Goal: Task Accomplishment & Management: Use online tool/utility

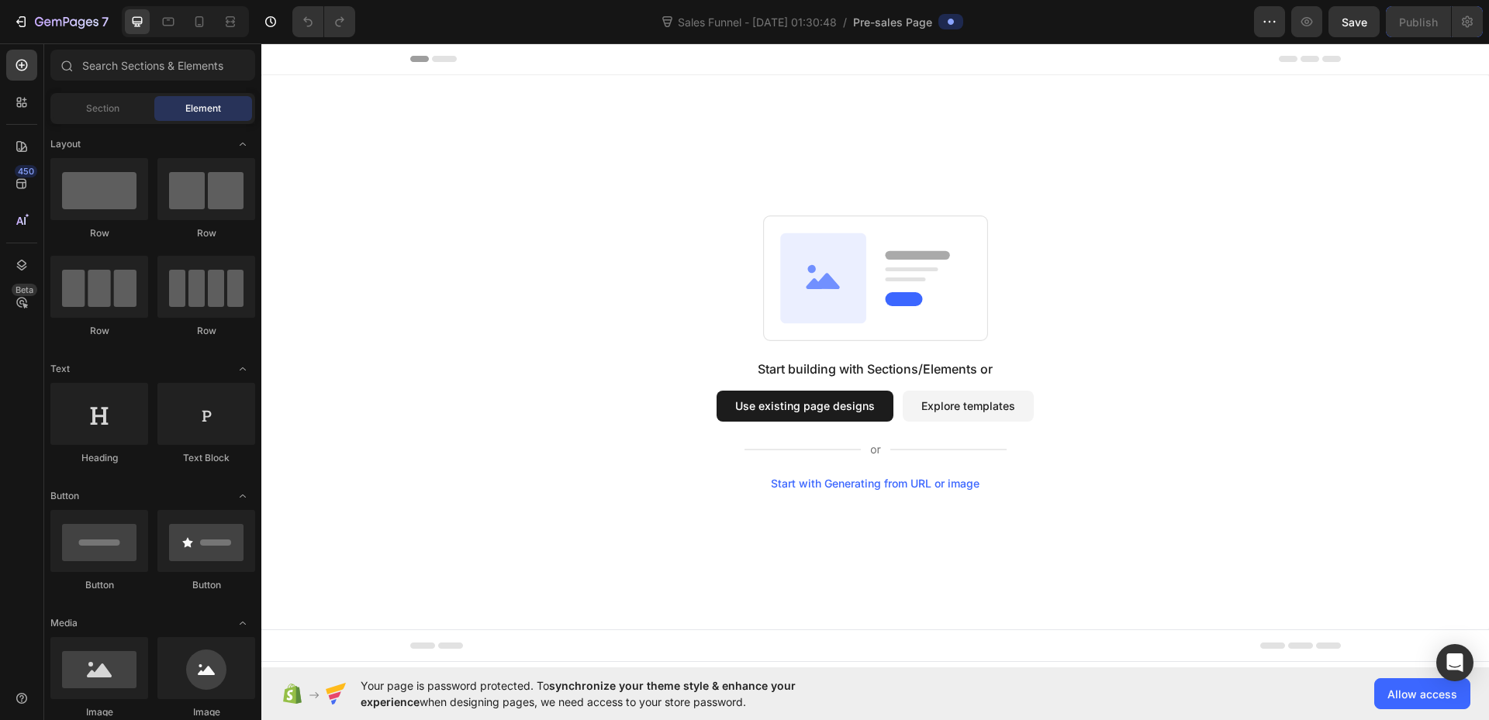
click at [1212, 341] on div "Start building with Sections/Elements or Use existing page designs Explore temp…" at bounding box center [875, 353] width 1116 height 274
click at [1385, 692] on button "Allow access" at bounding box center [1422, 693] width 96 height 31
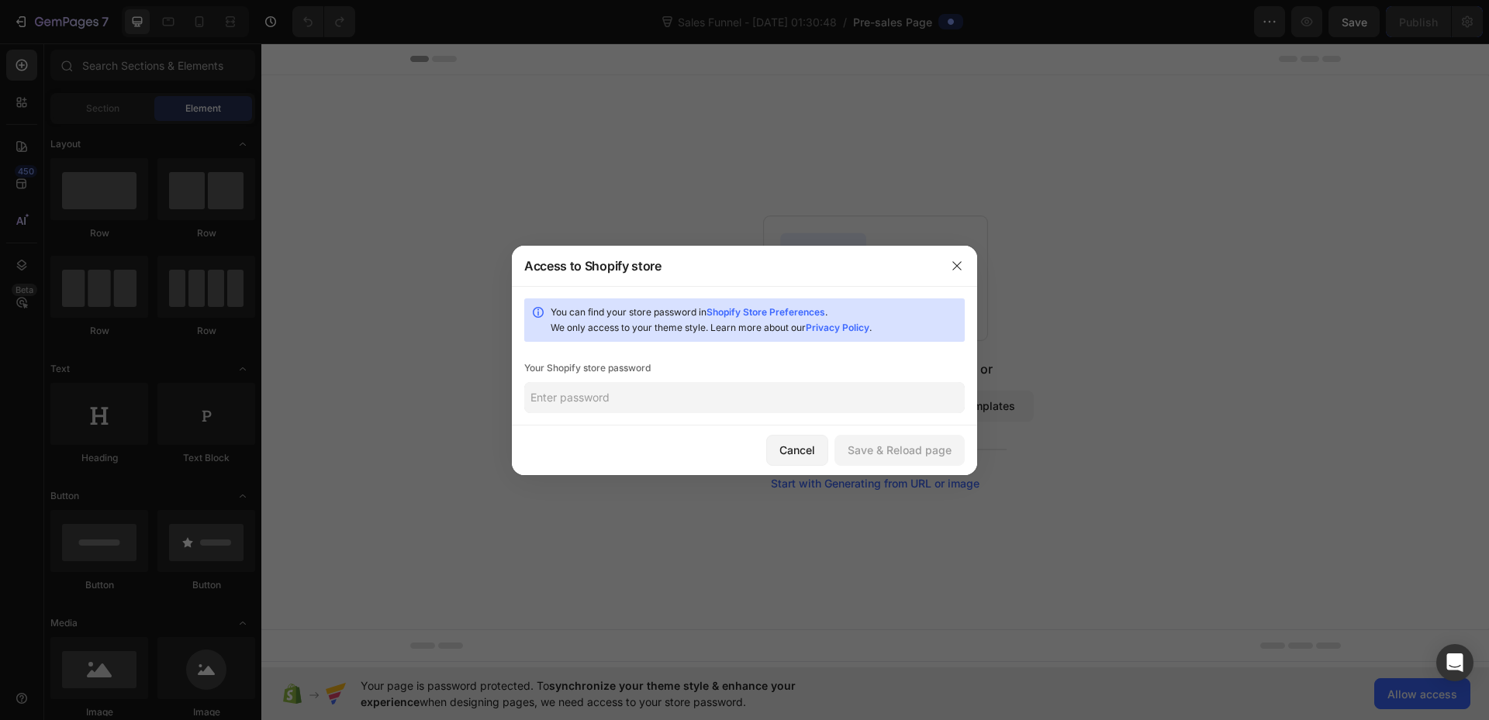
click at [633, 396] on input "text" at bounding box center [744, 397] width 440 height 31
click at [956, 264] on icon "button" at bounding box center [957, 266] width 12 height 12
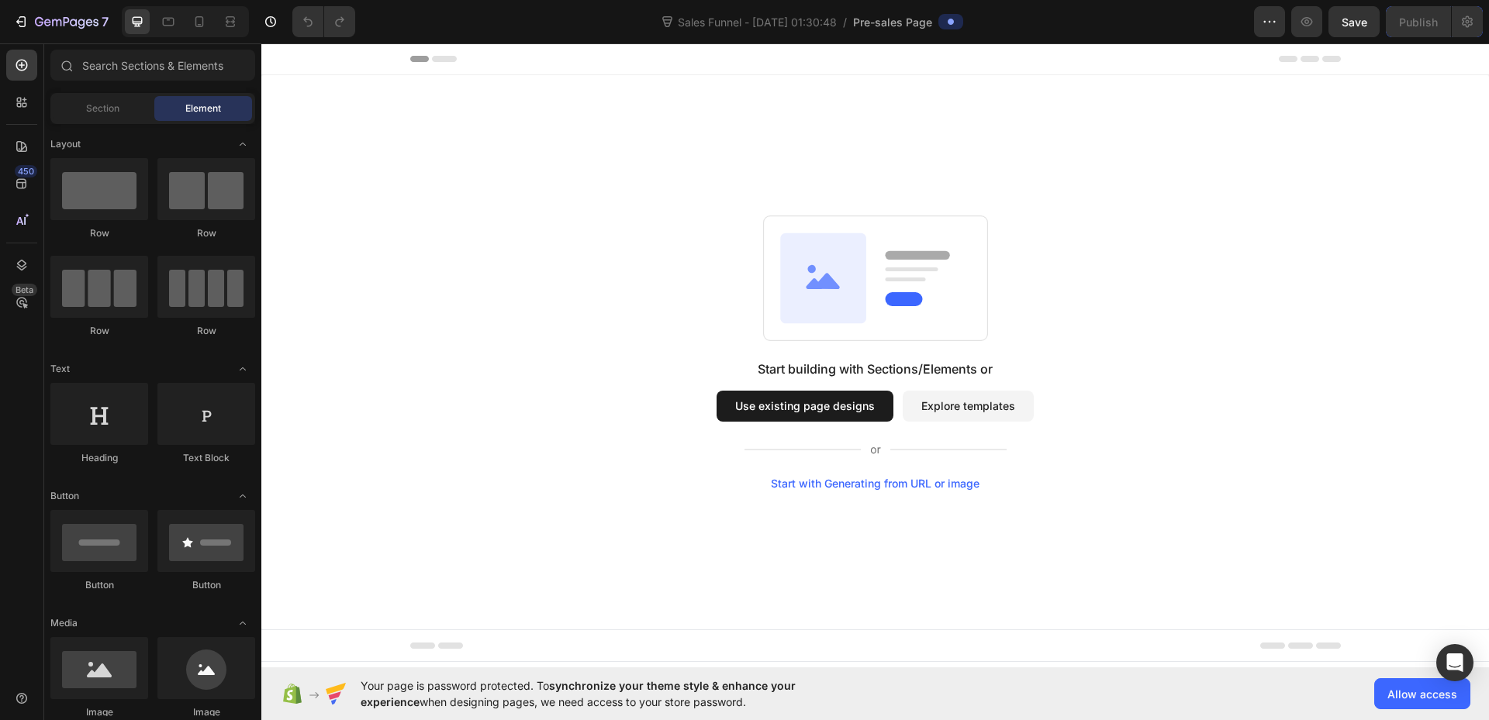
click at [1230, 278] on div "Start building with Sections/Elements or Use existing page designs Explore temp…" at bounding box center [875, 353] width 1116 height 274
click at [766, 397] on button "Use existing page designs" at bounding box center [804, 406] width 177 height 31
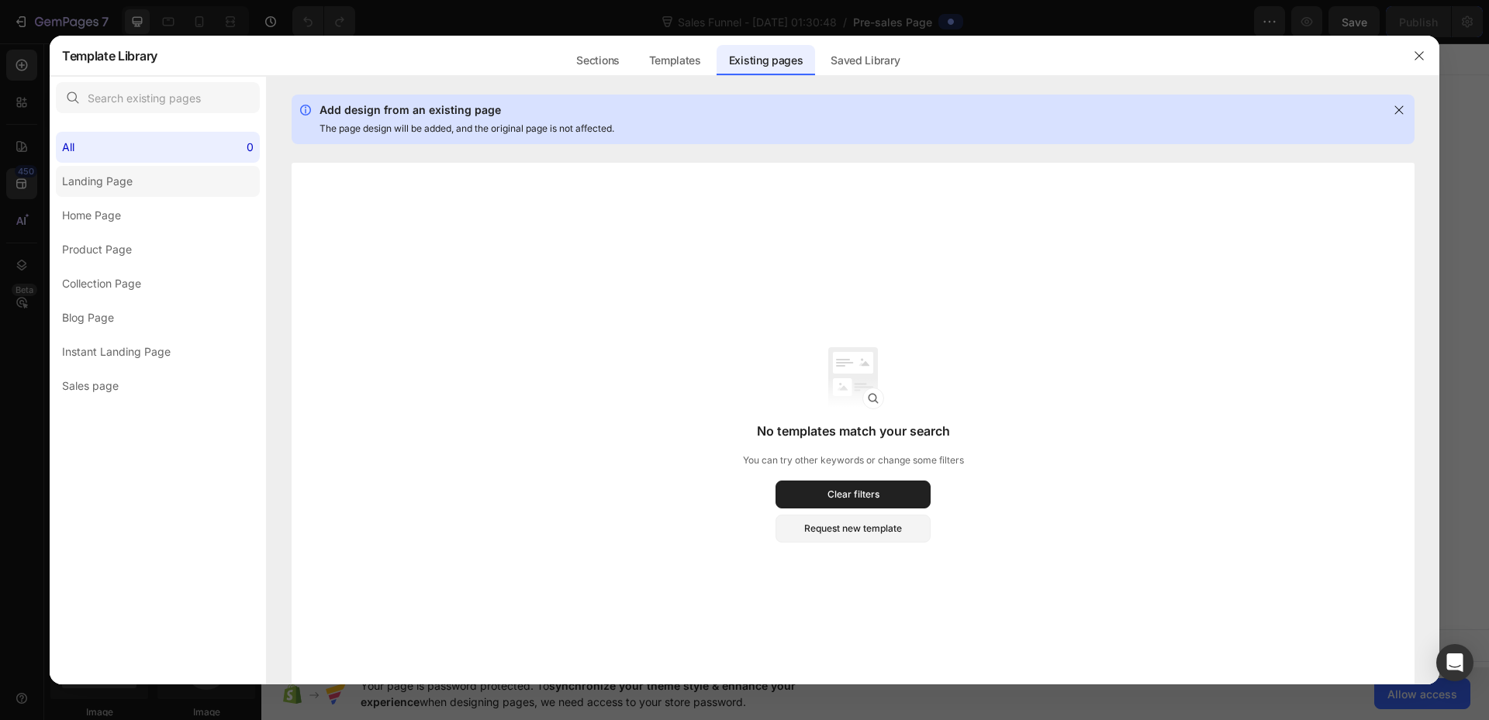
click at [100, 179] on div "Landing Page" at bounding box center [97, 181] width 71 height 19
click at [106, 183] on div "Landing Page" at bounding box center [97, 181] width 71 height 19
click at [678, 63] on div "Templates" at bounding box center [675, 60] width 77 height 31
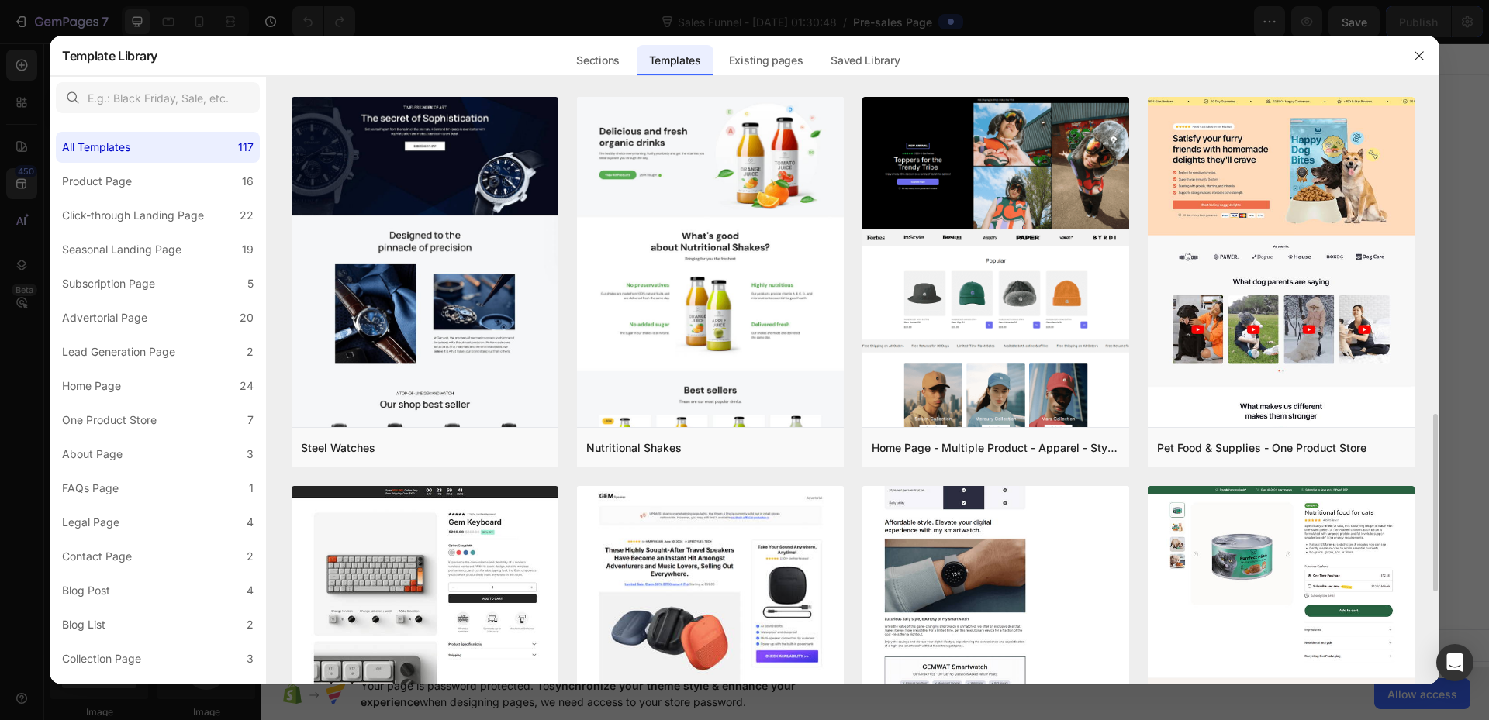
scroll to position [620, 0]
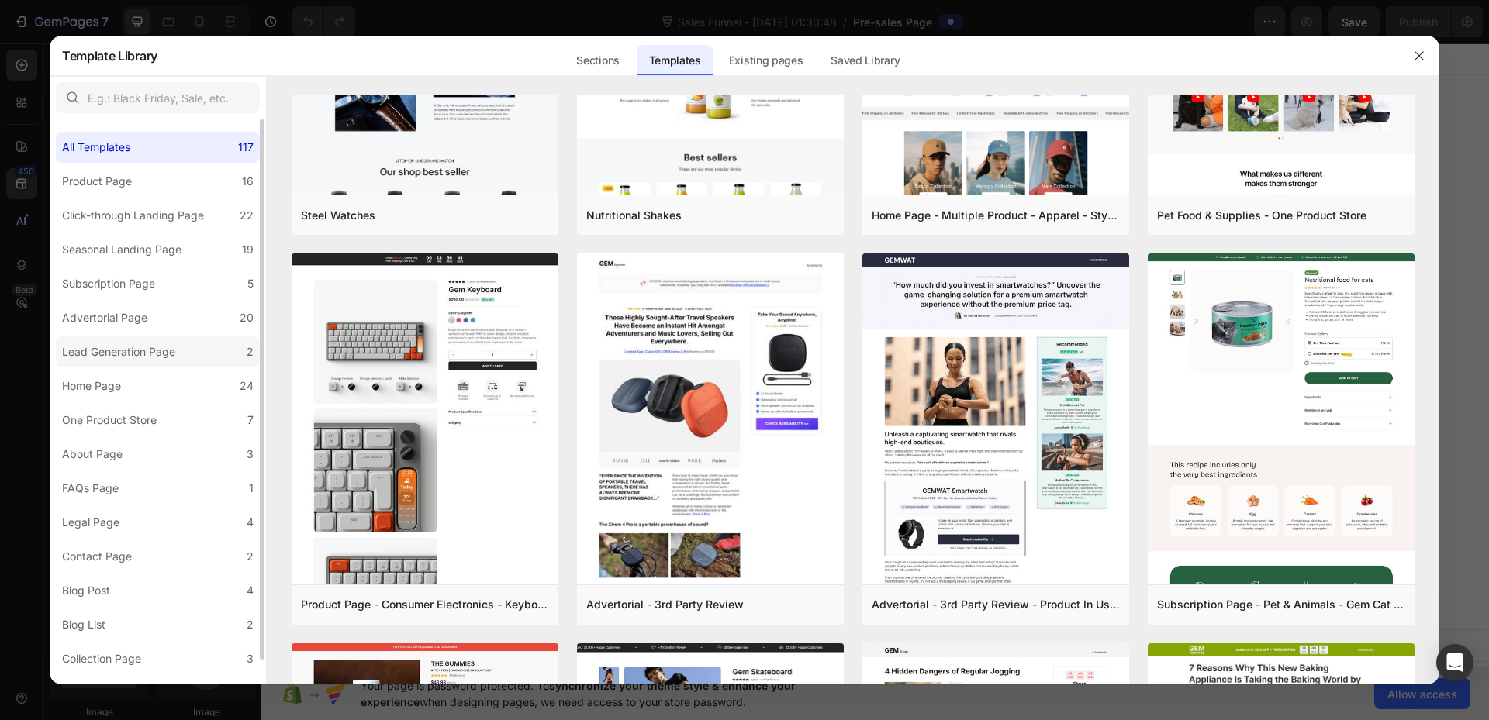
click at [128, 354] on div "Lead Generation Page" at bounding box center [118, 352] width 113 height 19
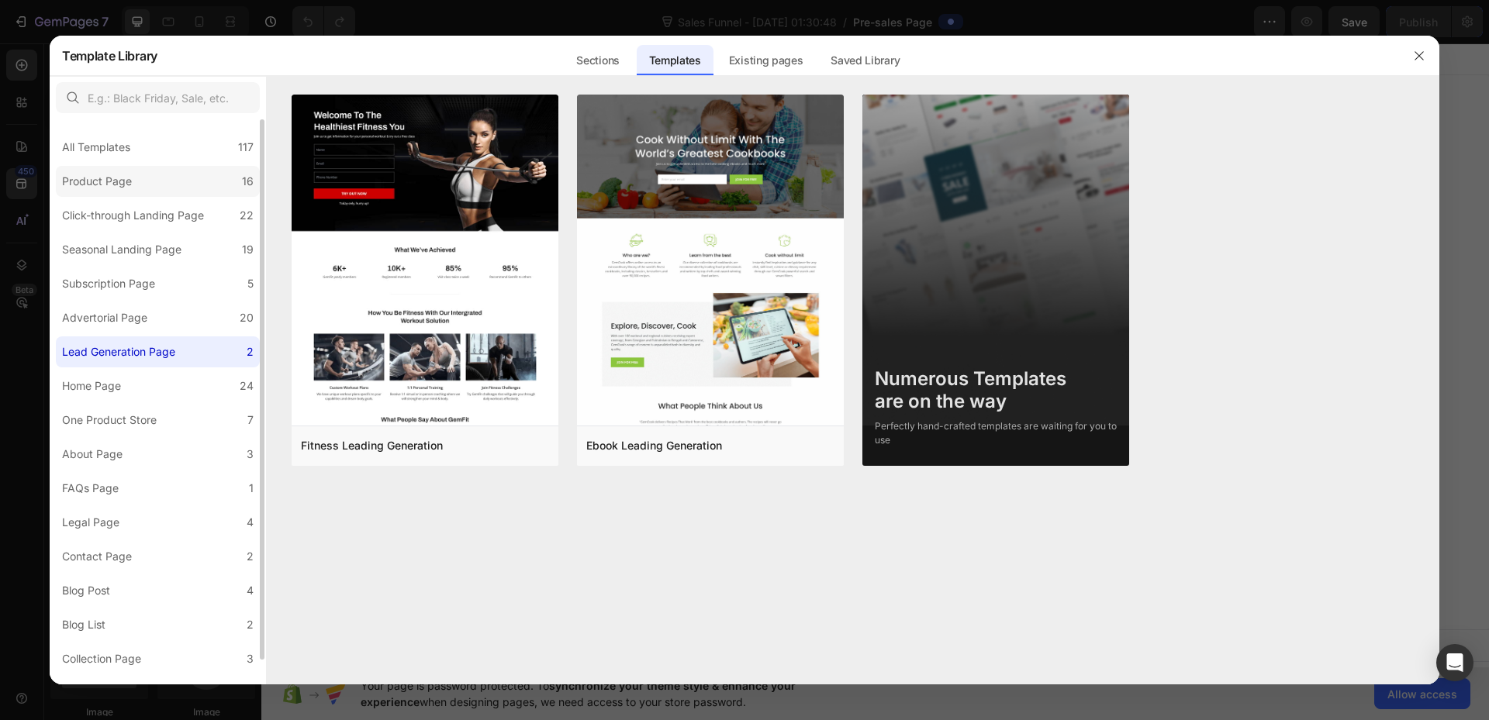
click at [91, 181] on div "Product Page" at bounding box center [97, 181] width 70 height 19
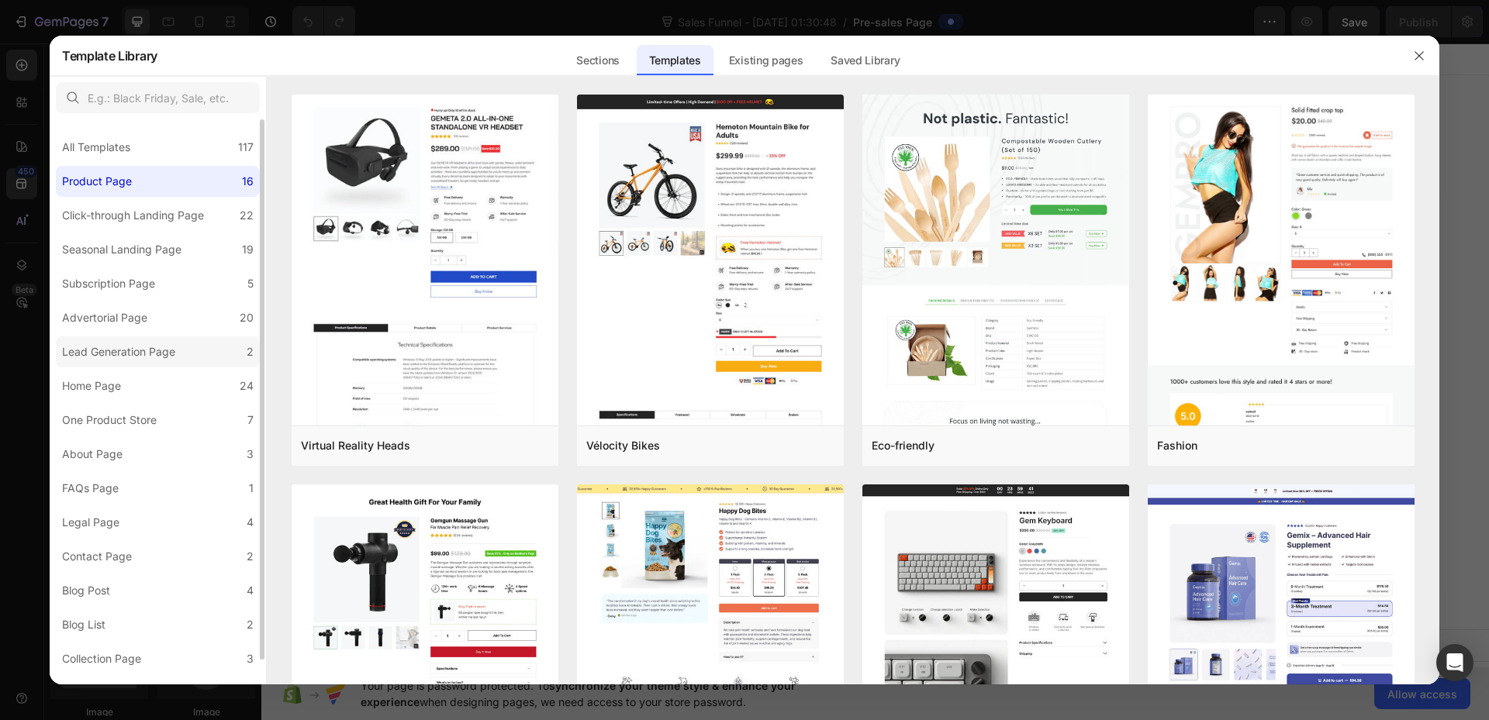
click at [127, 347] on div "Lead Generation Page" at bounding box center [118, 352] width 113 height 19
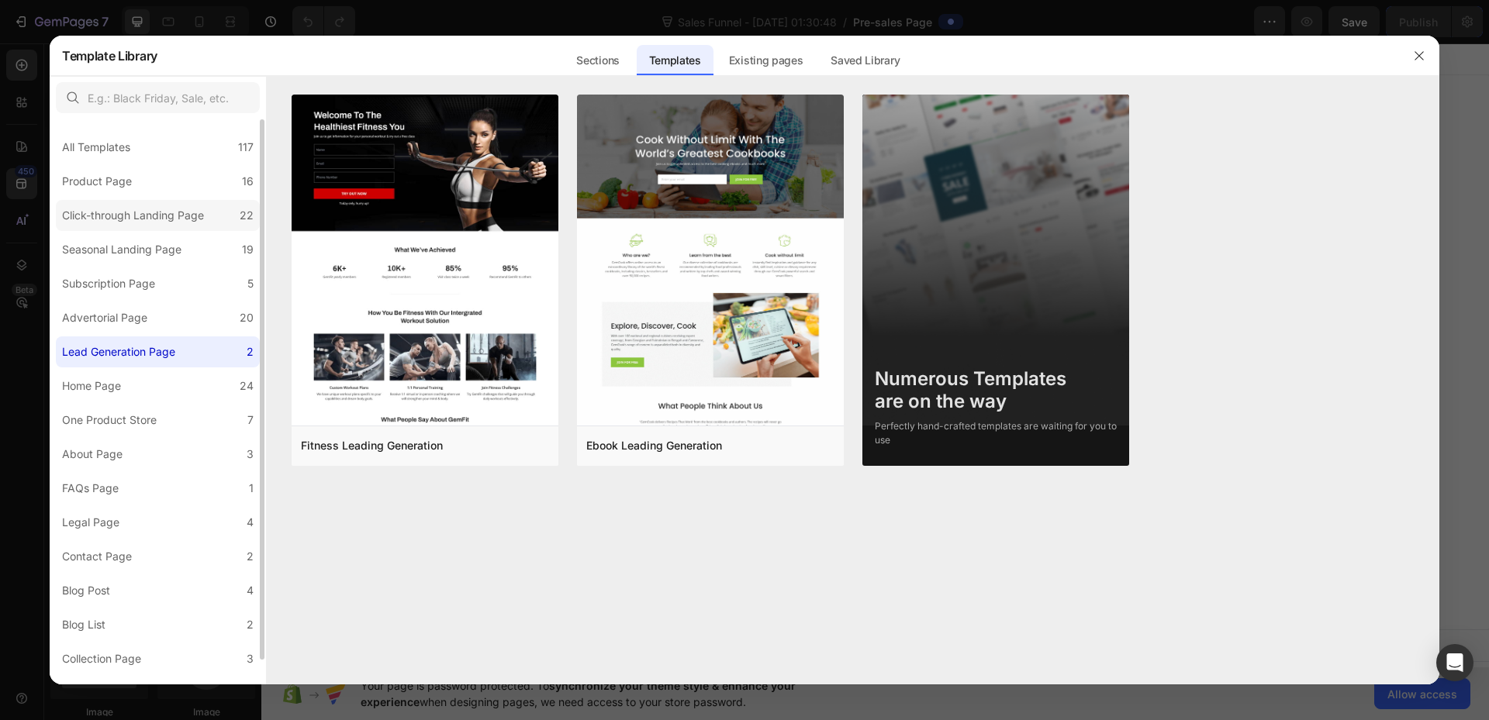
click at [136, 212] on div "Click-through Landing Page" at bounding box center [133, 215] width 142 height 19
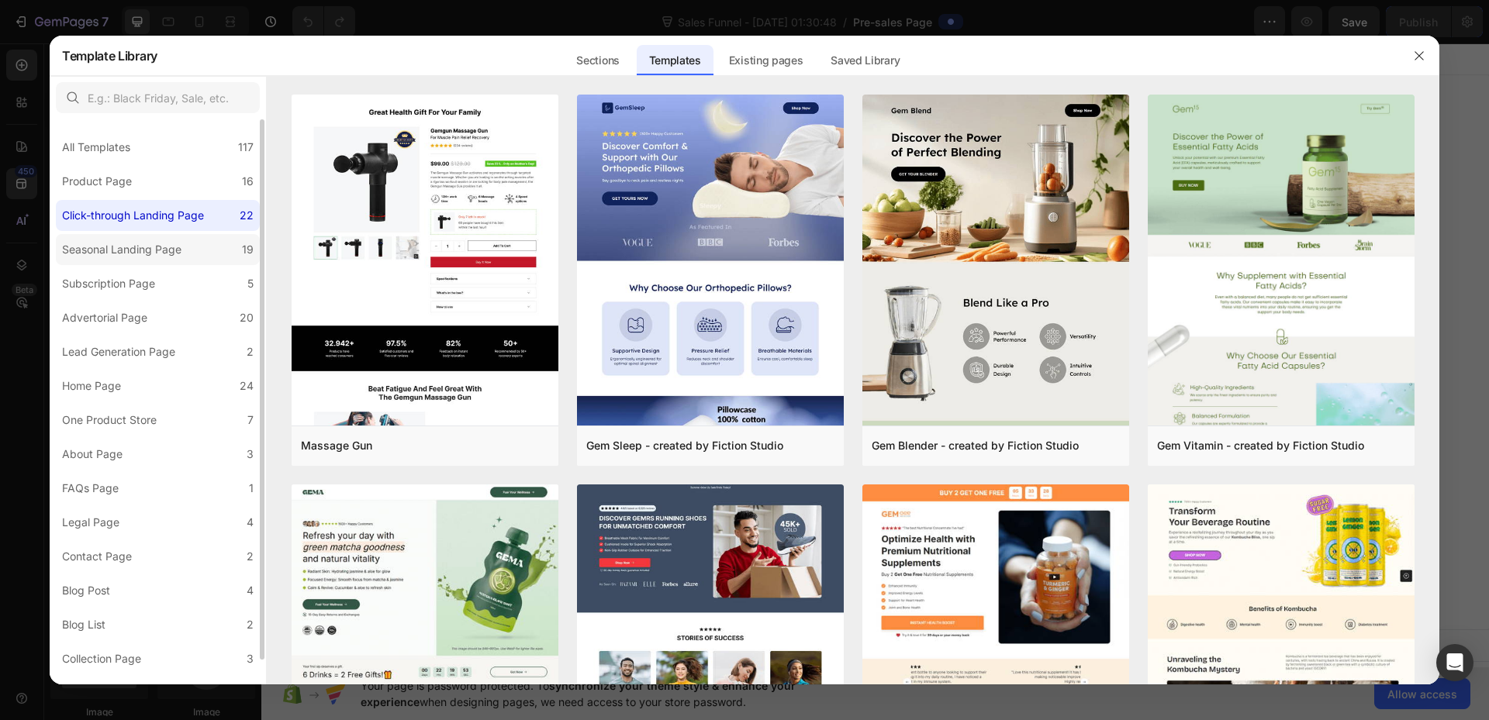
click at [129, 247] on div "Seasonal Landing Page" at bounding box center [121, 249] width 119 height 19
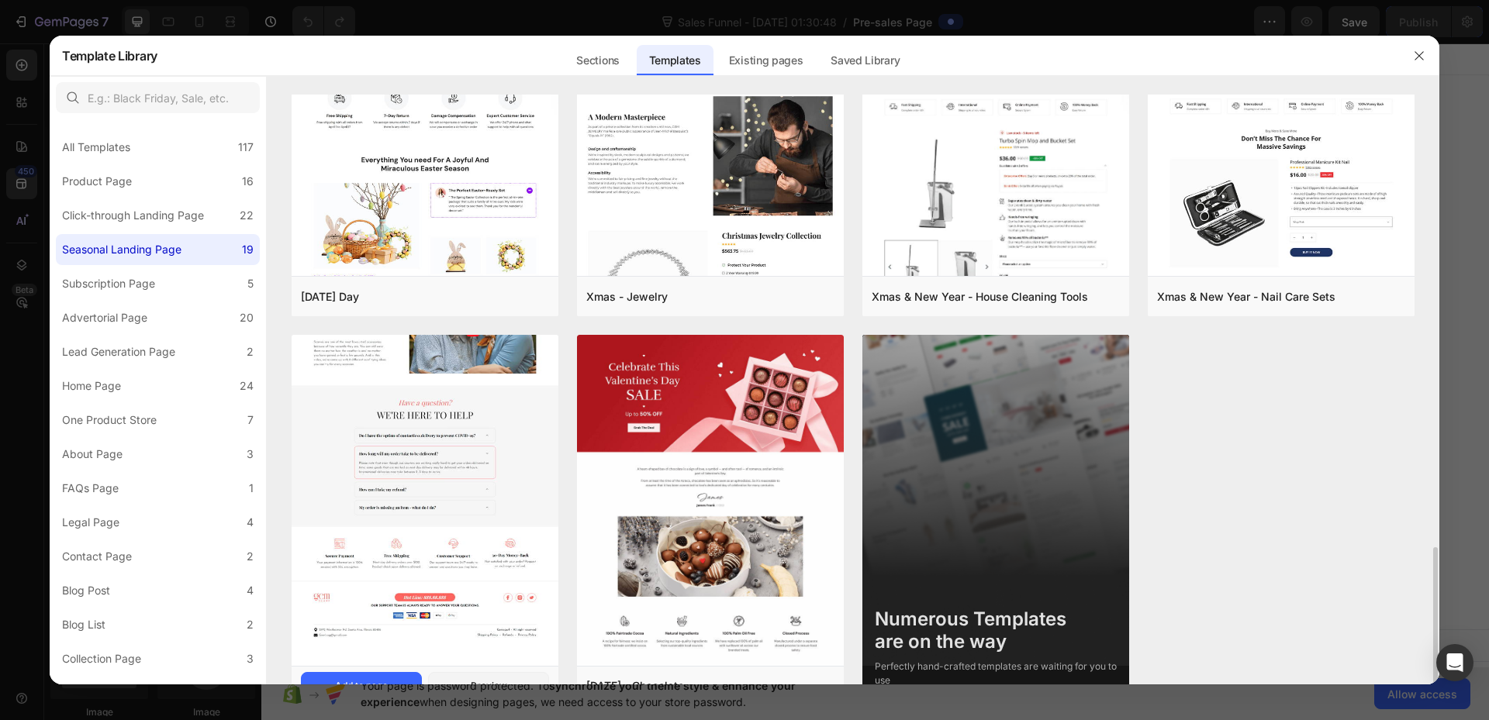
scroll to position [1359, 0]
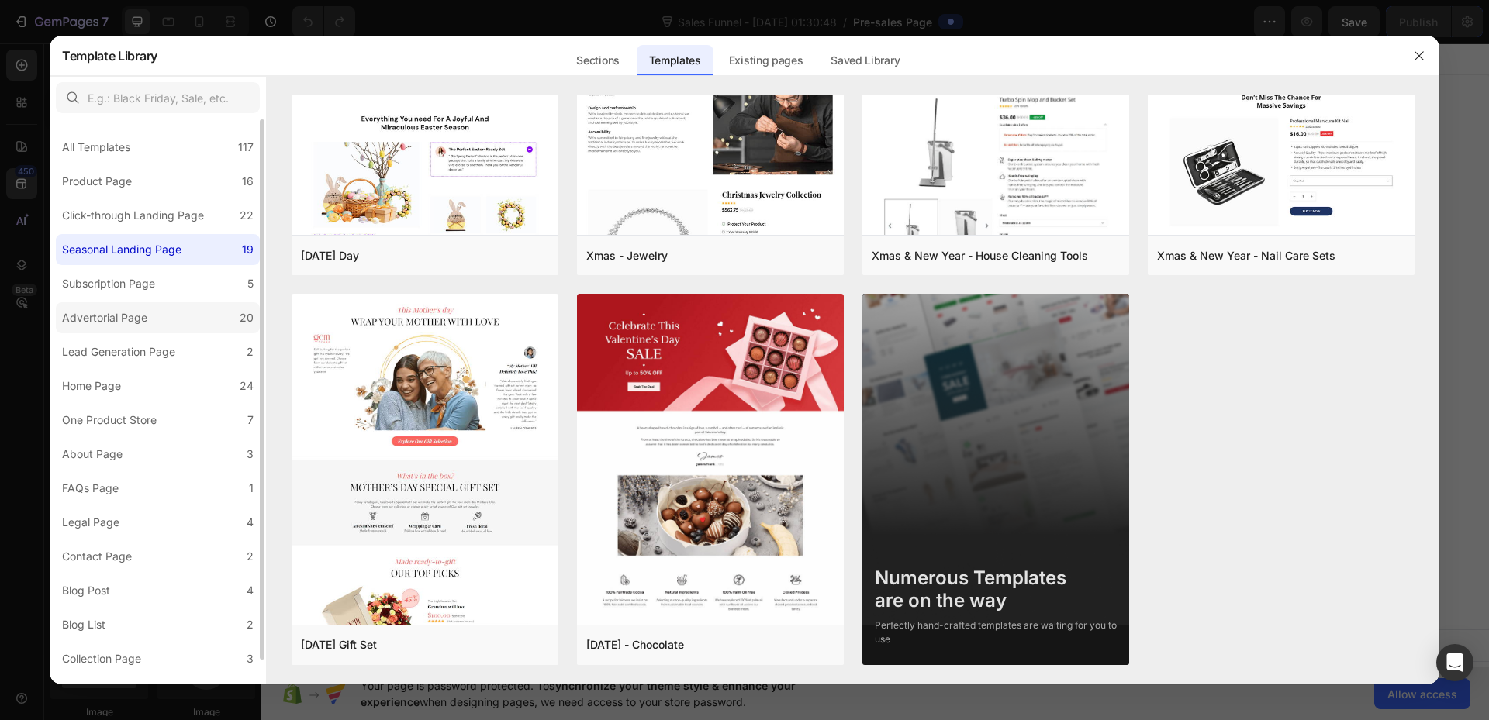
click at [113, 318] on div "Advertorial Page" at bounding box center [104, 318] width 85 height 19
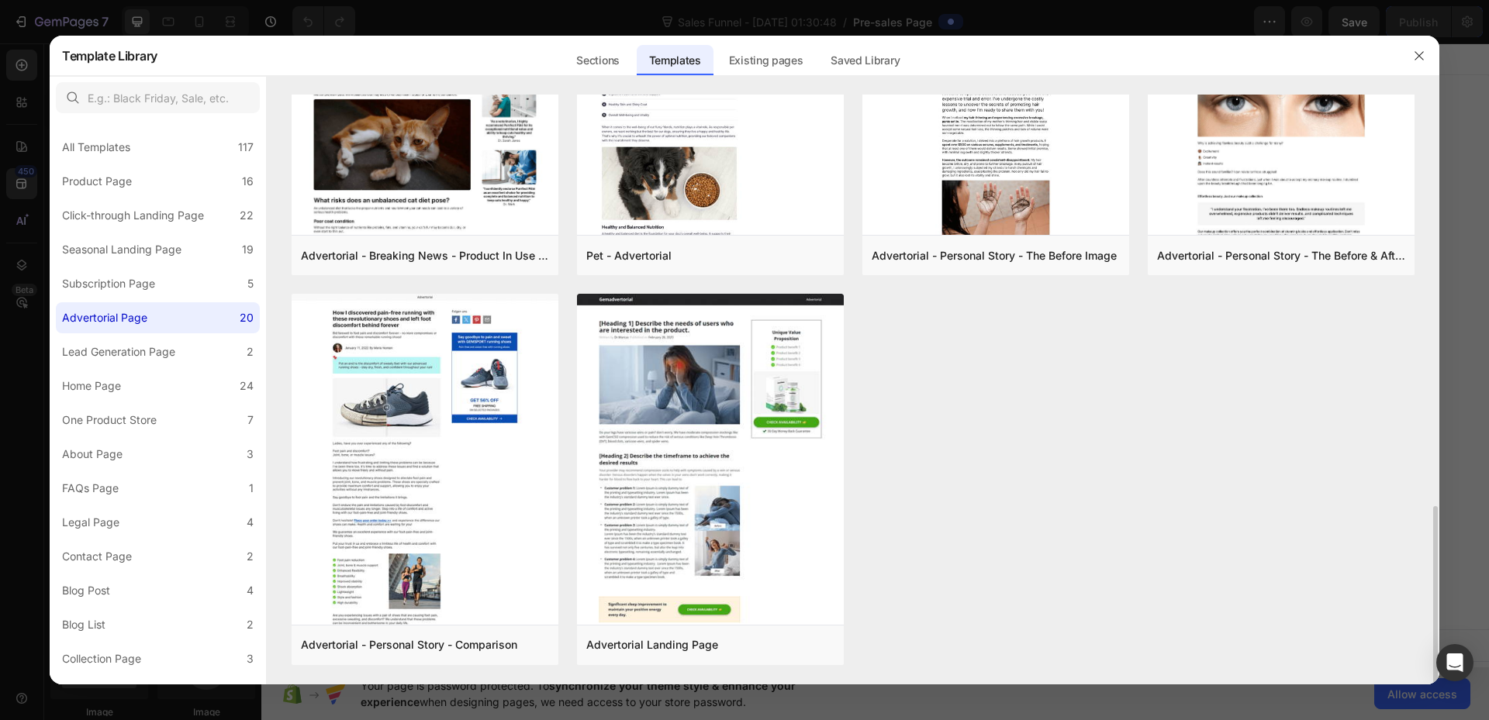
scroll to position [1049, 0]
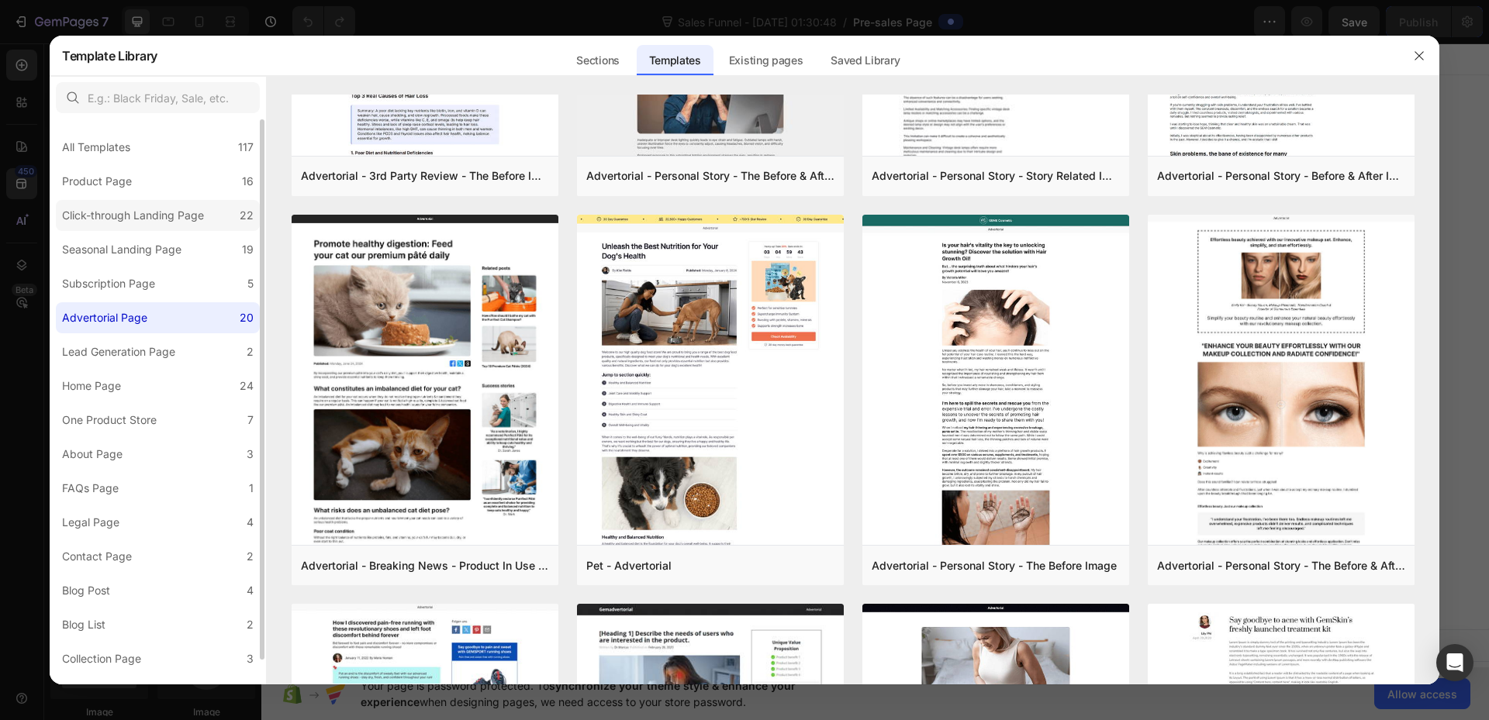
click at [86, 216] on div "Click-through Landing Page" at bounding box center [133, 215] width 142 height 19
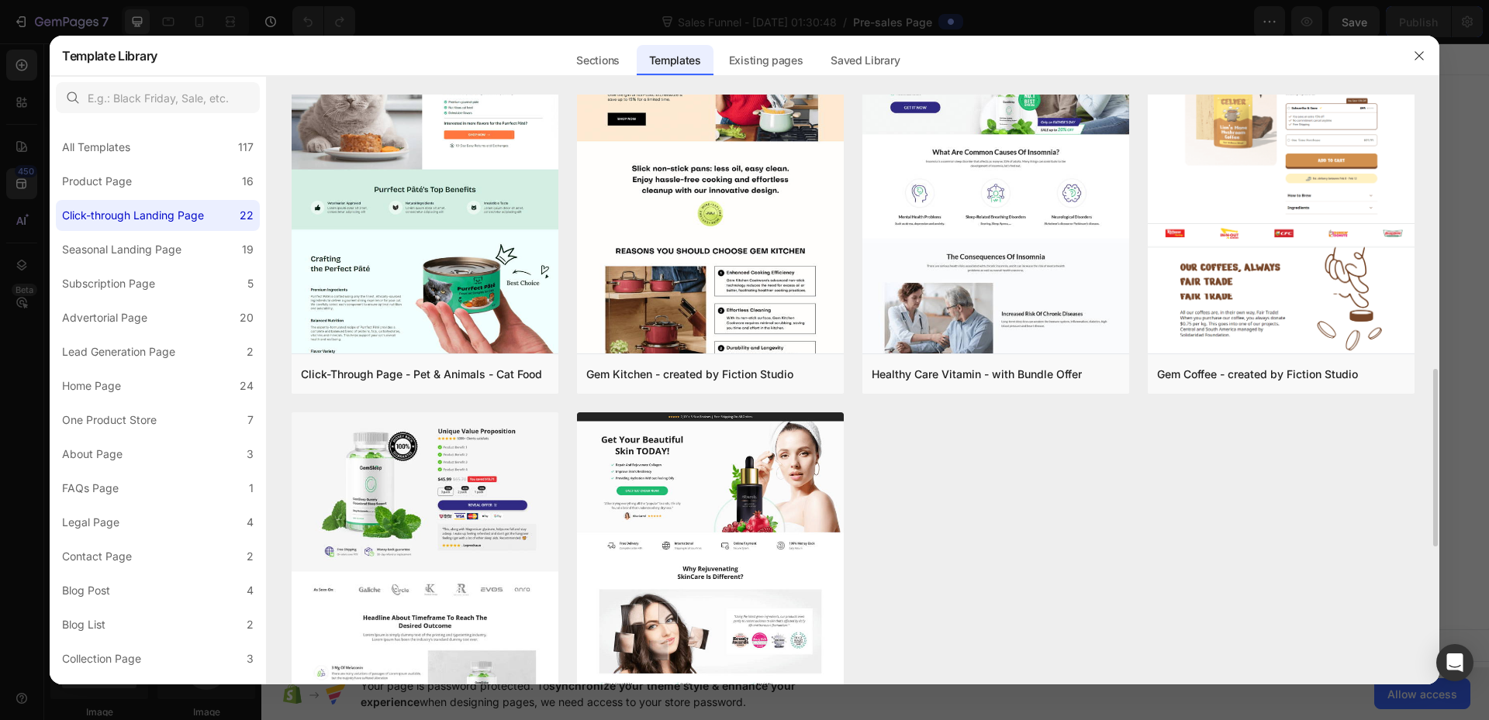
scroll to position [1086, 0]
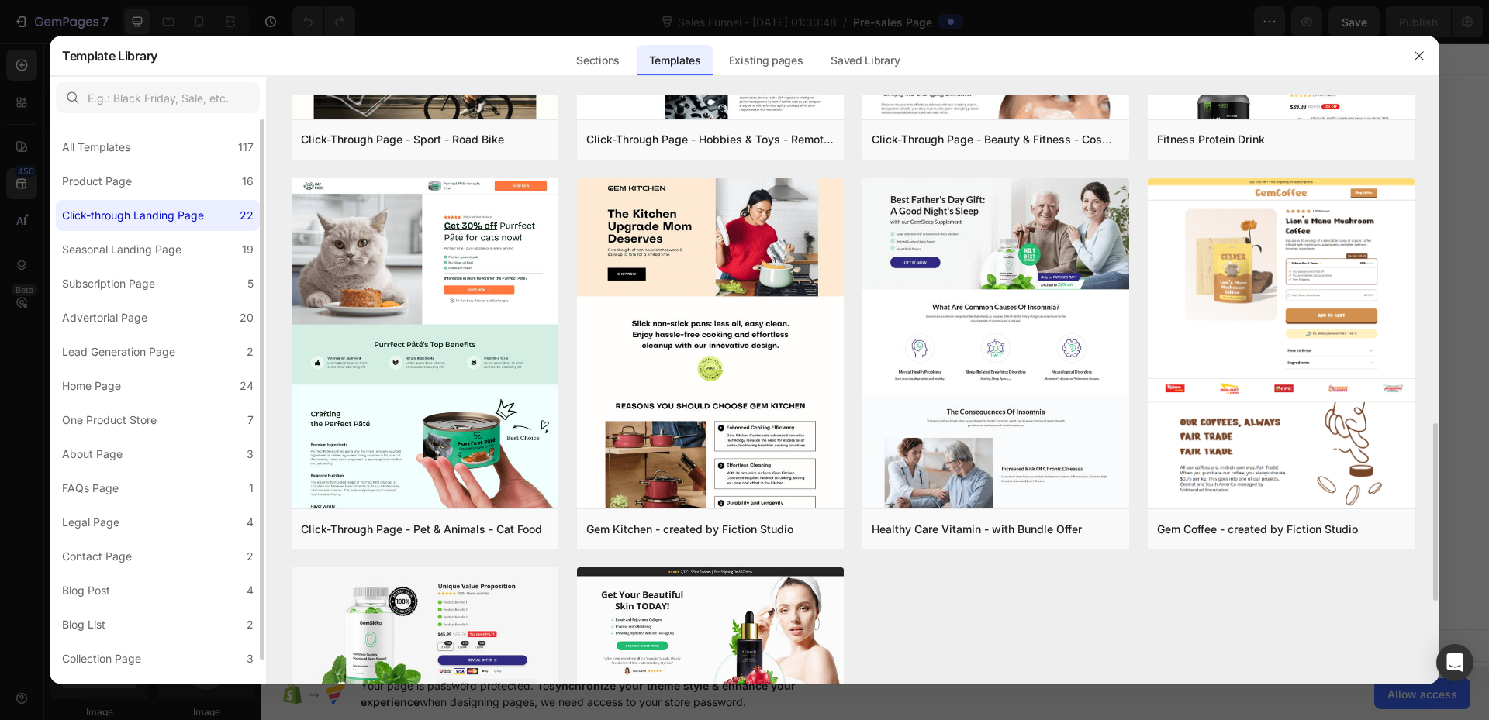
click at [128, 210] on div "Click-through Landing Page" at bounding box center [133, 215] width 142 height 19
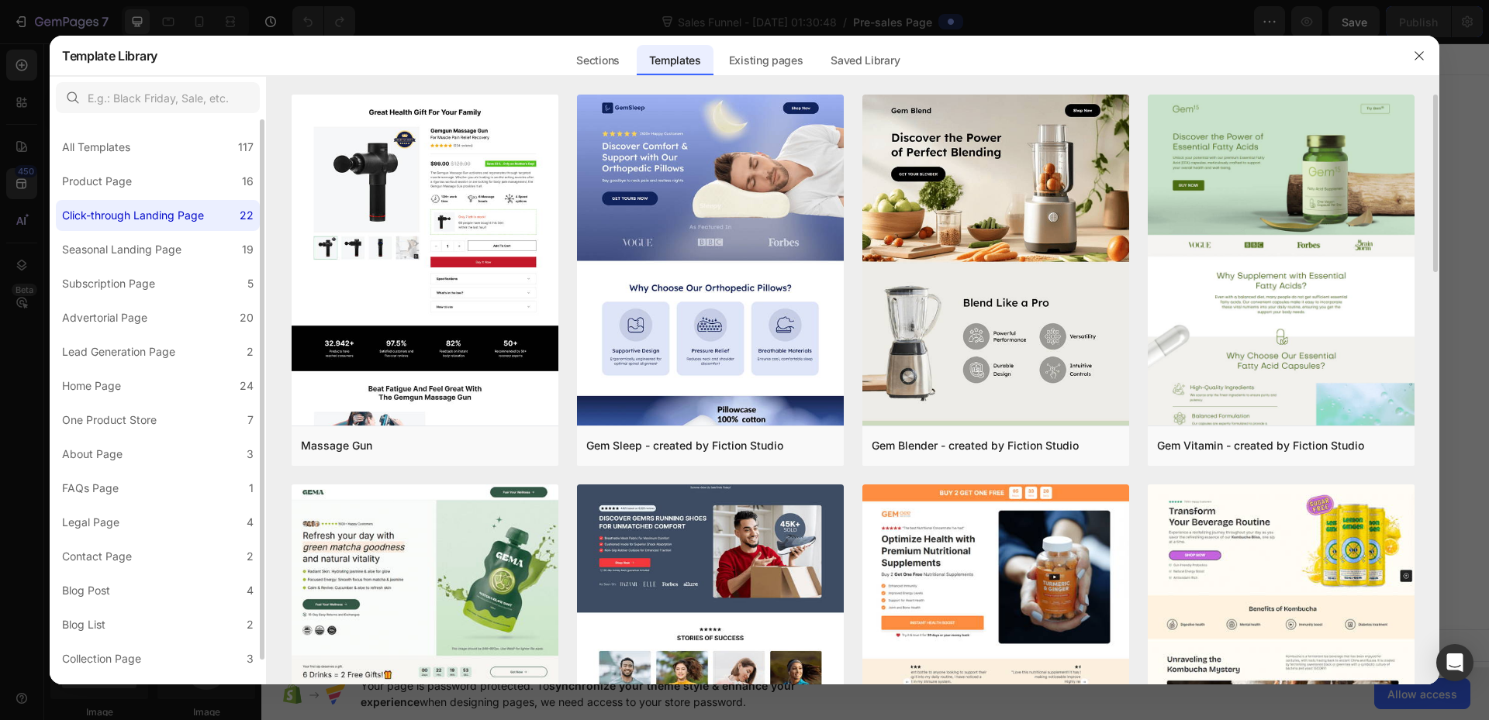
click at [128, 212] on div "Click-through Landing Page" at bounding box center [133, 215] width 142 height 19
click at [129, 241] on div "Seasonal Landing Page" at bounding box center [121, 249] width 119 height 19
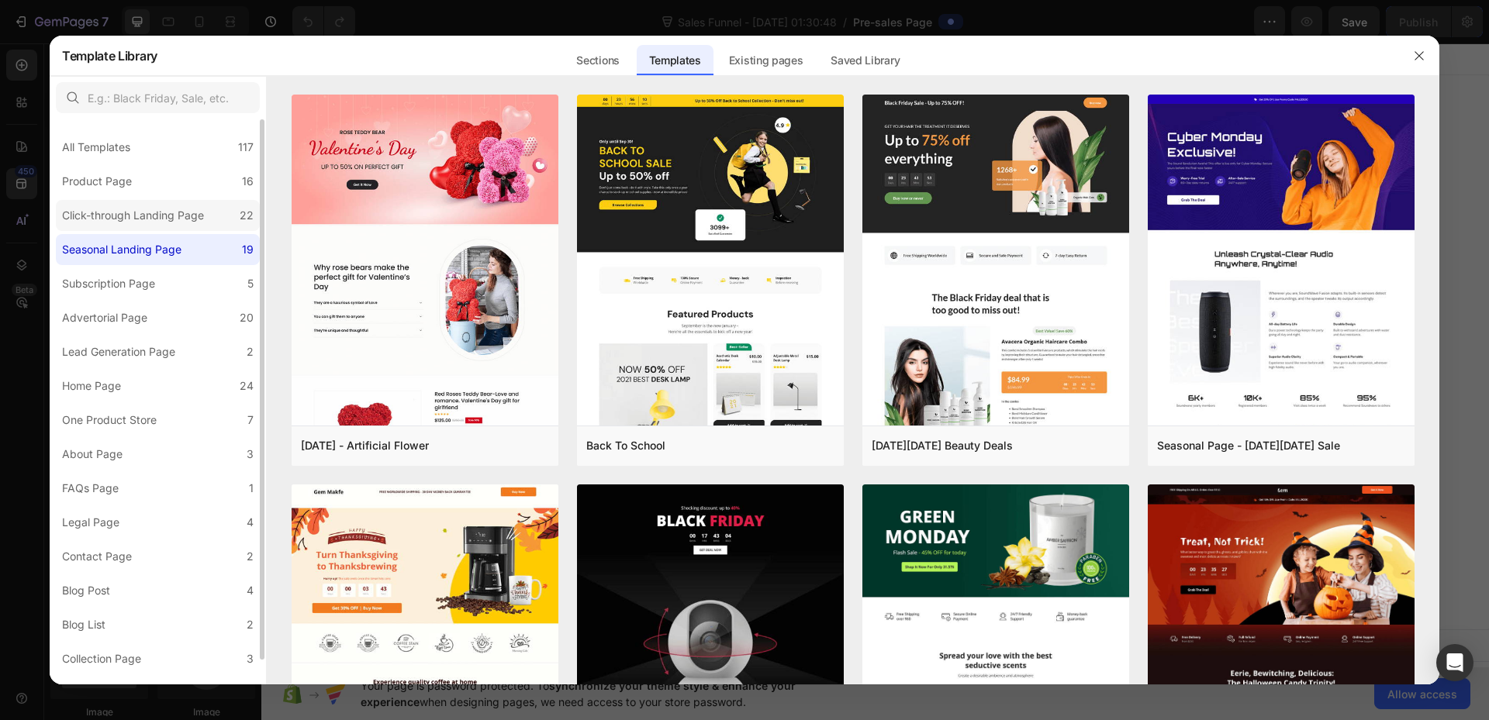
click at [139, 214] on div "Click-through Landing Page" at bounding box center [133, 215] width 142 height 19
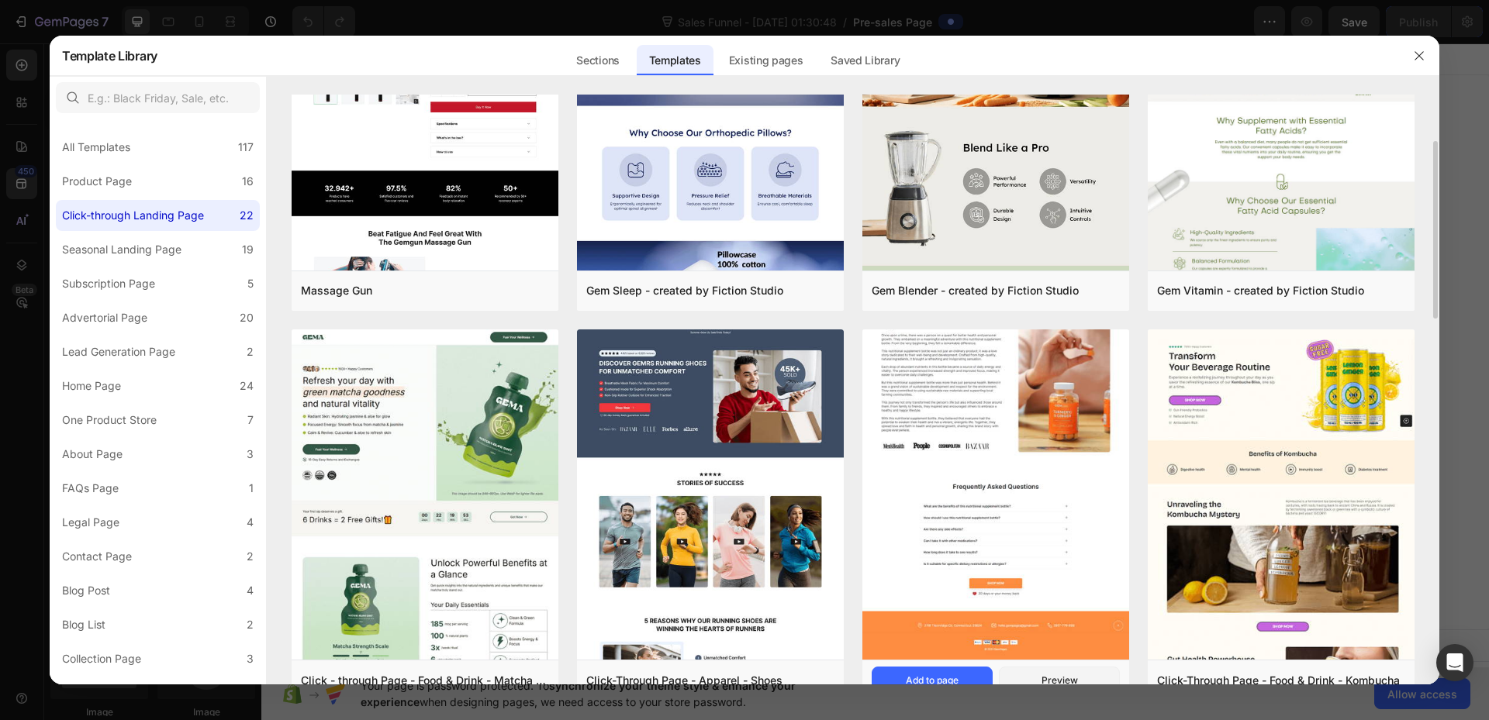
scroll to position [310, 0]
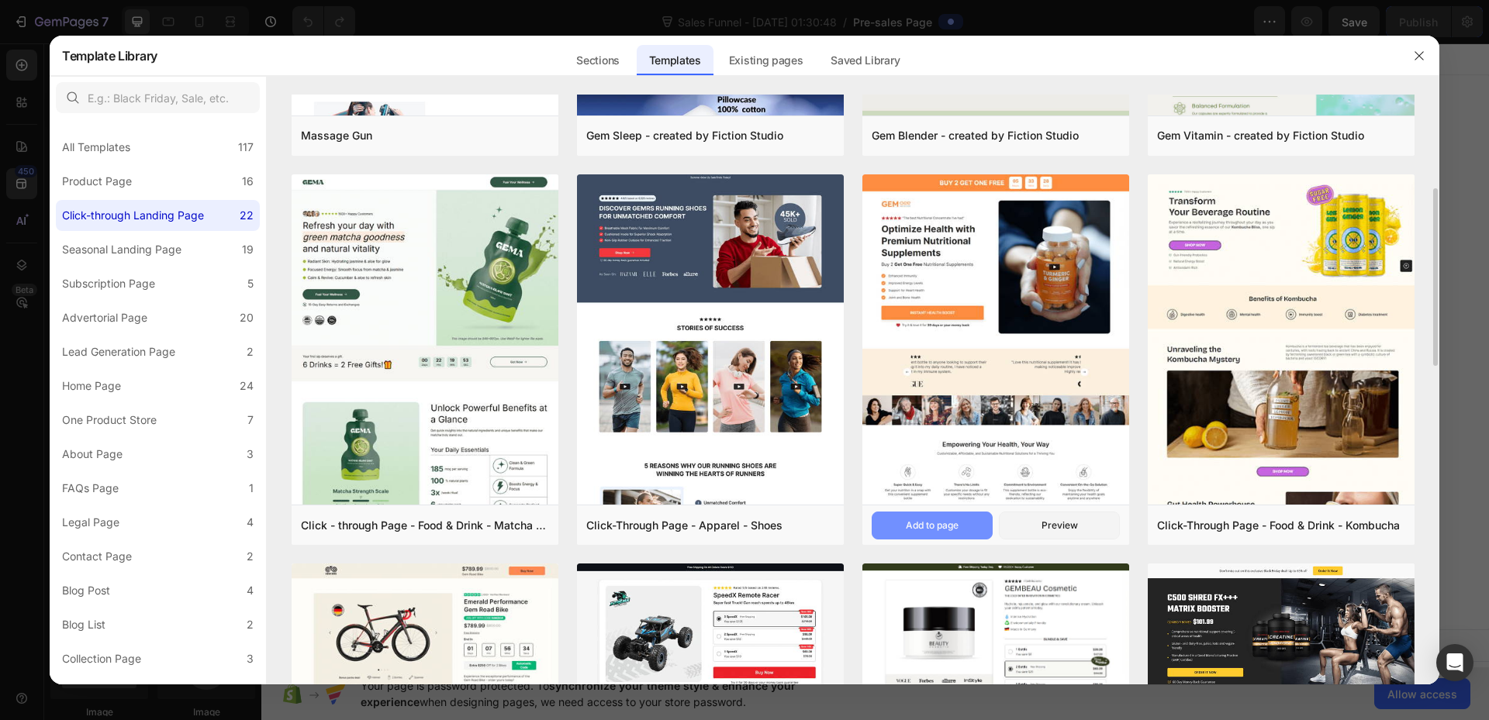
click at [925, 526] on div "Add to page" at bounding box center [932, 526] width 53 height 14
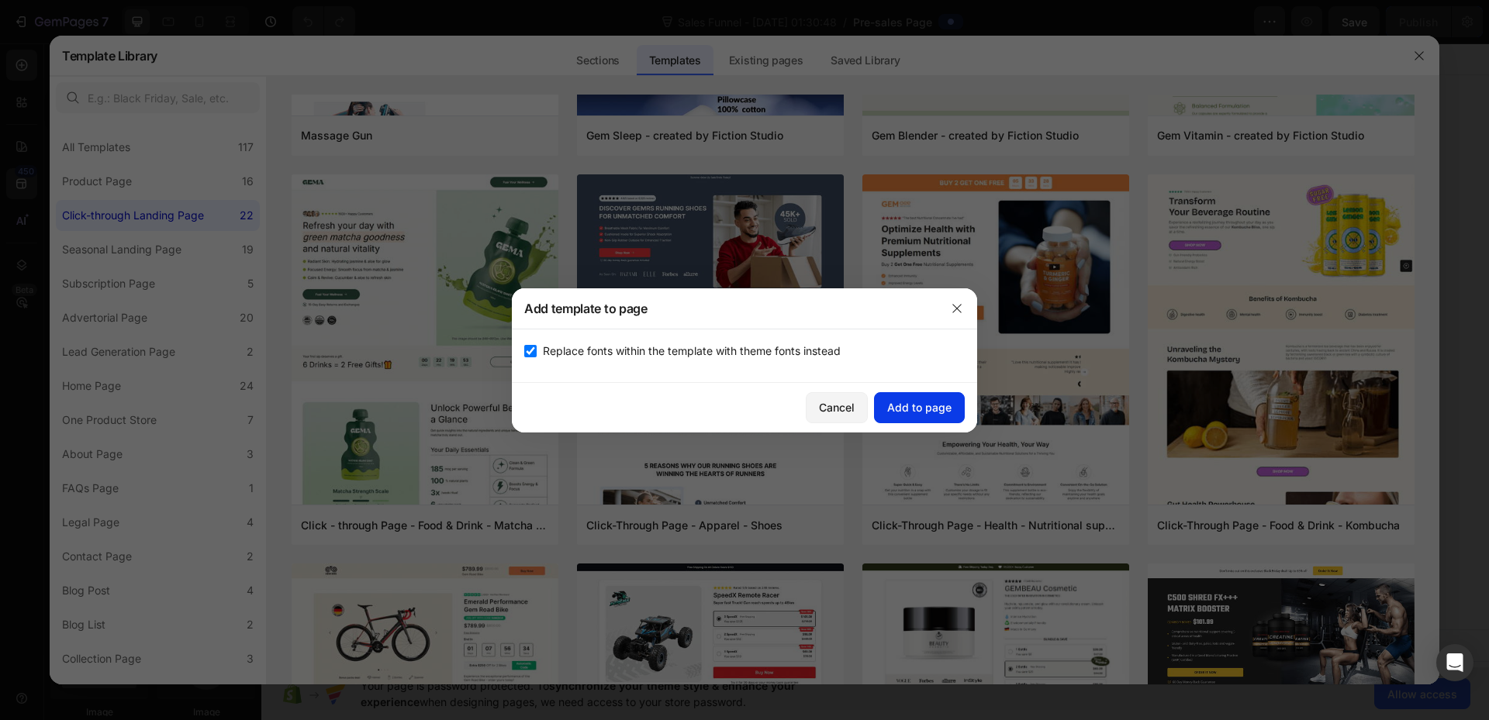
click at [915, 412] on div "Add to page" at bounding box center [919, 407] width 64 height 16
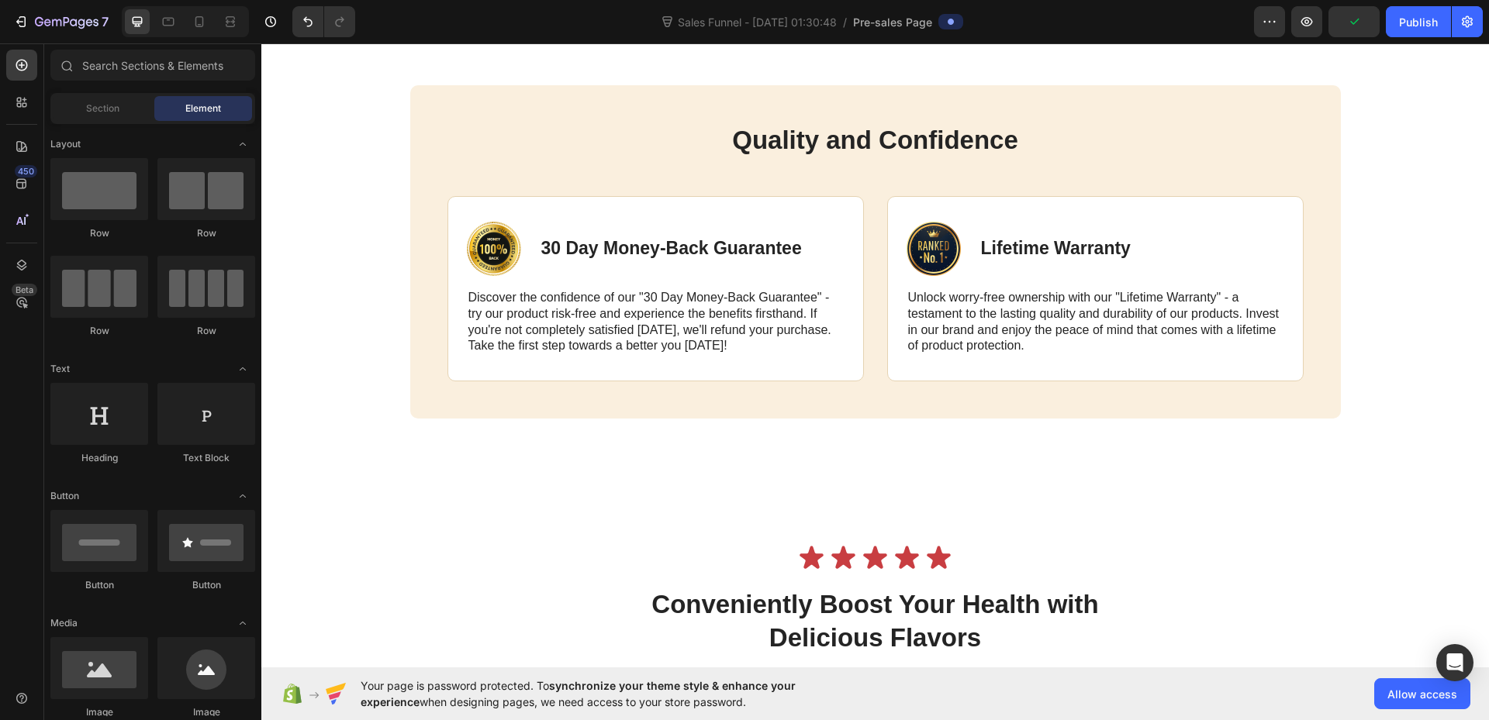
scroll to position [4265, 0]
click at [105, 112] on span "Section" at bounding box center [102, 109] width 33 height 14
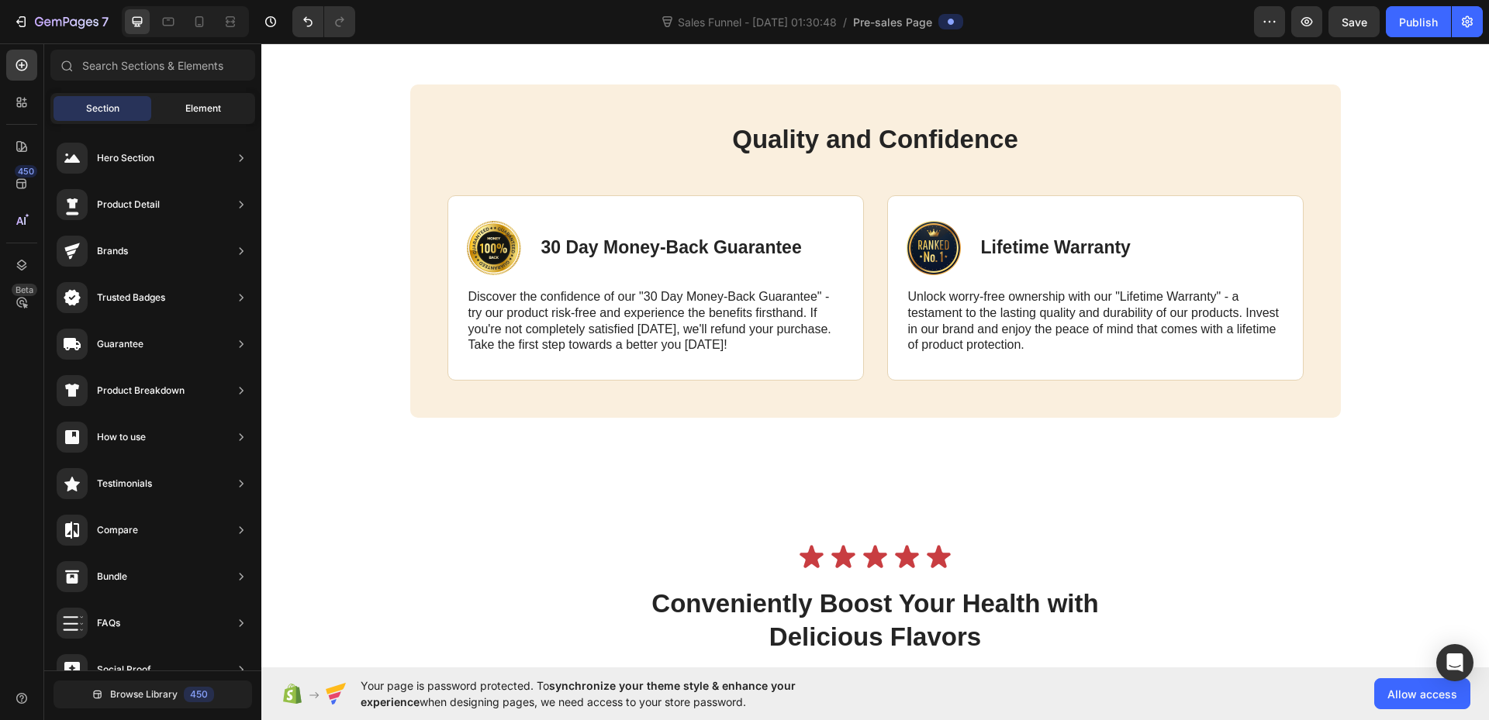
click at [188, 111] on span "Element" at bounding box center [203, 109] width 36 height 14
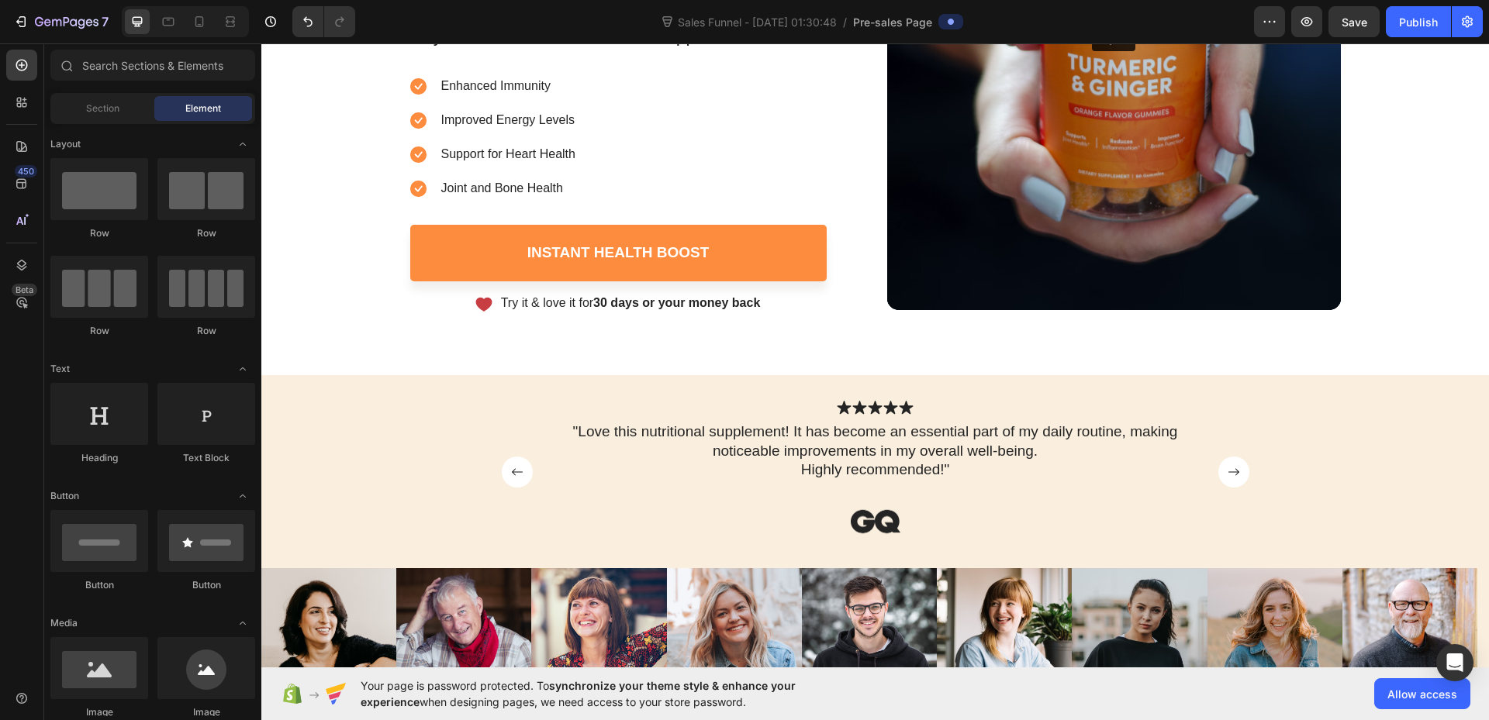
scroll to position [0, 0]
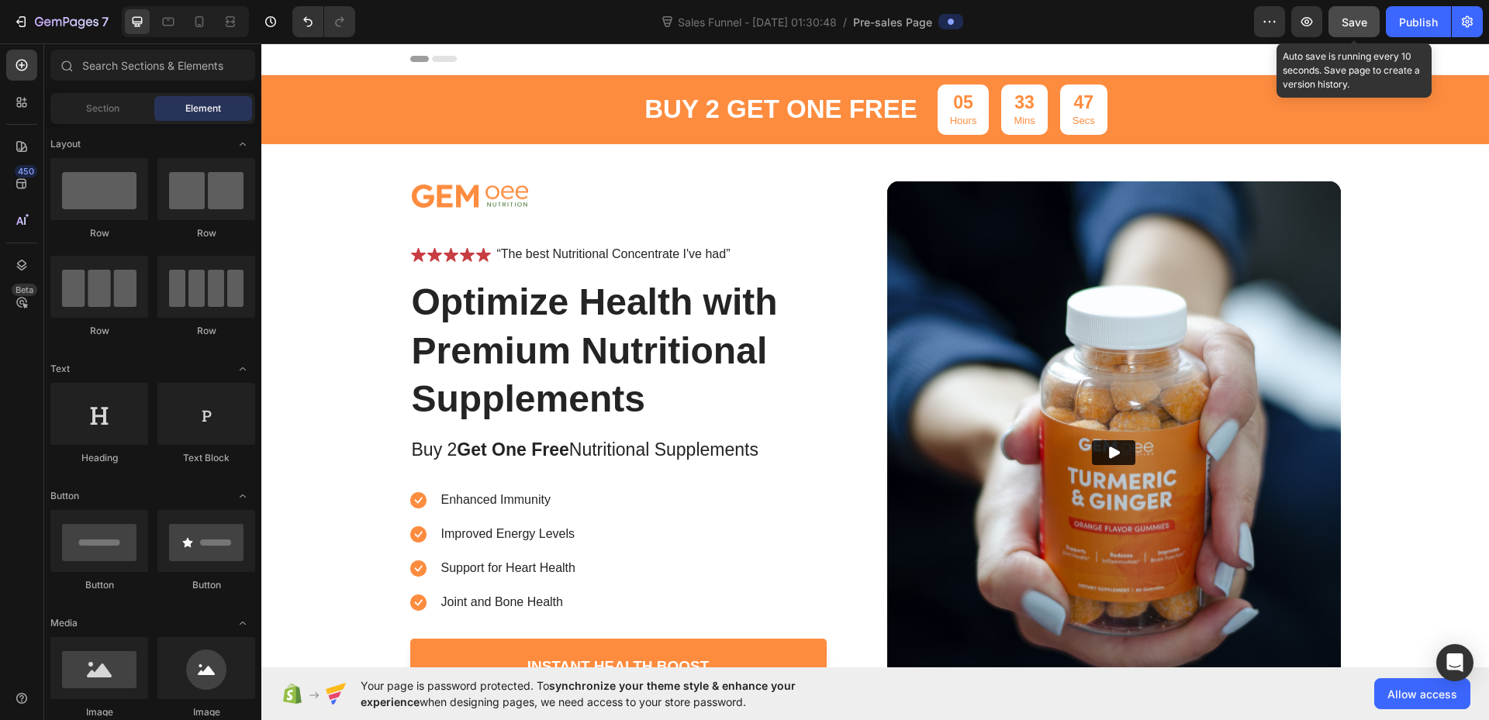
click at [1346, 16] on span "Save" at bounding box center [1354, 22] width 26 height 13
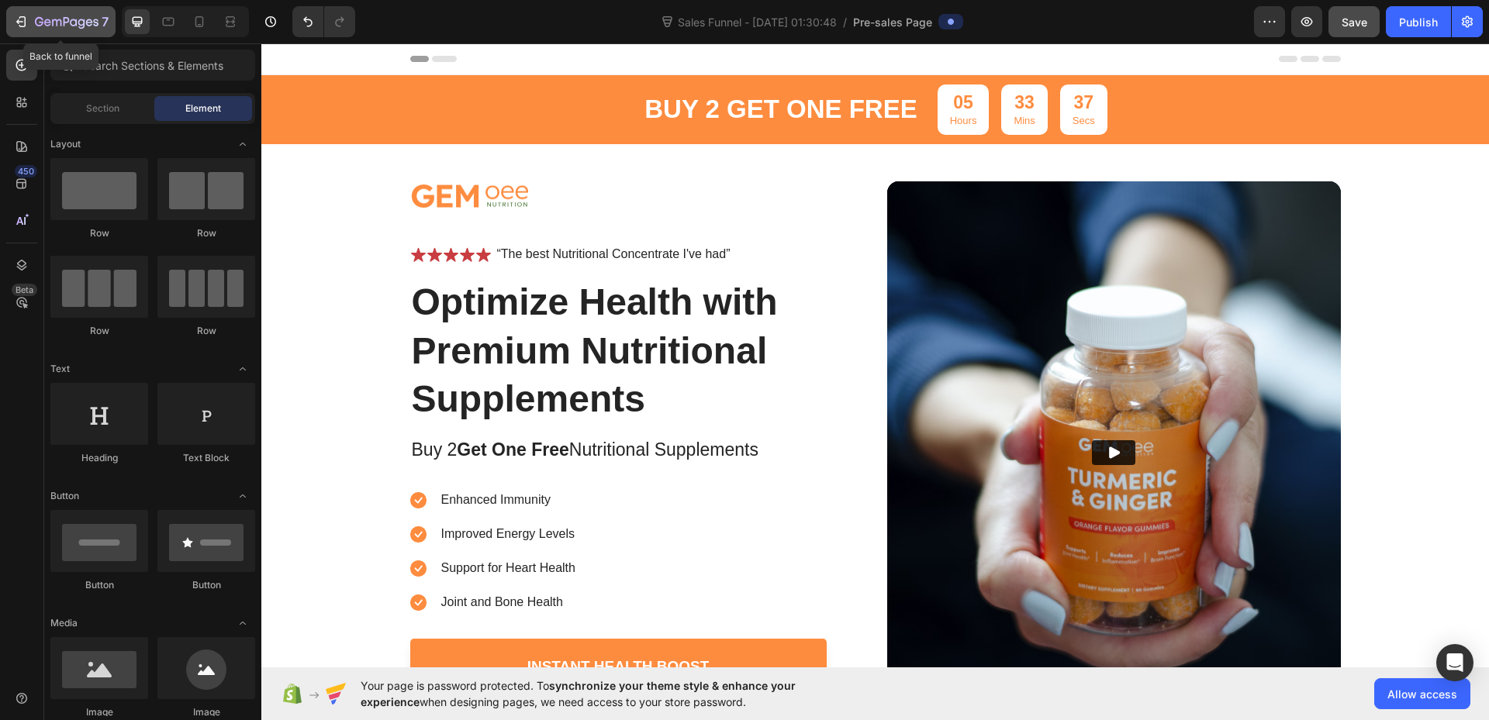
click at [34, 19] on div "7" at bounding box center [60, 21] width 95 height 19
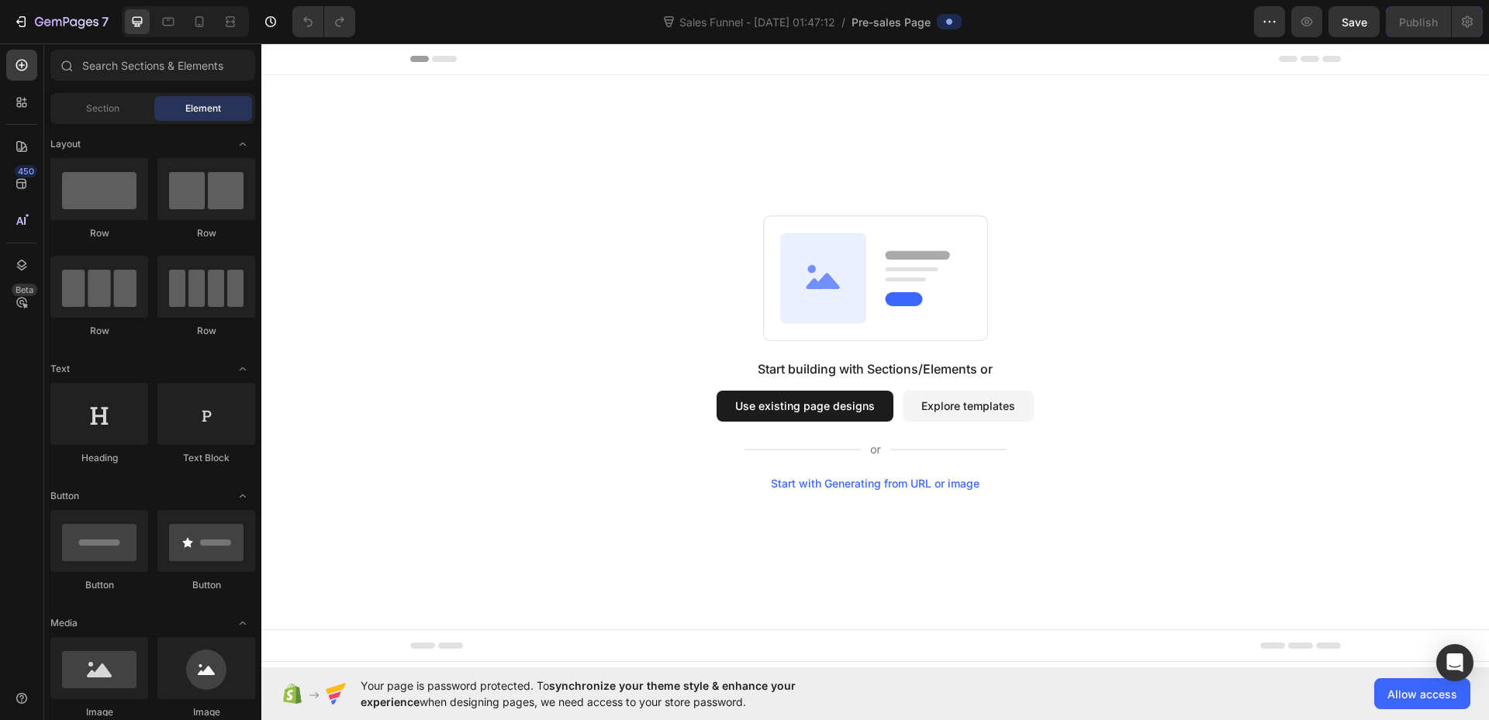
click at [737, 409] on button "Use existing page designs" at bounding box center [804, 406] width 177 height 31
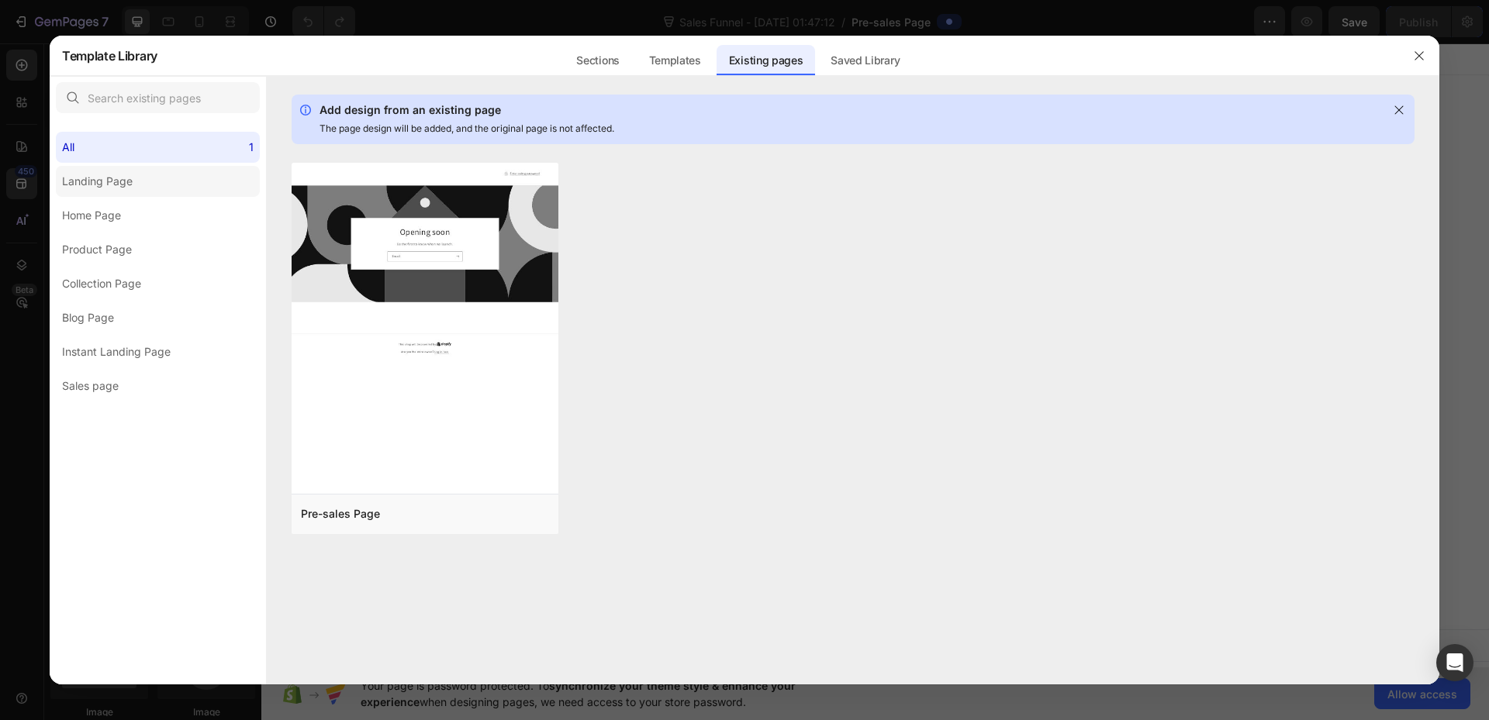
click at [85, 184] on div "Landing Page" at bounding box center [97, 181] width 71 height 19
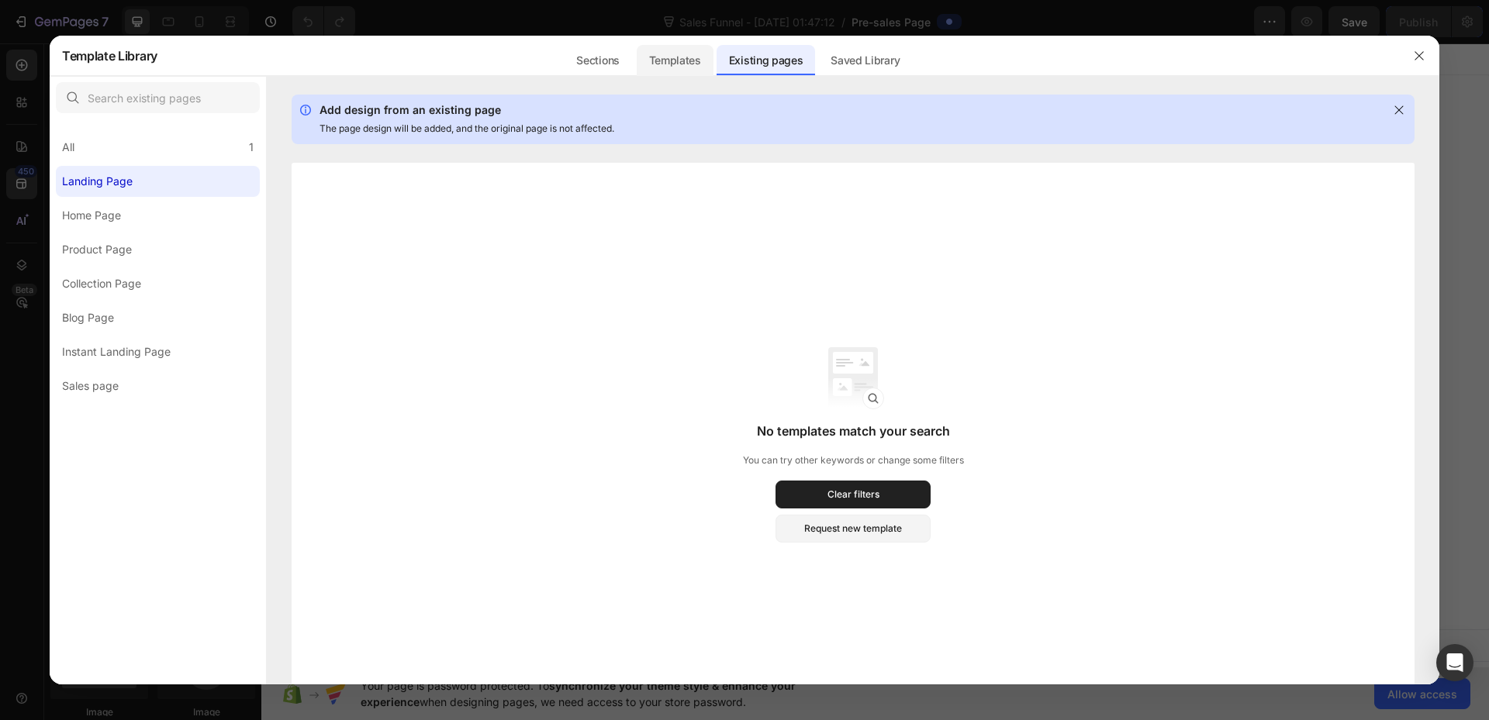
click at [673, 51] on div "Templates" at bounding box center [675, 60] width 77 height 31
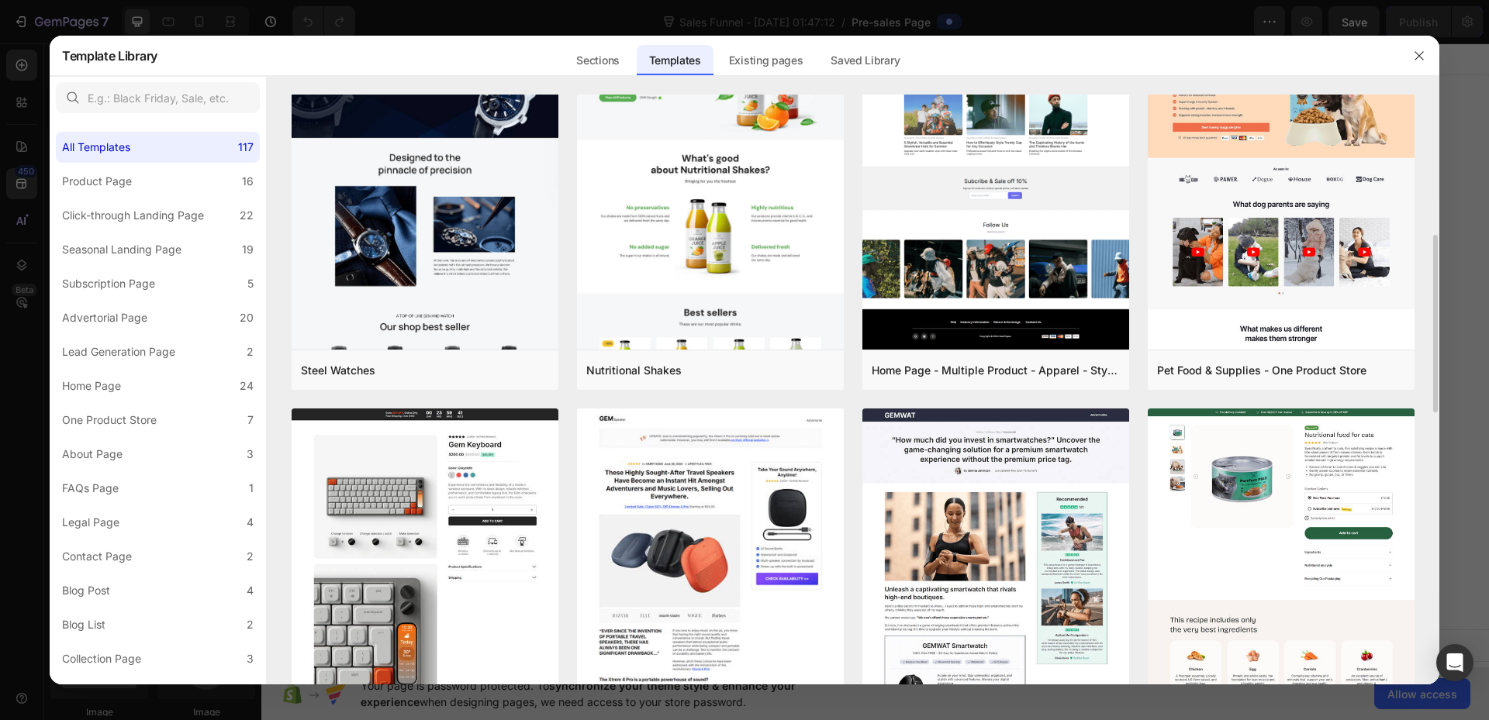
scroll to position [620, 0]
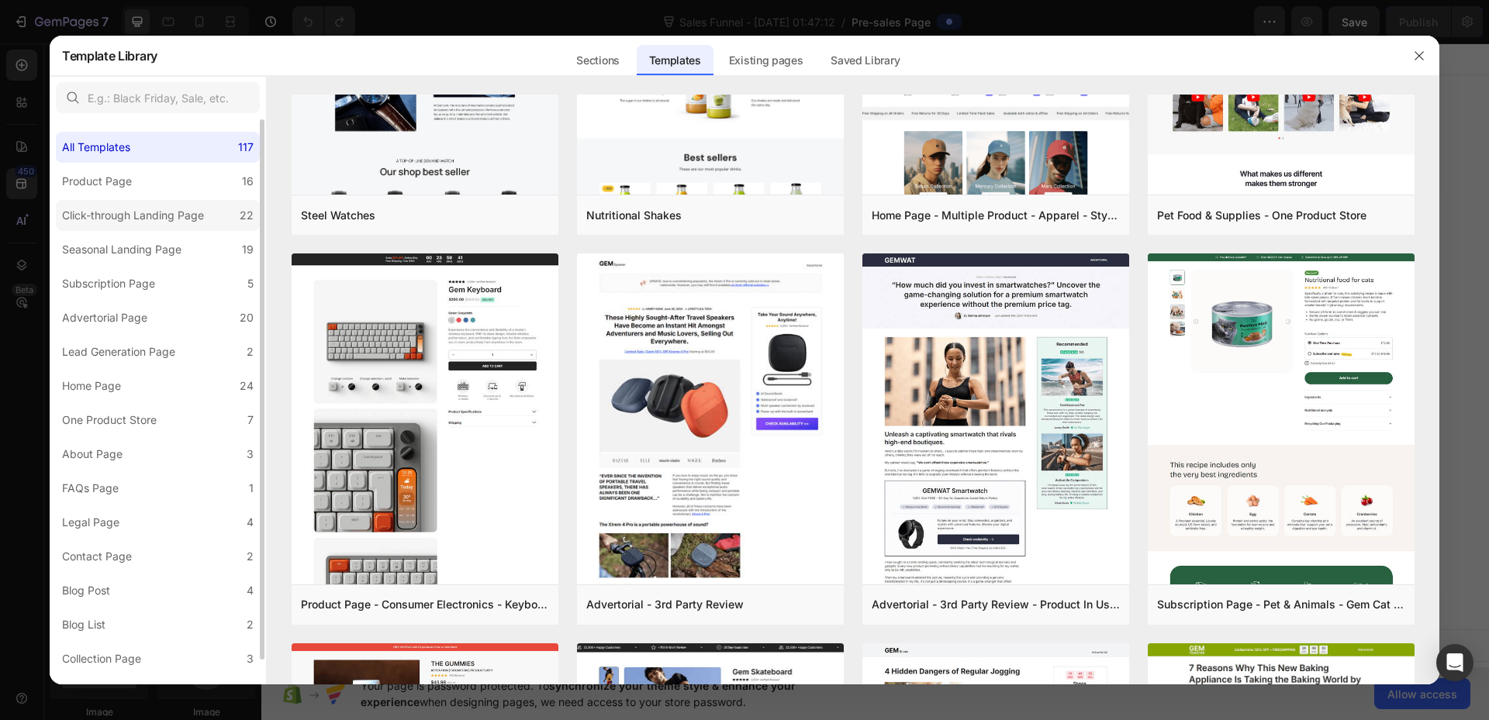
click at [107, 215] on div "Click-through Landing Page" at bounding box center [133, 215] width 142 height 19
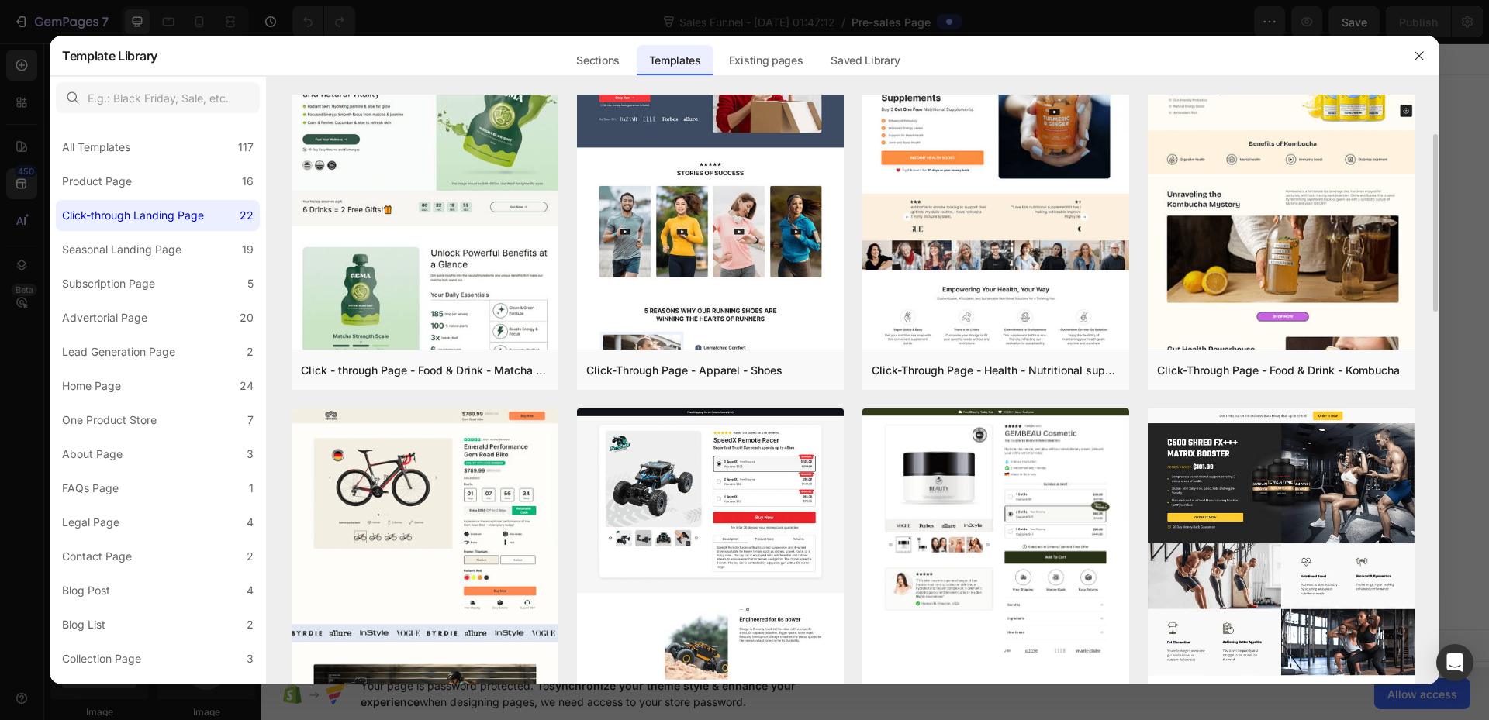
scroll to position [388, 0]
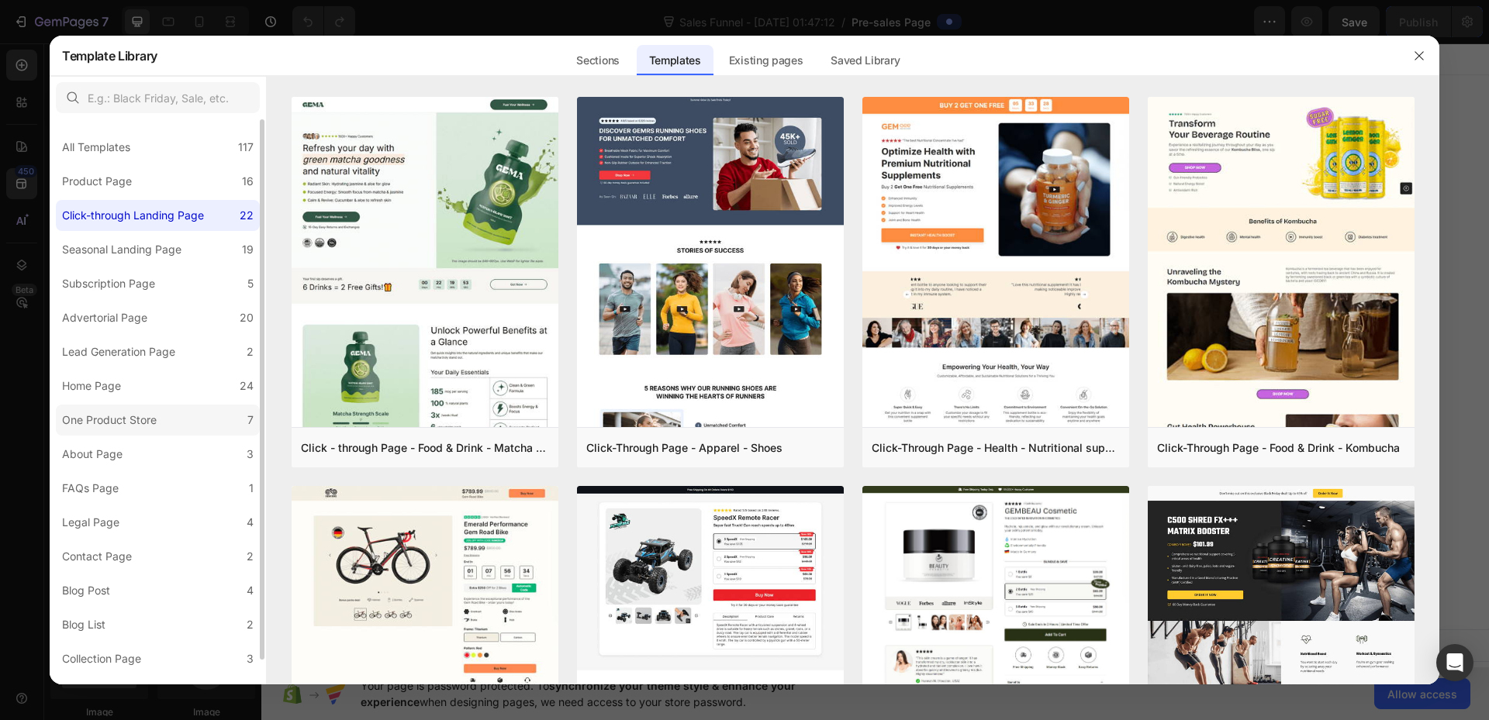
click at [140, 420] on div "One Product Store" at bounding box center [109, 420] width 95 height 19
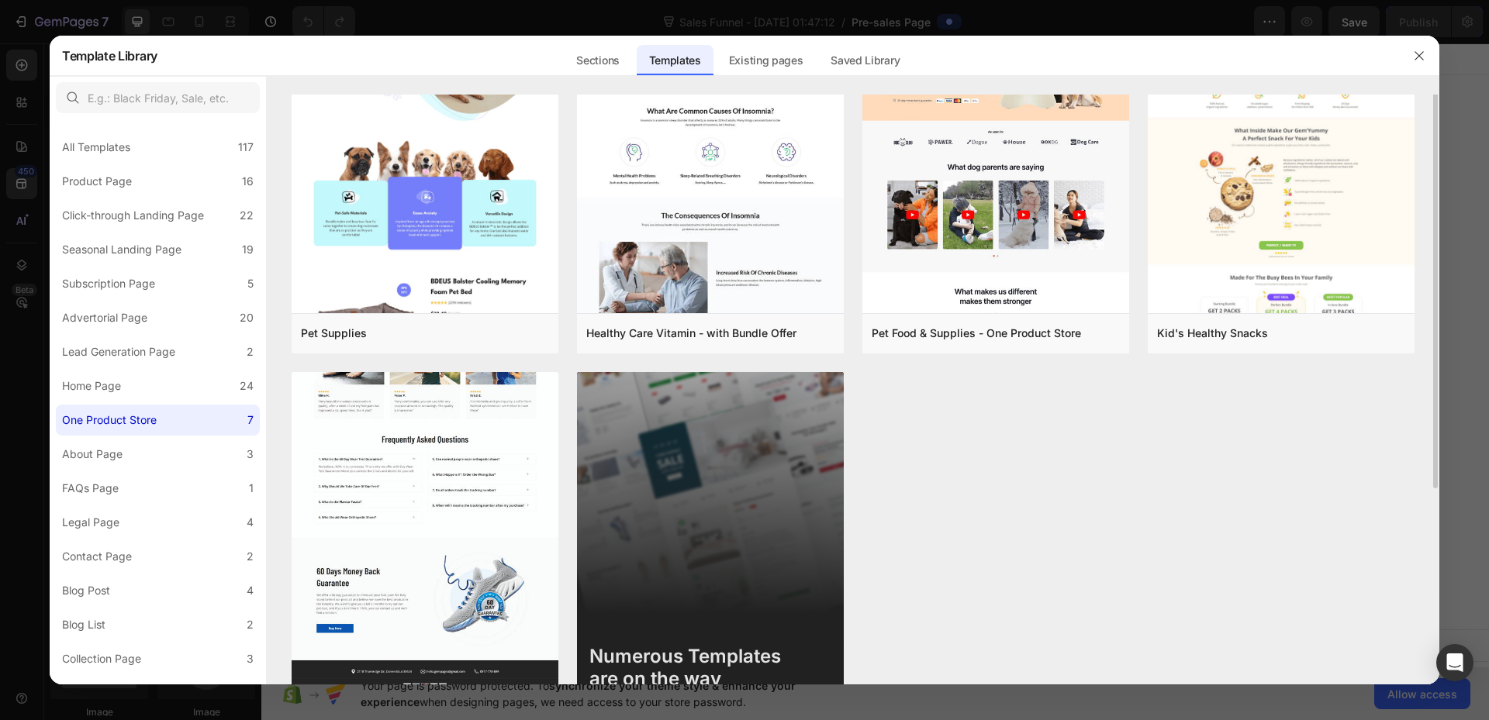
scroll to position [35, 0]
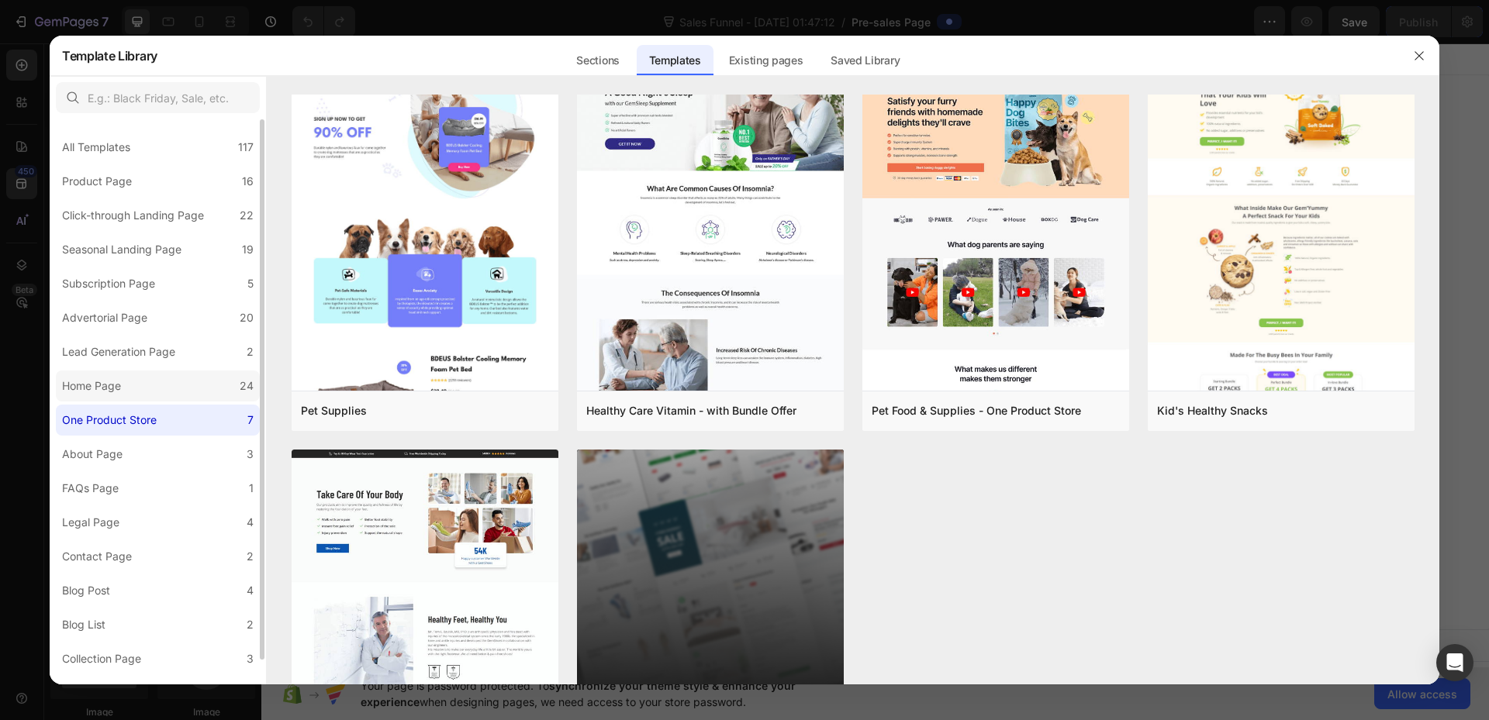
click at [102, 383] on div "Home Page" at bounding box center [91, 386] width 59 height 19
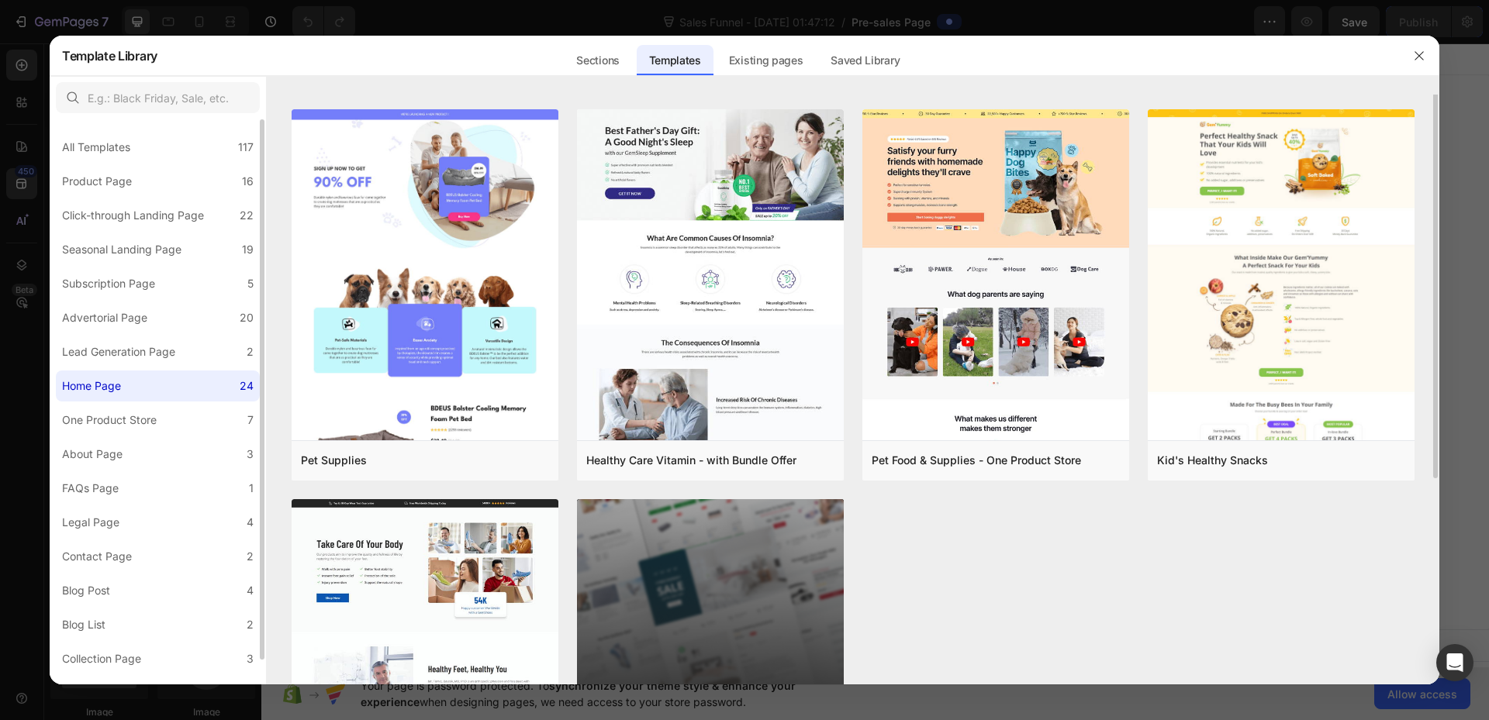
scroll to position [0, 0]
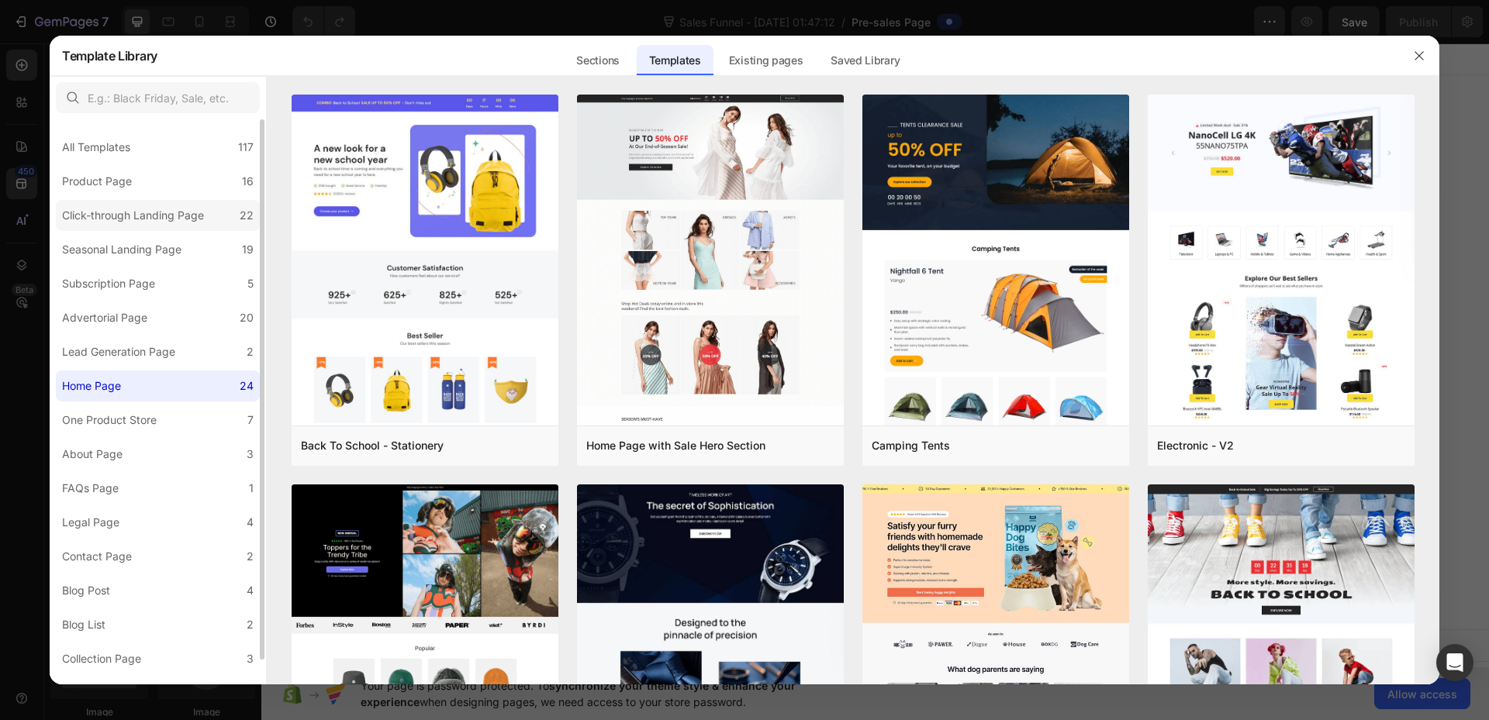
click at [127, 206] on div "Click-through Landing Page" at bounding box center [133, 215] width 142 height 19
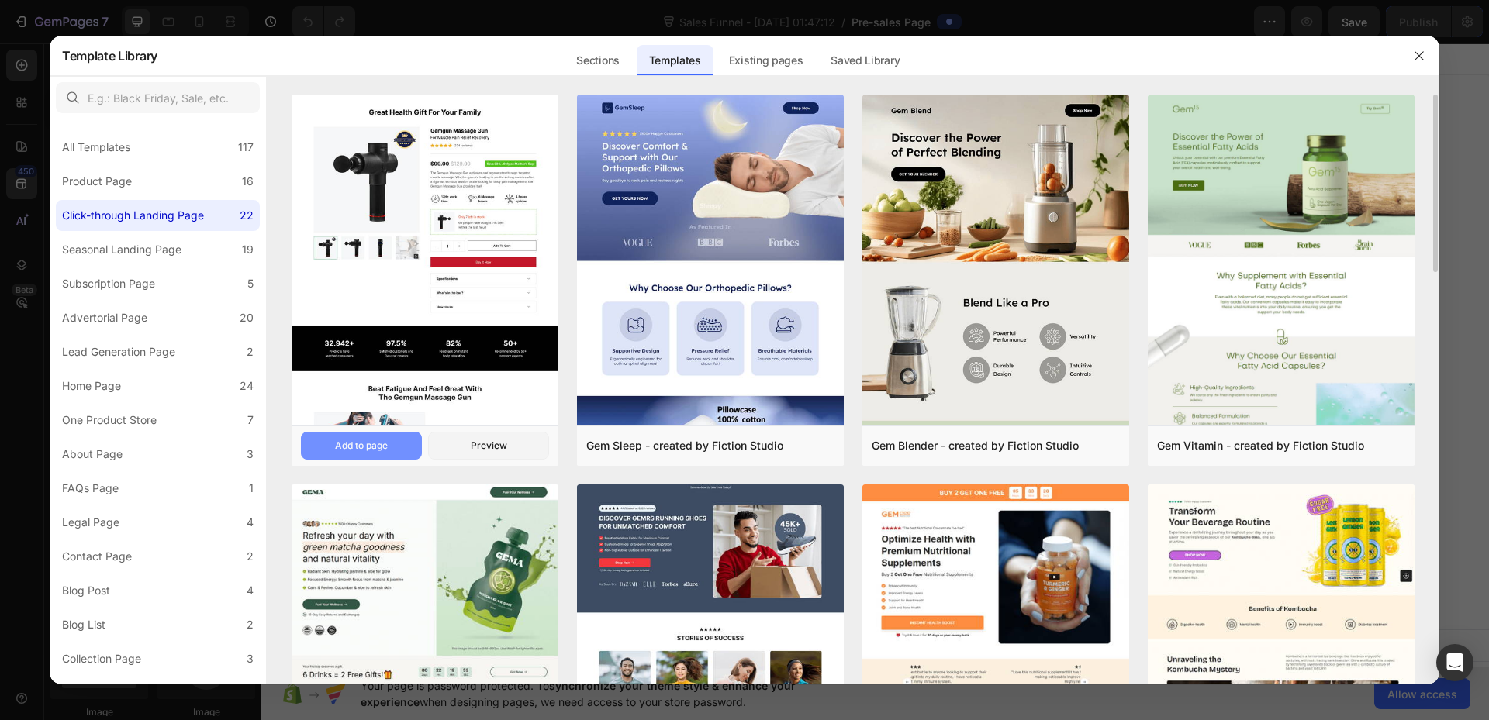
click at [350, 440] on div "Add to page" at bounding box center [361, 446] width 53 height 14
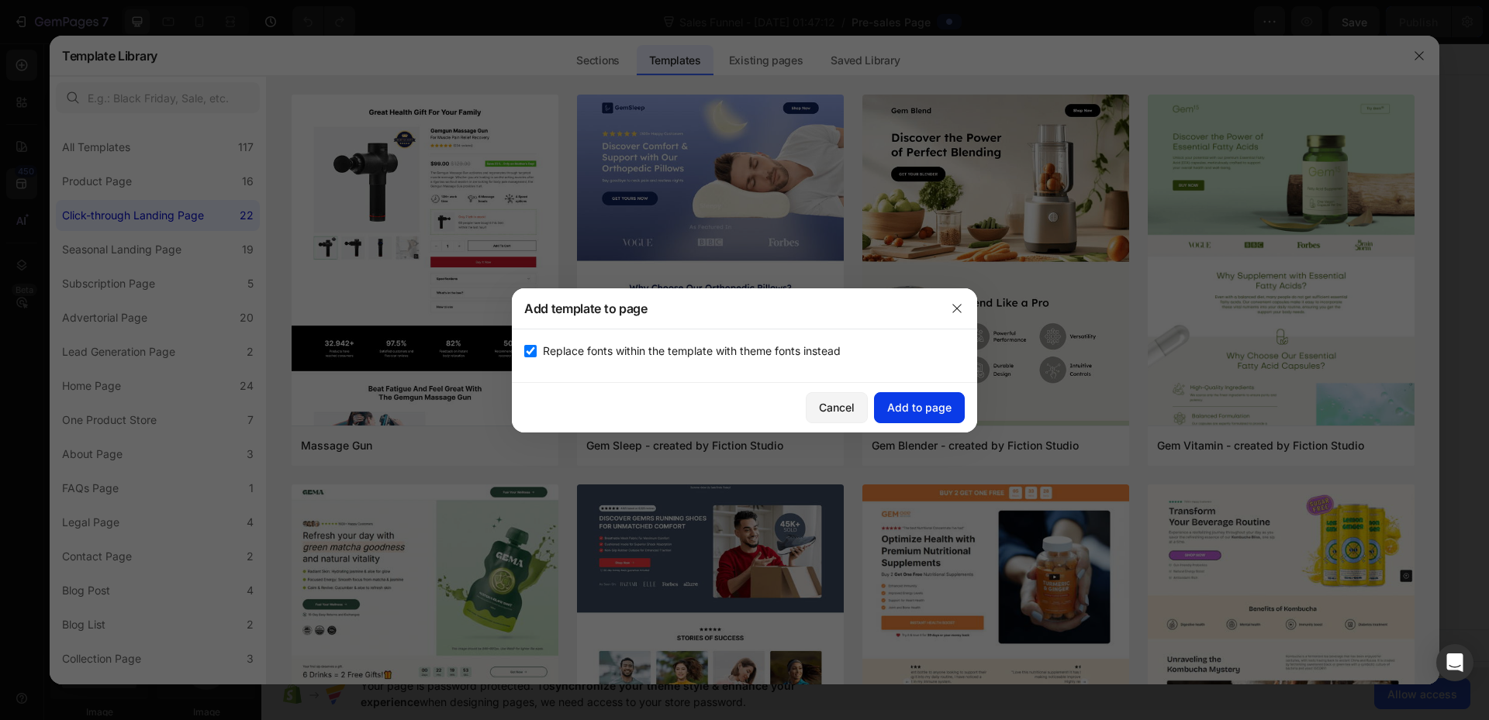
click at [926, 409] on div "Add to page" at bounding box center [919, 407] width 64 height 16
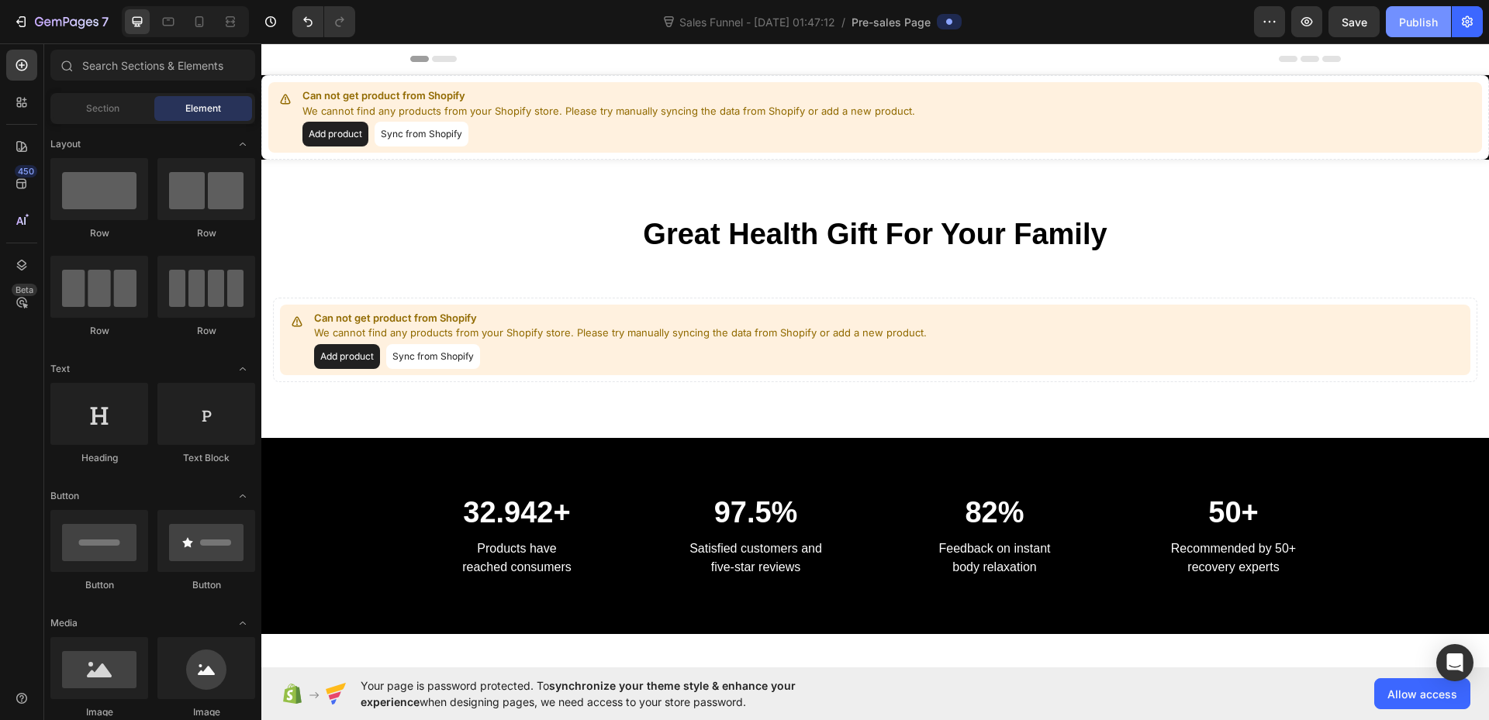
click at [1428, 20] on div "Publish" at bounding box center [1418, 22] width 39 height 16
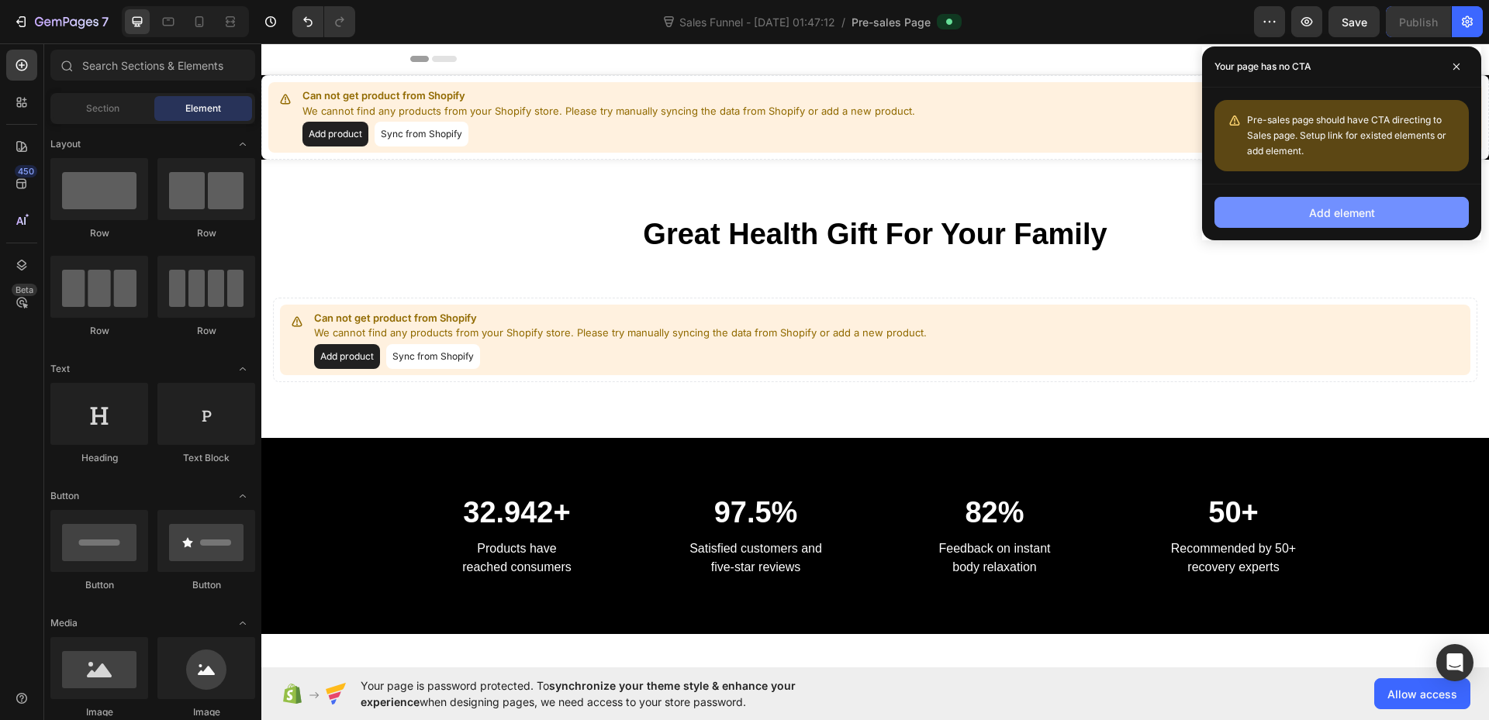
click at [1337, 211] on div "Add element" at bounding box center [1342, 213] width 66 height 16
click at [1455, 57] on span at bounding box center [1456, 66] width 25 height 25
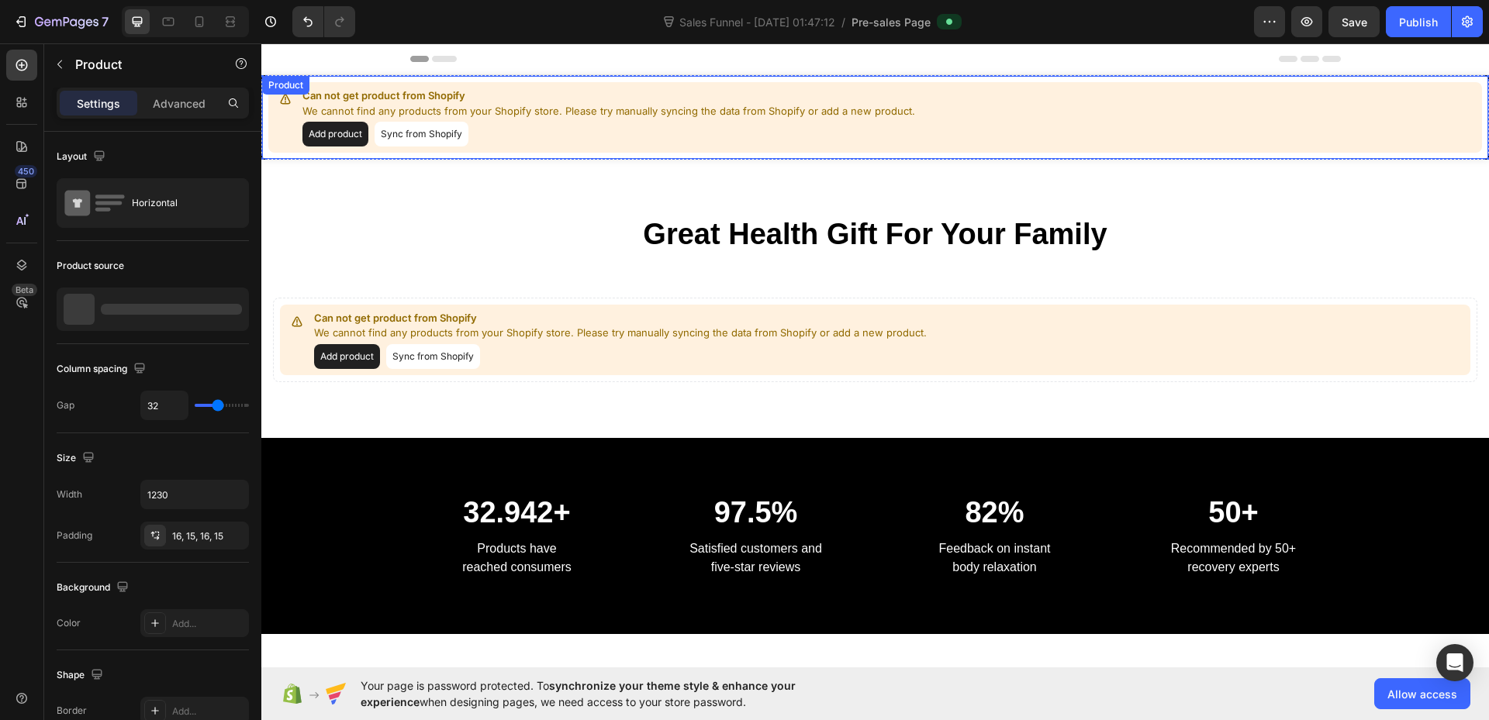
click at [334, 127] on button "Add product" at bounding box center [335, 134] width 66 height 25
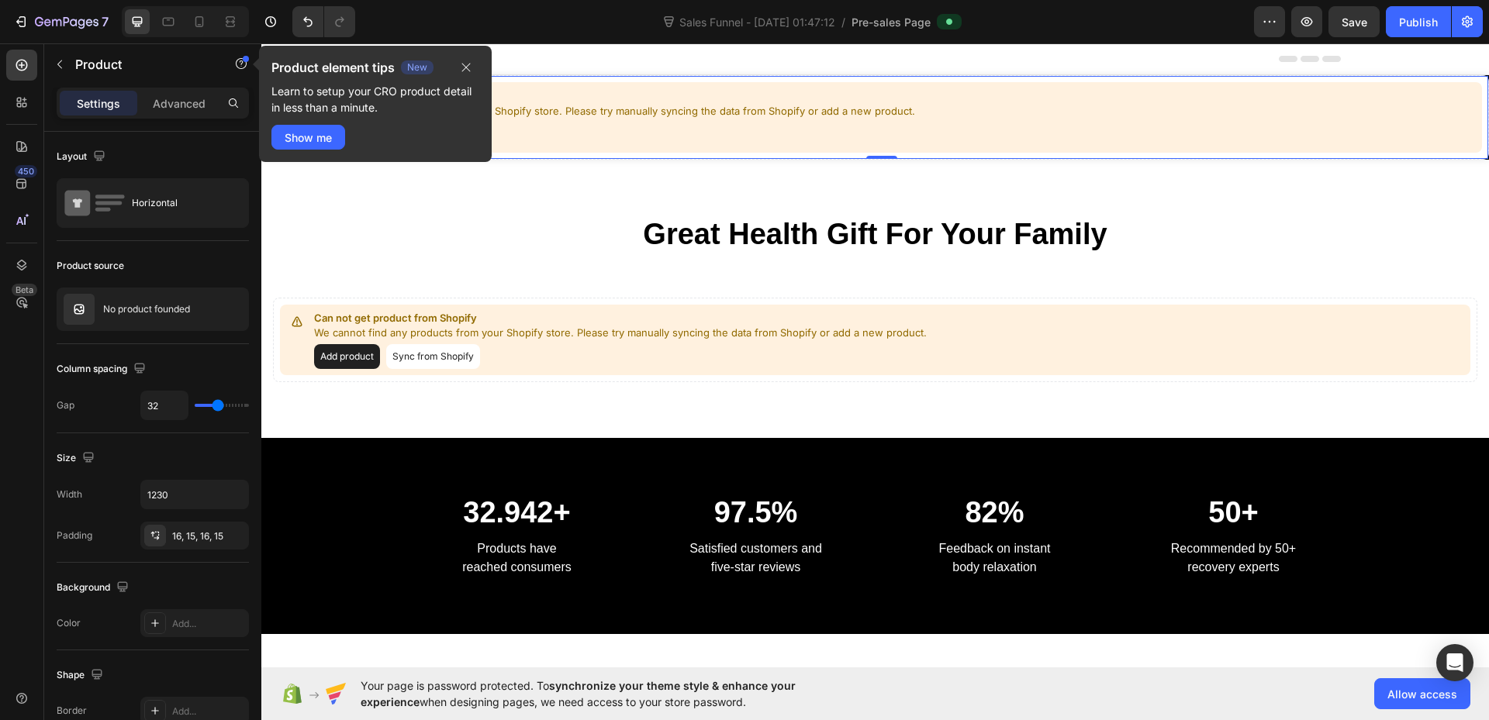
click at [974, 124] on div "Can not get product from Shopify We cannot find any products from your Shopify …" at bounding box center [875, 117] width 1214 height 71
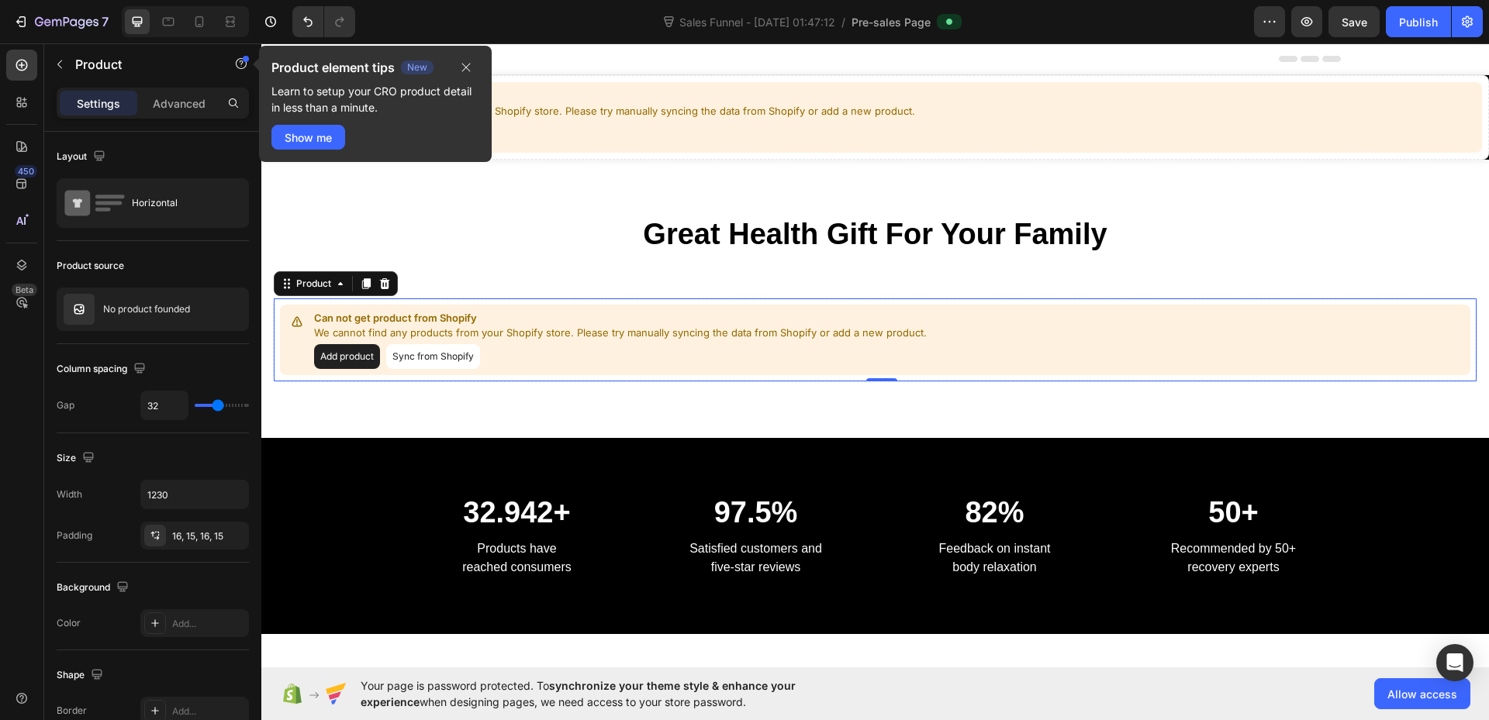
click at [363, 352] on button "Add product" at bounding box center [347, 356] width 66 height 25
click at [316, 282] on div "Product" at bounding box center [313, 284] width 41 height 14
click at [317, 290] on div "Product" at bounding box center [313, 284] width 41 height 14
click at [416, 355] on button "Sync from Shopify" at bounding box center [433, 356] width 94 height 25
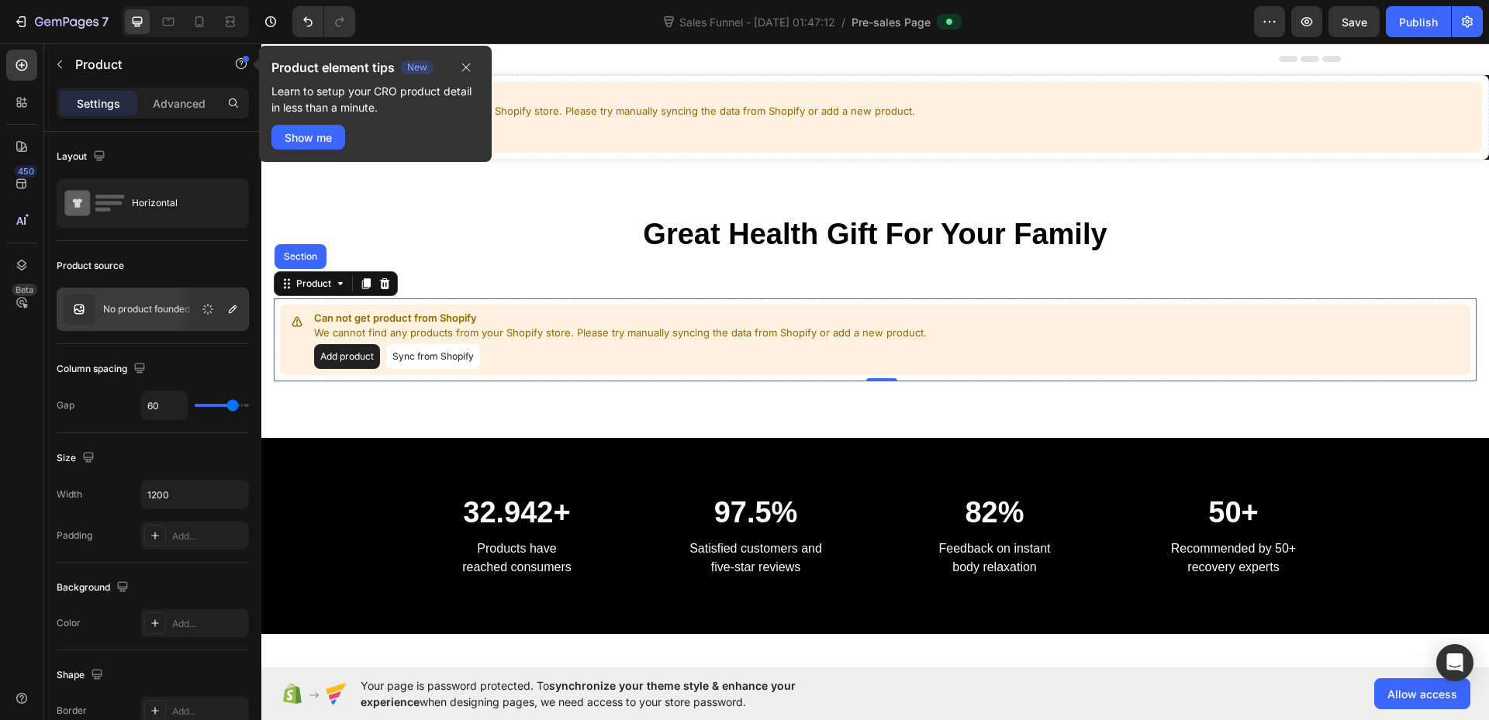
click at [437, 358] on button "Sync from Shopify" at bounding box center [433, 356] width 94 height 25
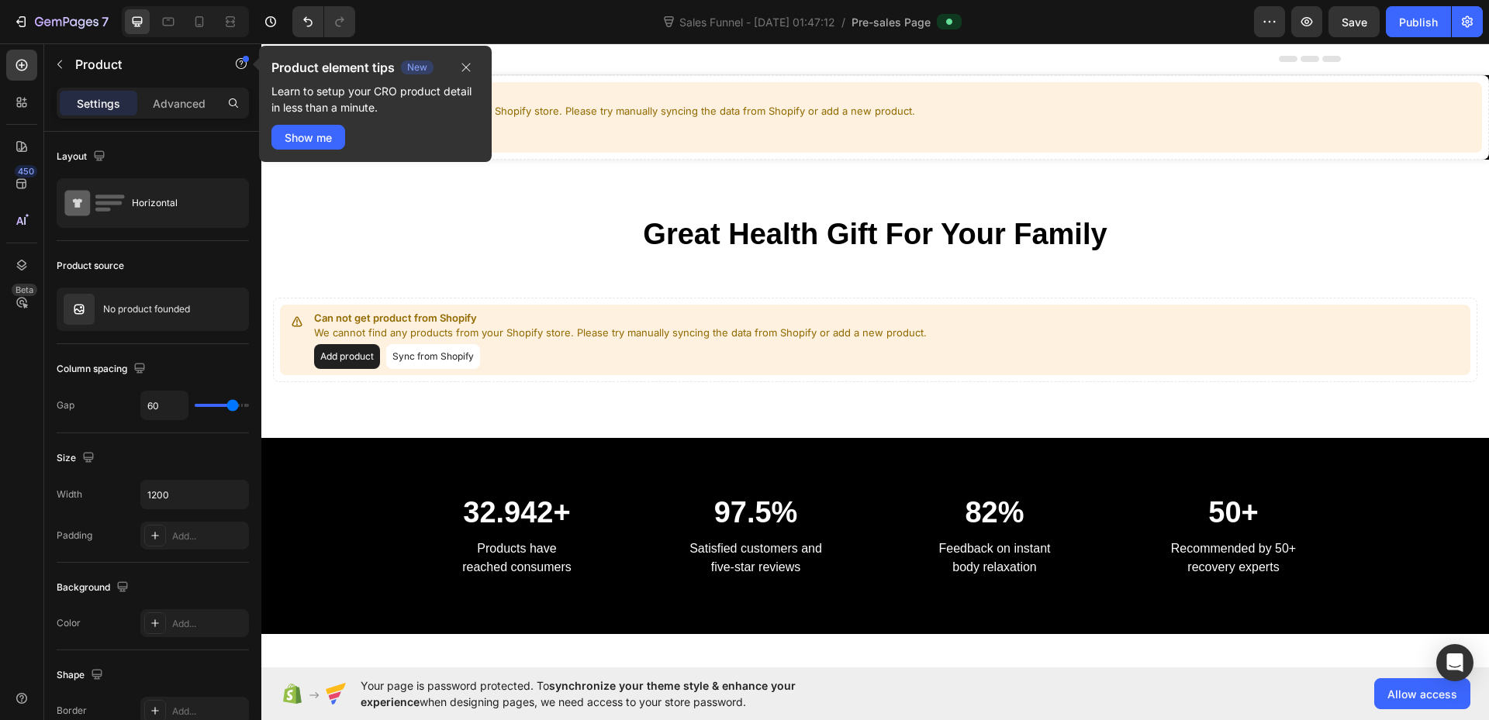
click at [451, 357] on button "Sync from Shopify" at bounding box center [433, 356] width 94 height 25
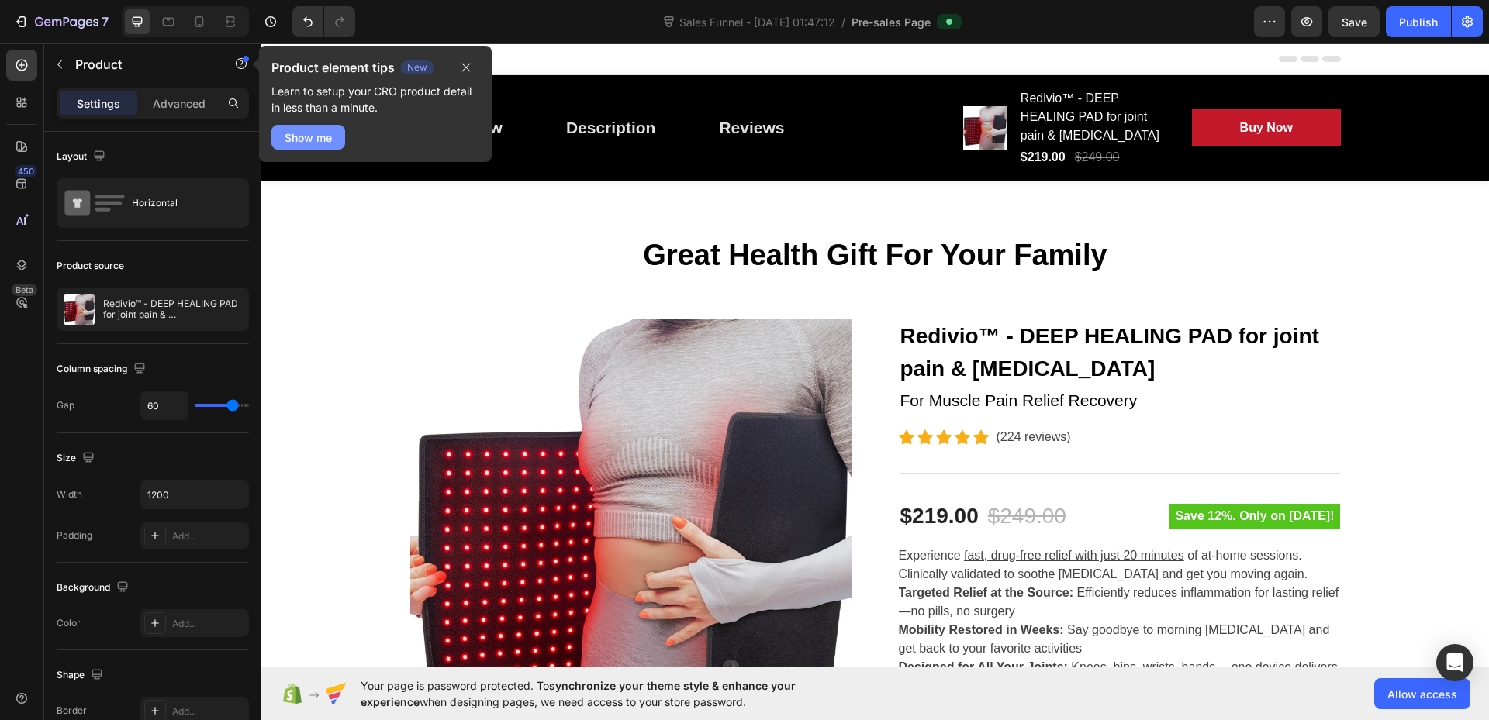
click at [316, 140] on div "Show me" at bounding box center [308, 137] width 47 height 16
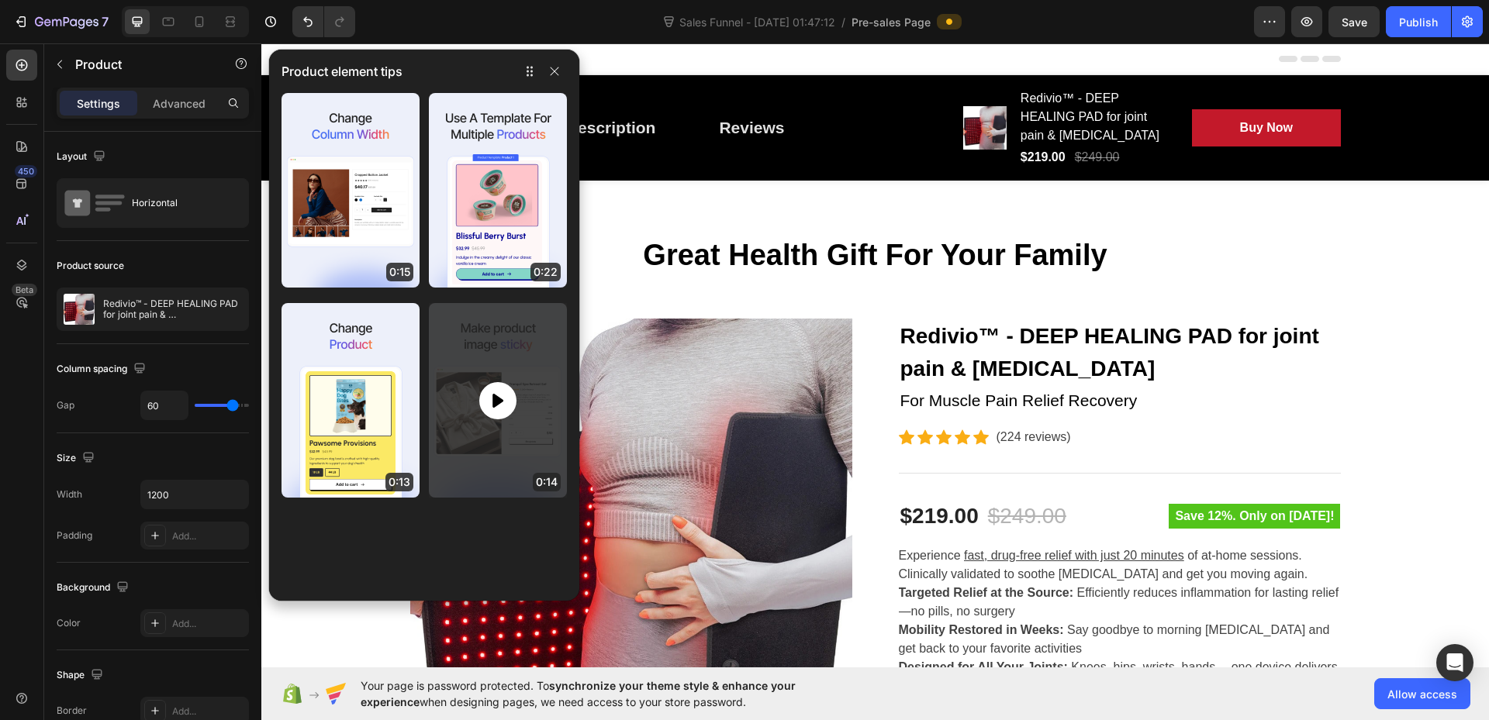
click at [500, 382] on div at bounding box center [497, 400] width 37 height 37
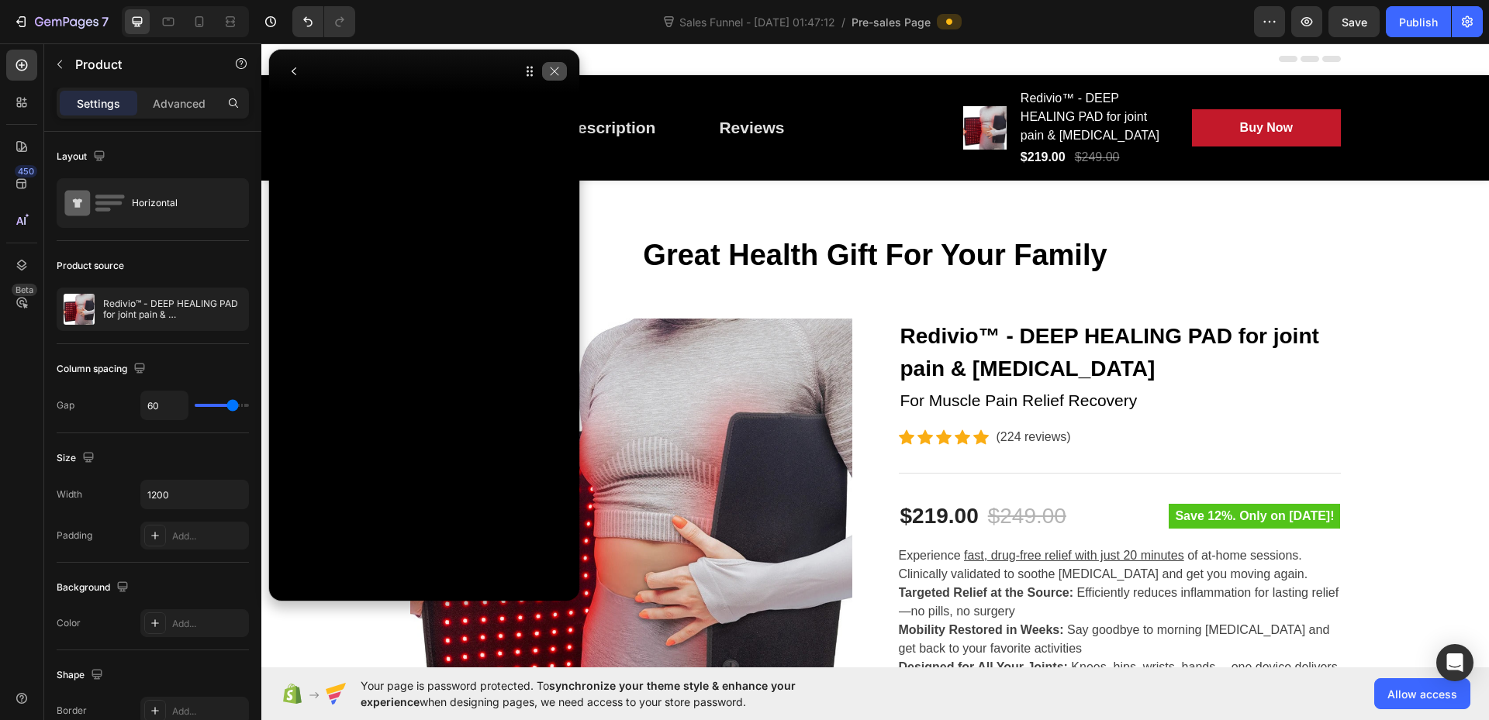
click at [551, 74] on icon "button" at bounding box center [554, 71] width 12 height 12
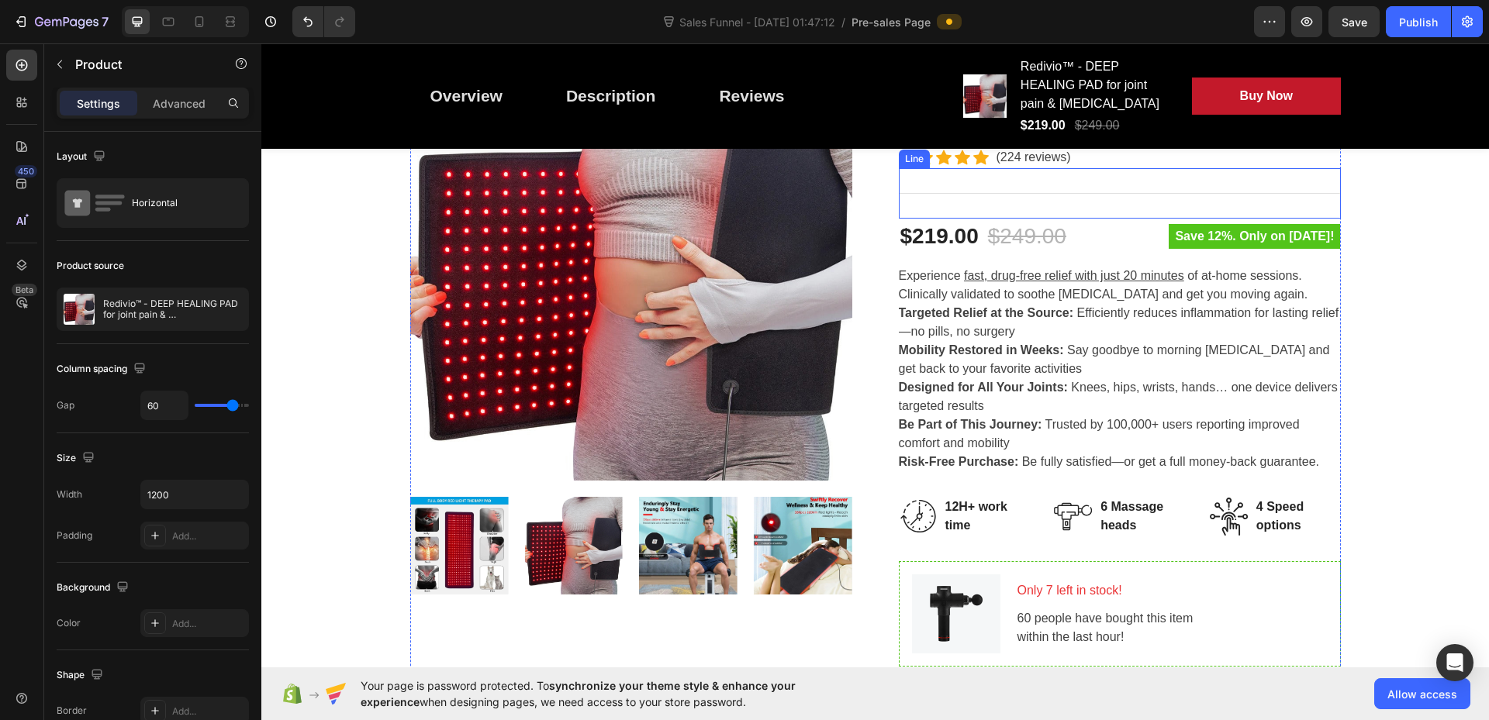
scroll to position [310, 0]
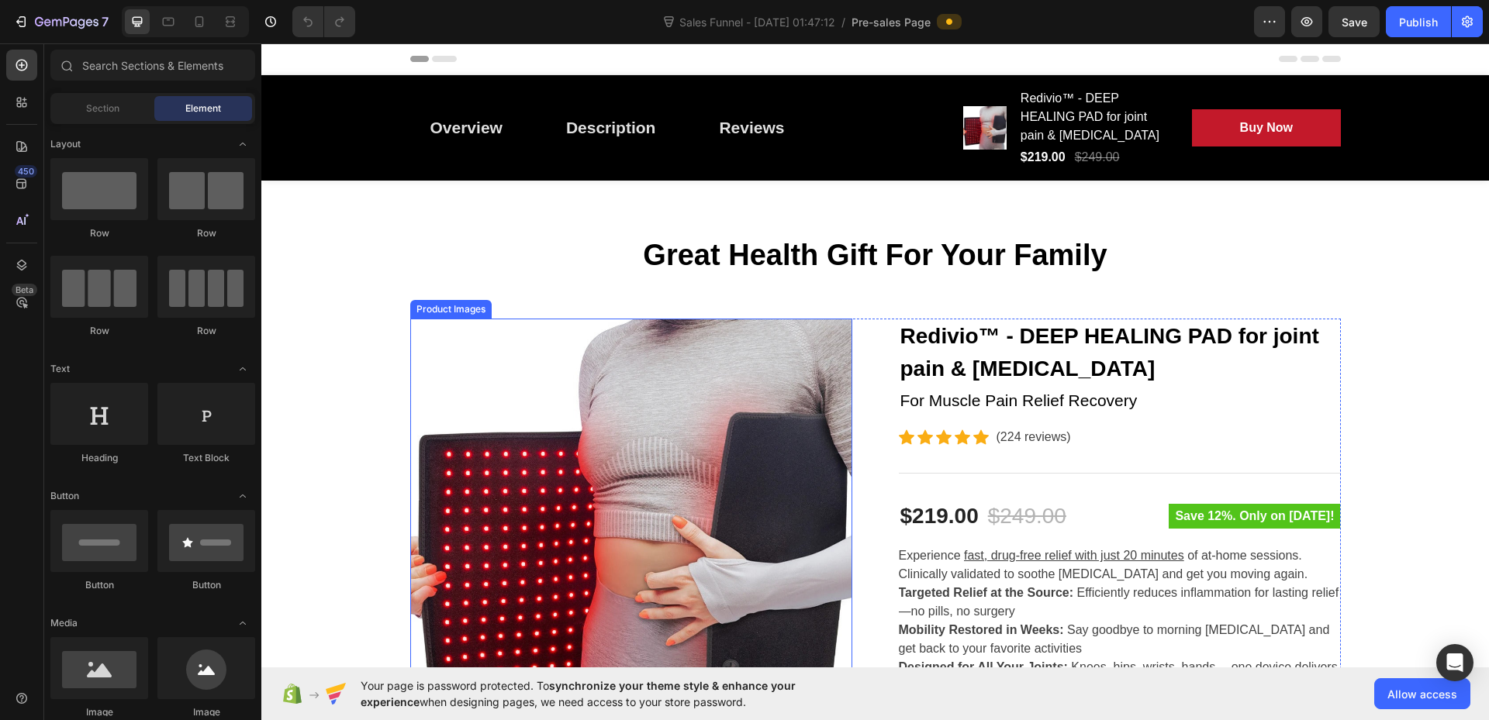
click at [758, 472] on img at bounding box center [631, 540] width 442 height 442
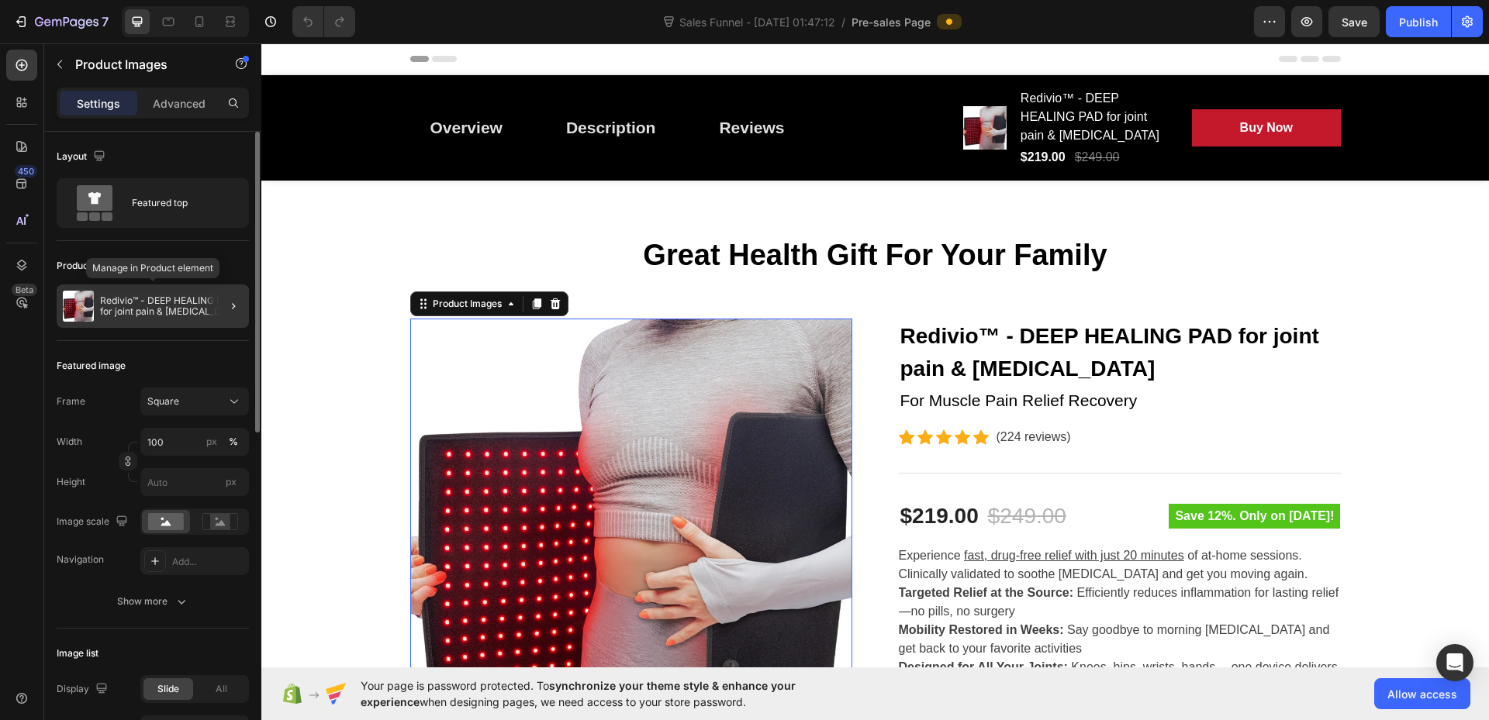
click at [188, 303] on p "Redivio™ - DEEP HEALING PAD for joint pain & [MEDICAL_DATA]" at bounding box center [171, 306] width 143 height 22
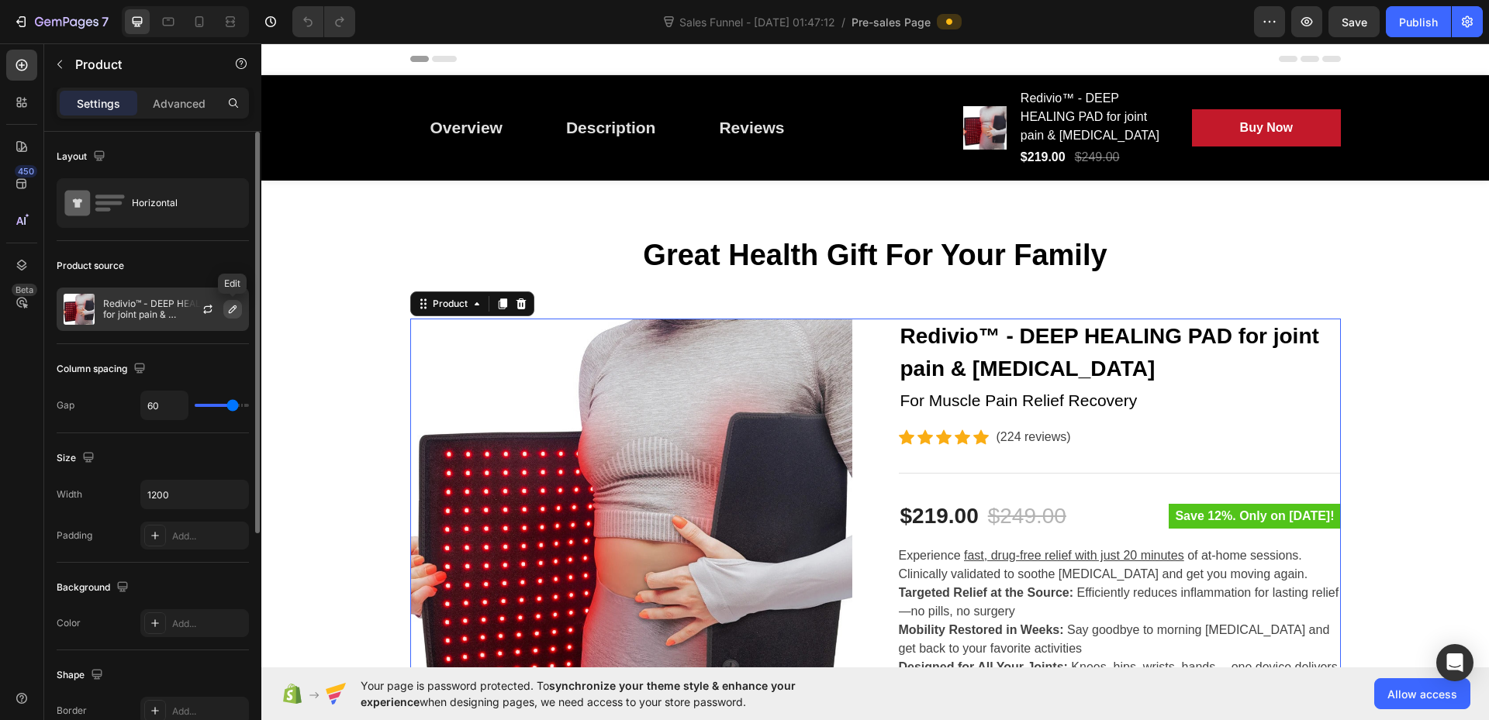
click at [229, 311] on icon "button" at bounding box center [232, 309] width 12 height 12
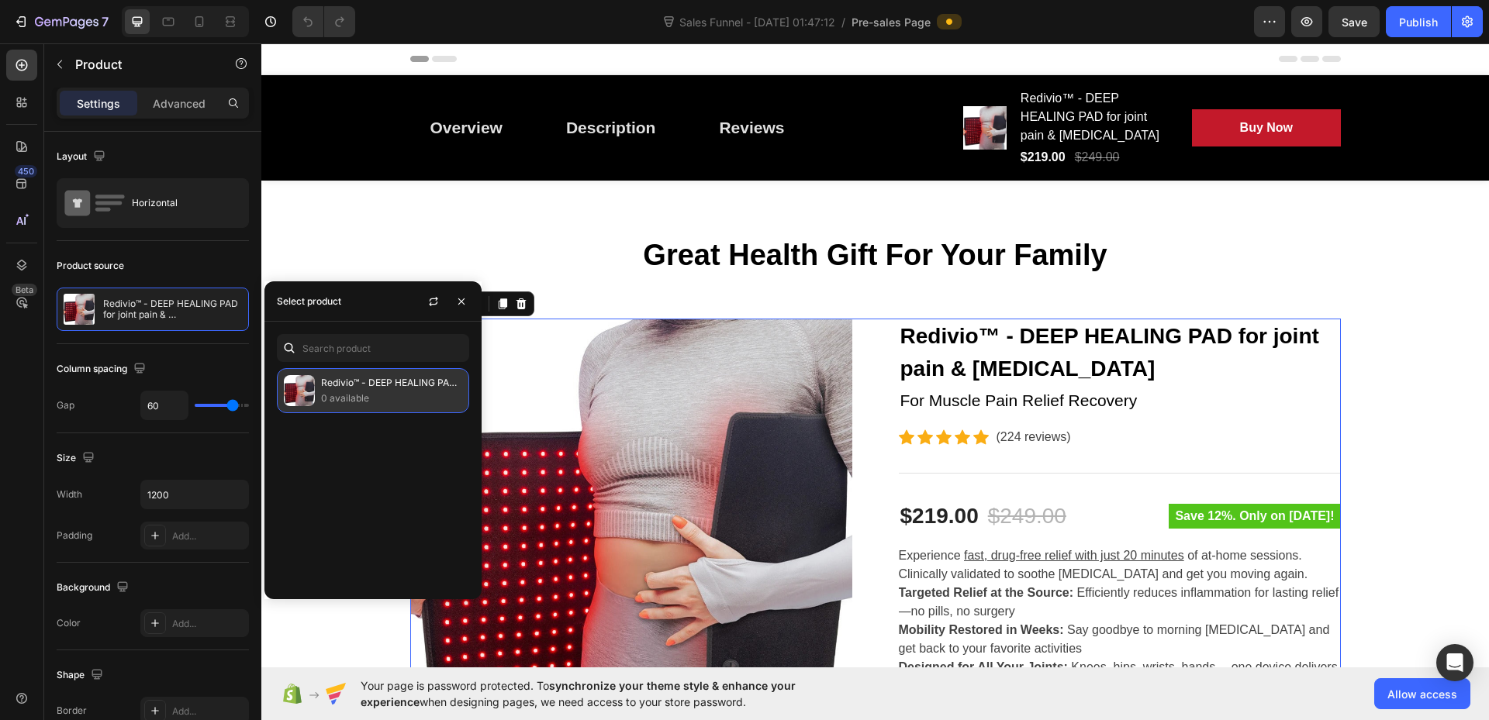
click at [313, 393] on img at bounding box center [299, 390] width 31 height 31
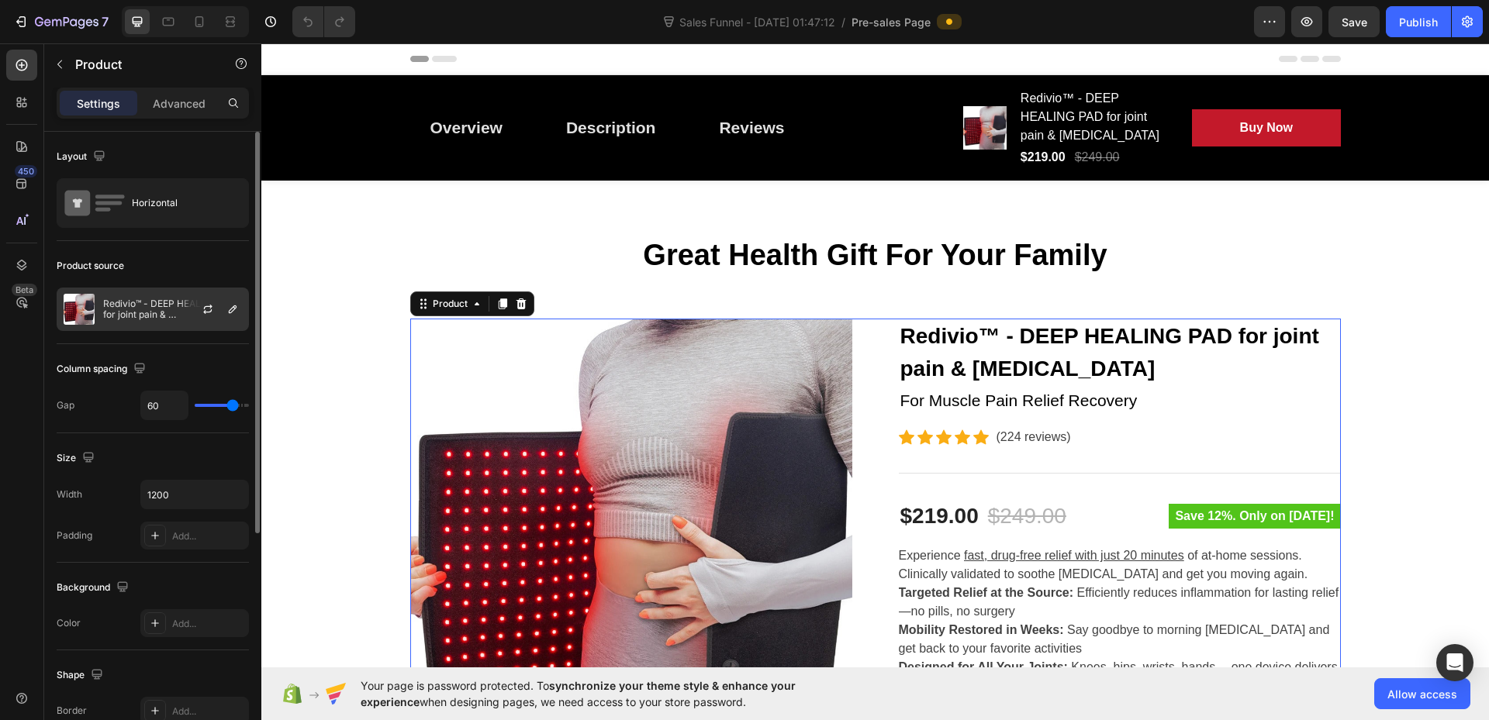
click at [172, 304] on p "Redivio™ - DEEP HEALING PAD for joint pain & [MEDICAL_DATA]" at bounding box center [172, 310] width 139 height 22
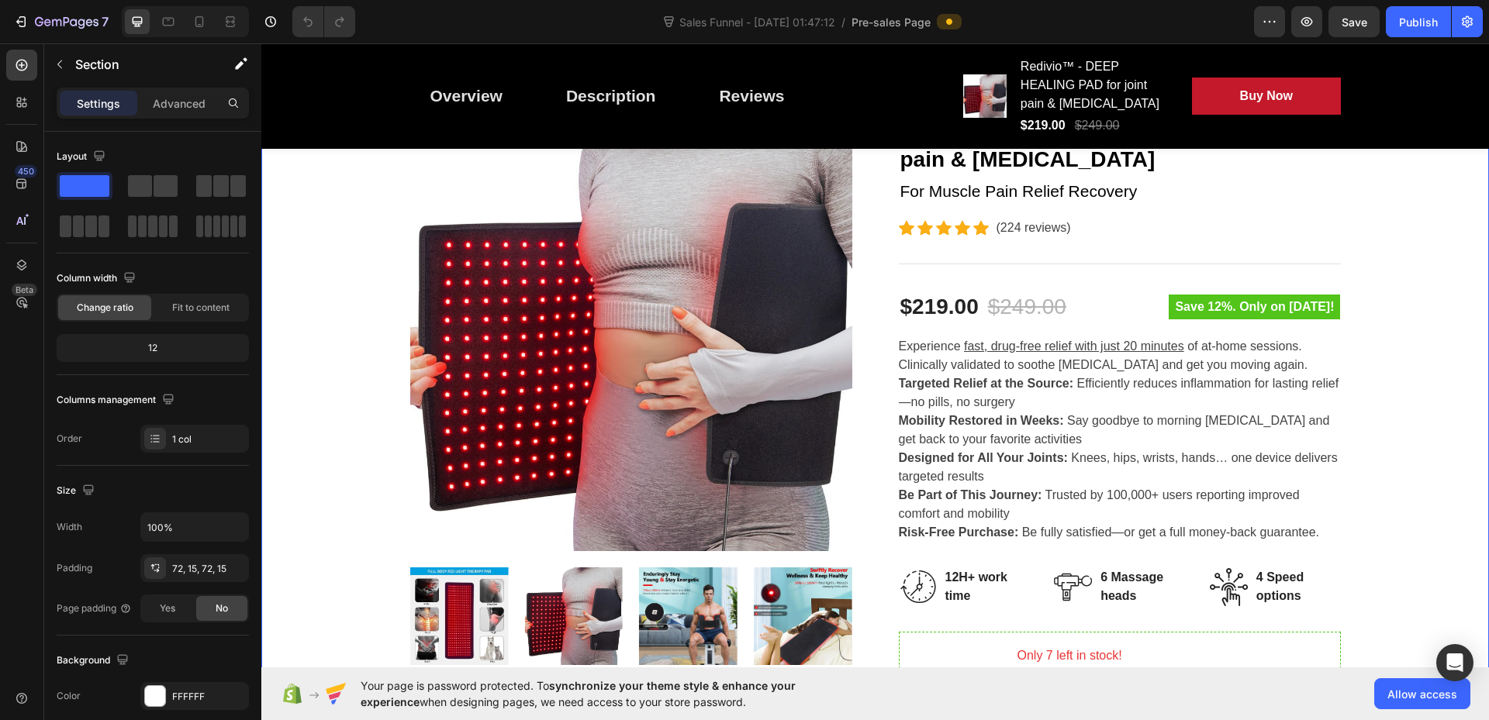
scroll to position [233, 0]
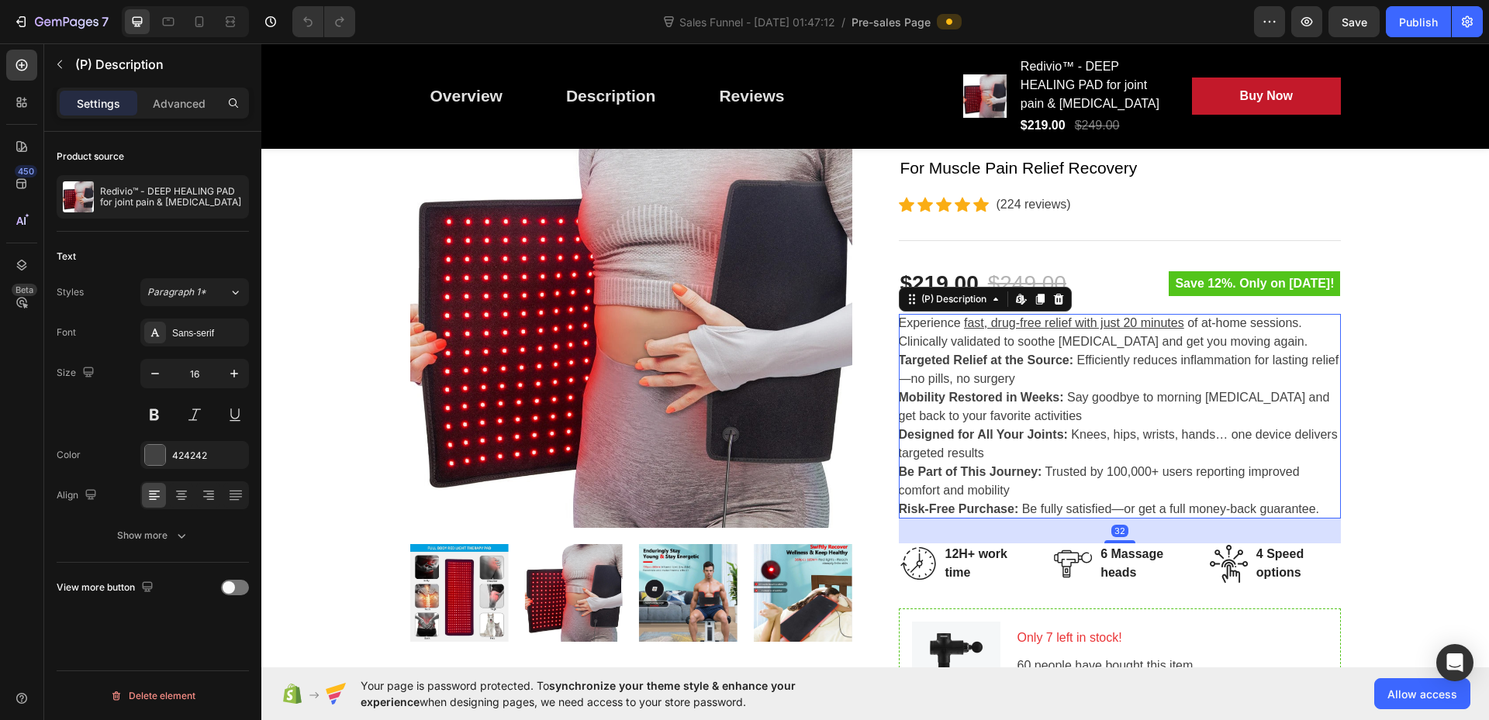
click at [1241, 341] on p "Experience fast, drug-free relief with just 20 minutes of at-home sessions. Cli…" at bounding box center [1103, 332] width 409 height 32
click at [1258, 341] on div "Experience fast, drug-free relief with just 20 minutes of at-home sessions. Cli…" at bounding box center [1120, 416] width 442 height 205
click at [1248, 341] on div "Experience fast, drug-free relief with just 20 minutes of at-home sessions. Cli…" at bounding box center [1120, 416] width 442 height 205
drag, startPoint x: 1248, startPoint y: 342, endPoint x: 1237, endPoint y: 345, distance: 12.0
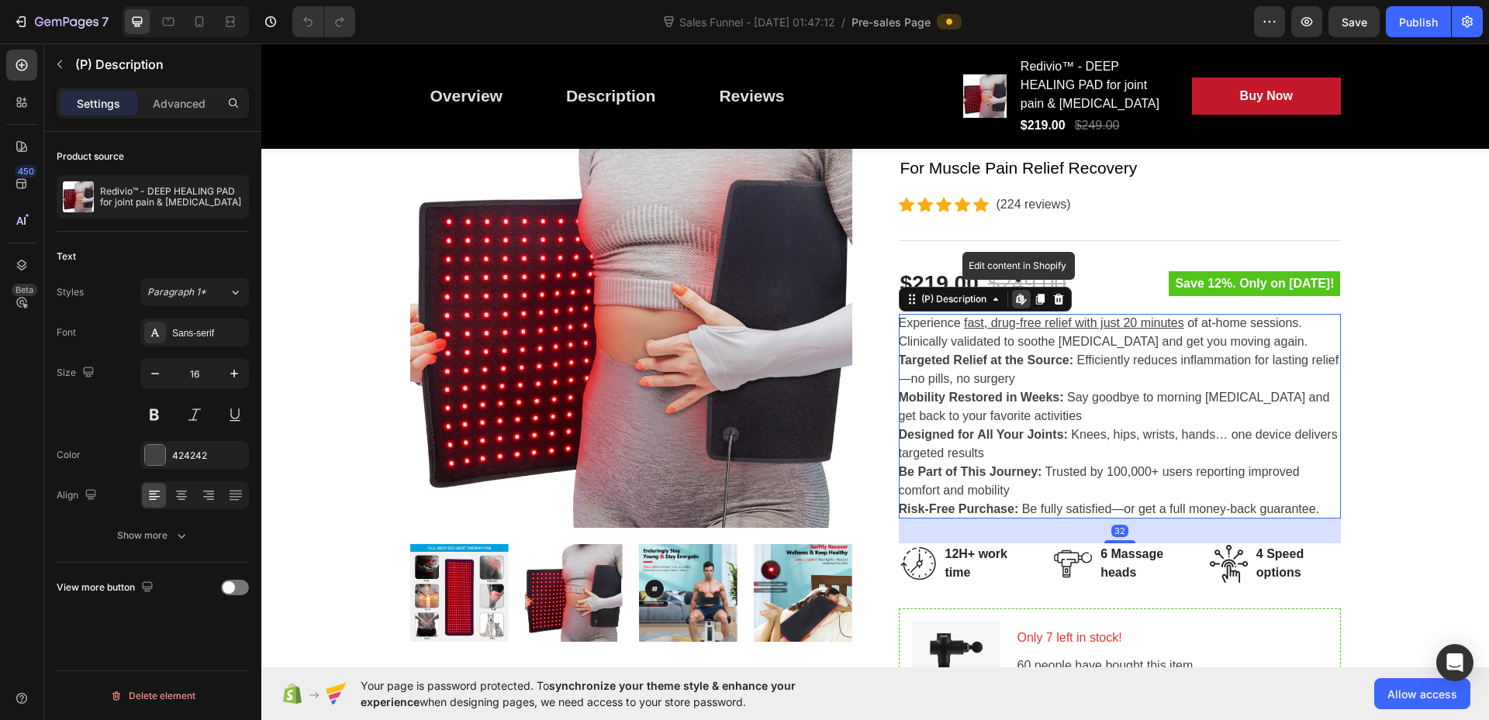
click at [1248, 342] on div "Experience fast, drug-free relief with just 20 minutes of at-home sessions. Cli…" at bounding box center [1120, 416] width 442 height 205
click at [1202, 340] on p "Experience fast, drug-free relief with just 20 minutes of at-home sessions. Cli…" at bounding box center [1103, 332] width 409 height 32
click at [1214, 340] on p "Experience fast, drug-free relief with just 20 minutes of at-home sessions. Cli…" at bounding box center [1103, 332] width 409 height 32
click at [1202, 355] on span "Targeted Relief at the Source: Efficiently reduces inflammation for lasting rel…" at bounding box center [1119, 370] width 440 height 32
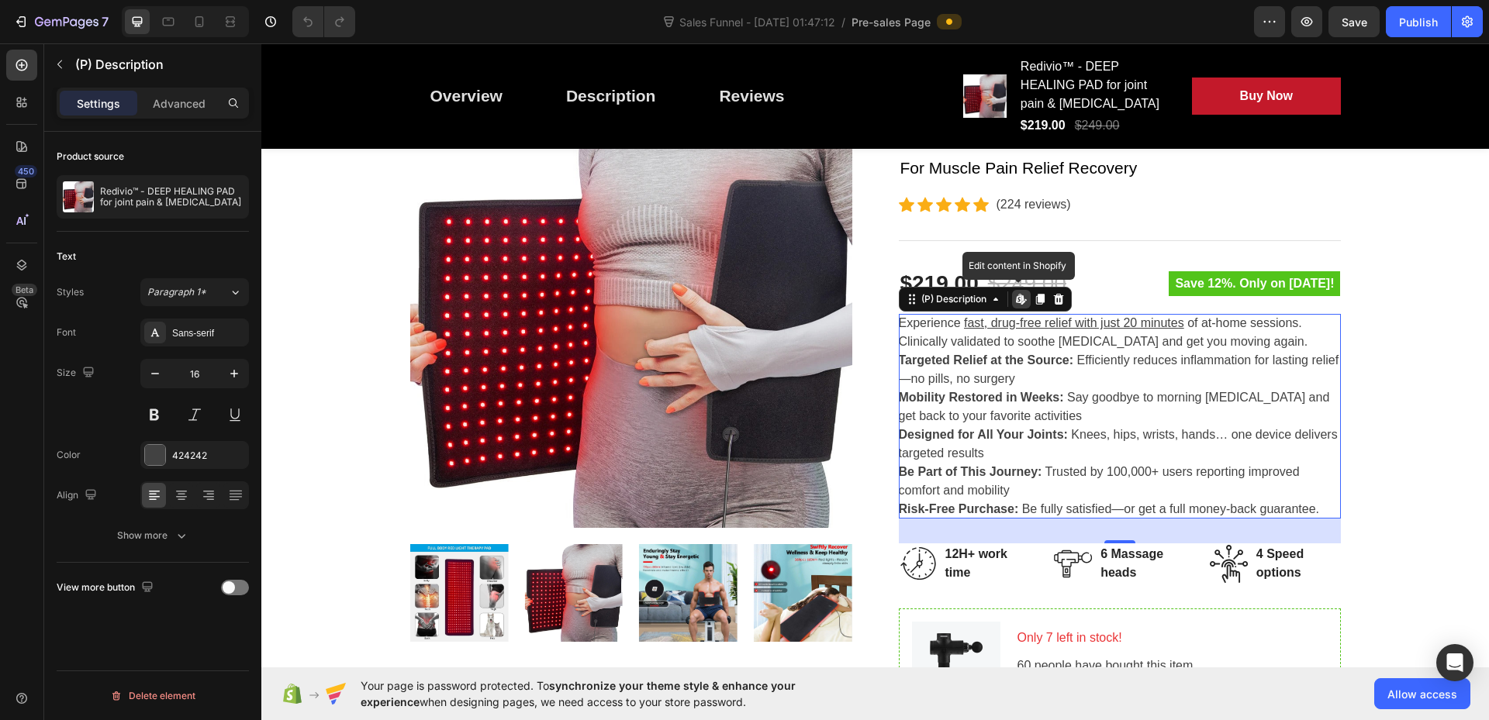
click at [1041, 426] on div "Experience fast, drug-free relief with just 20 minutes of at-home sessions. Cli…" at bounding box center [1120, 416] width 442 height 205
click at [910, 328] on p "Experience fast, drug-free relief with just 20 minutes of at-home sessions. Cli…" at bounding box center [1103, 332] width 409 height 32
click at [948, 299] on div "(P) Description" at bounding box center [953, 299] width 71 height 14
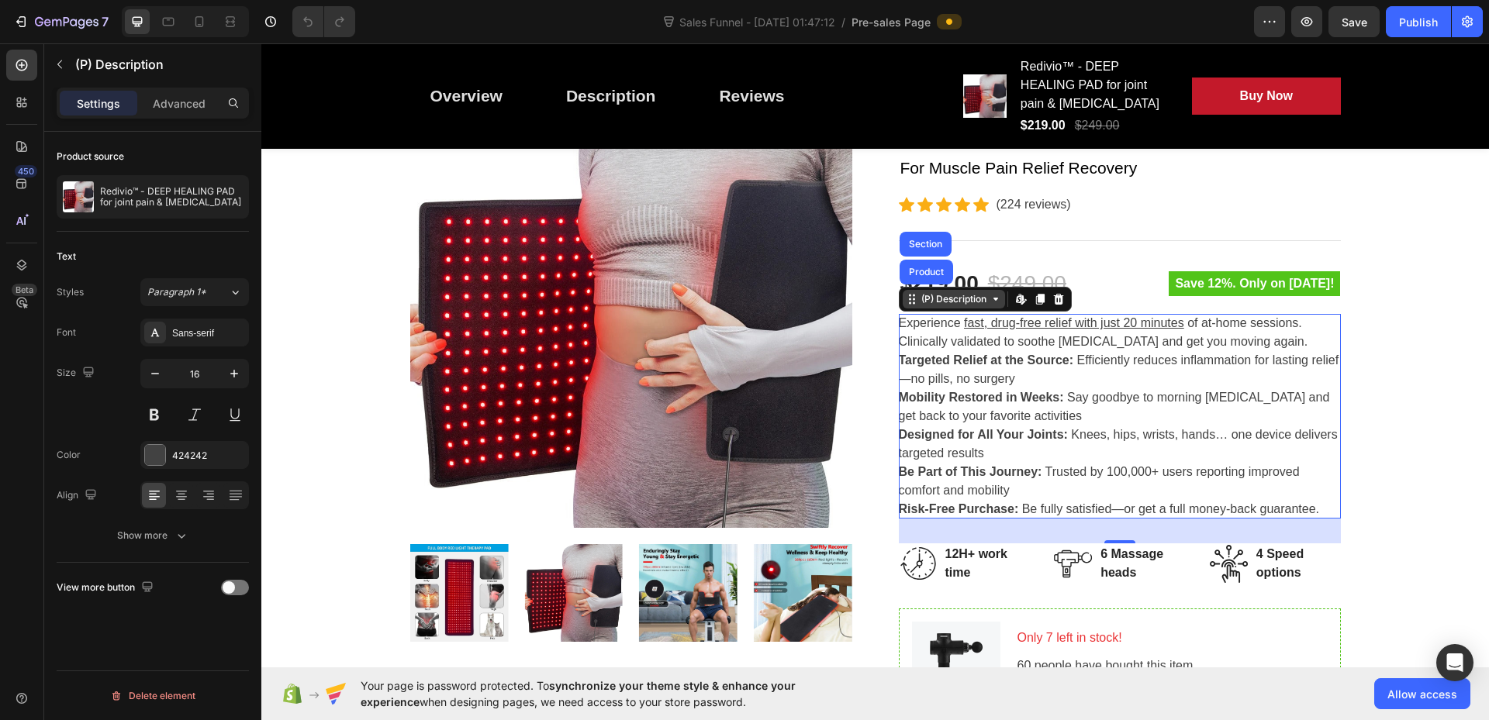
click at [949, 305] on div "(P) Description" at bounding box center [953, 299] width 71 height 14
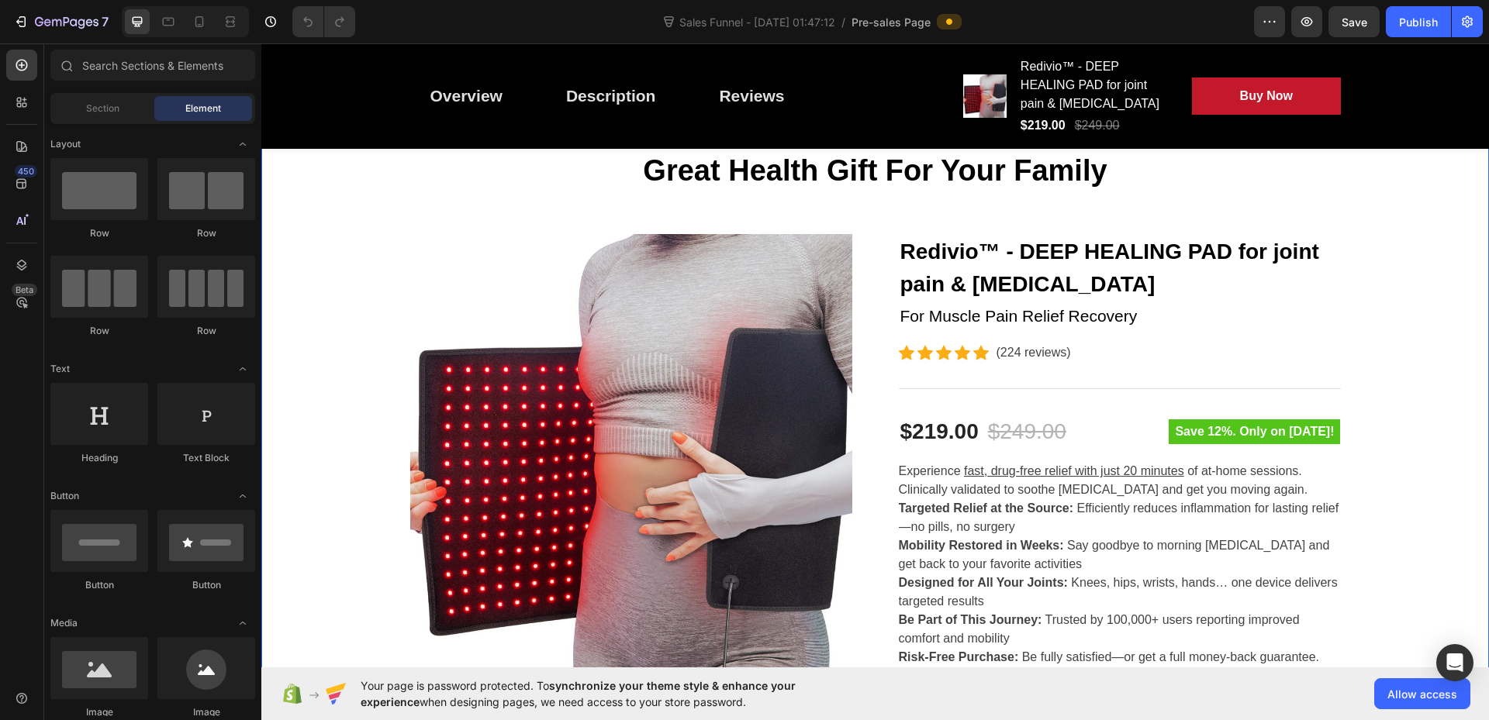
scroll to position [81, 0]
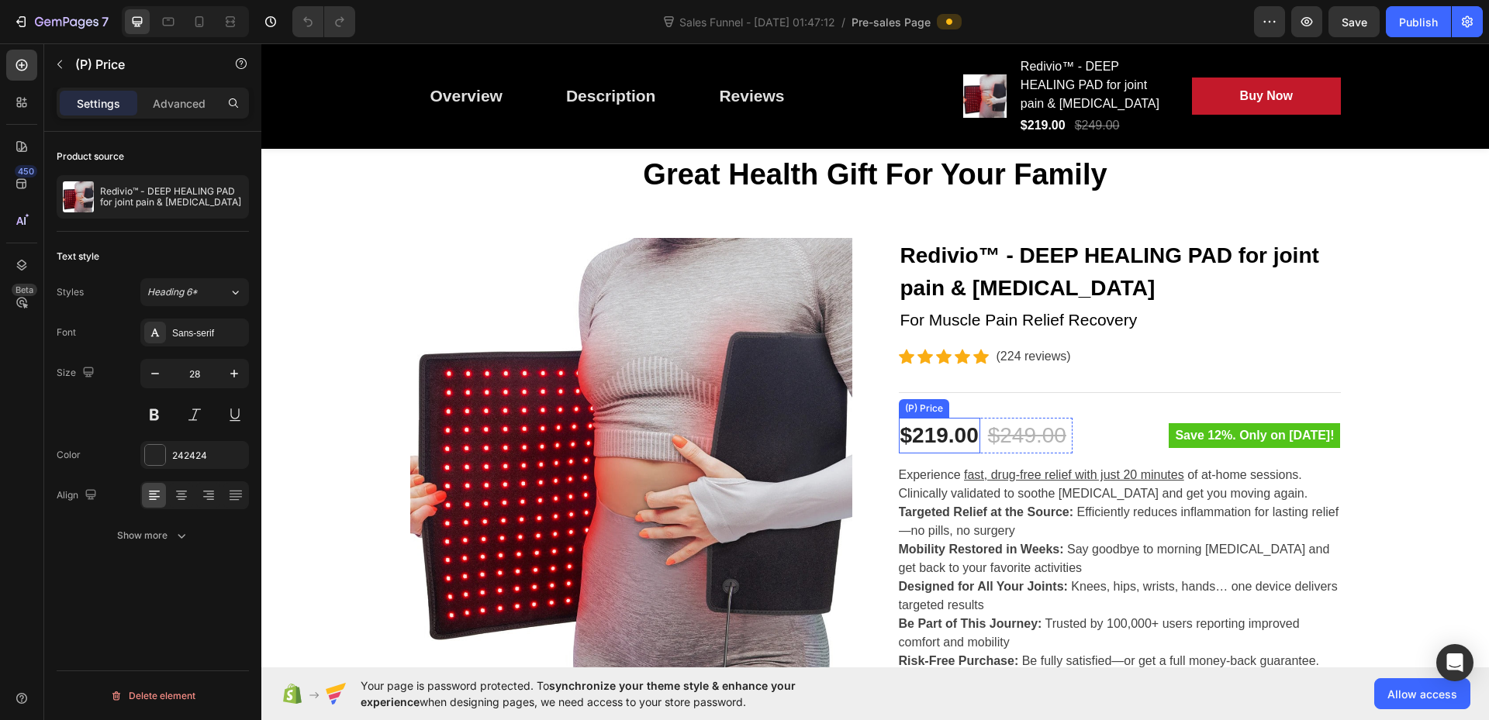
click at [953, 436] on div "$219.00" at bounding box center [939, 436] width 81 height 36
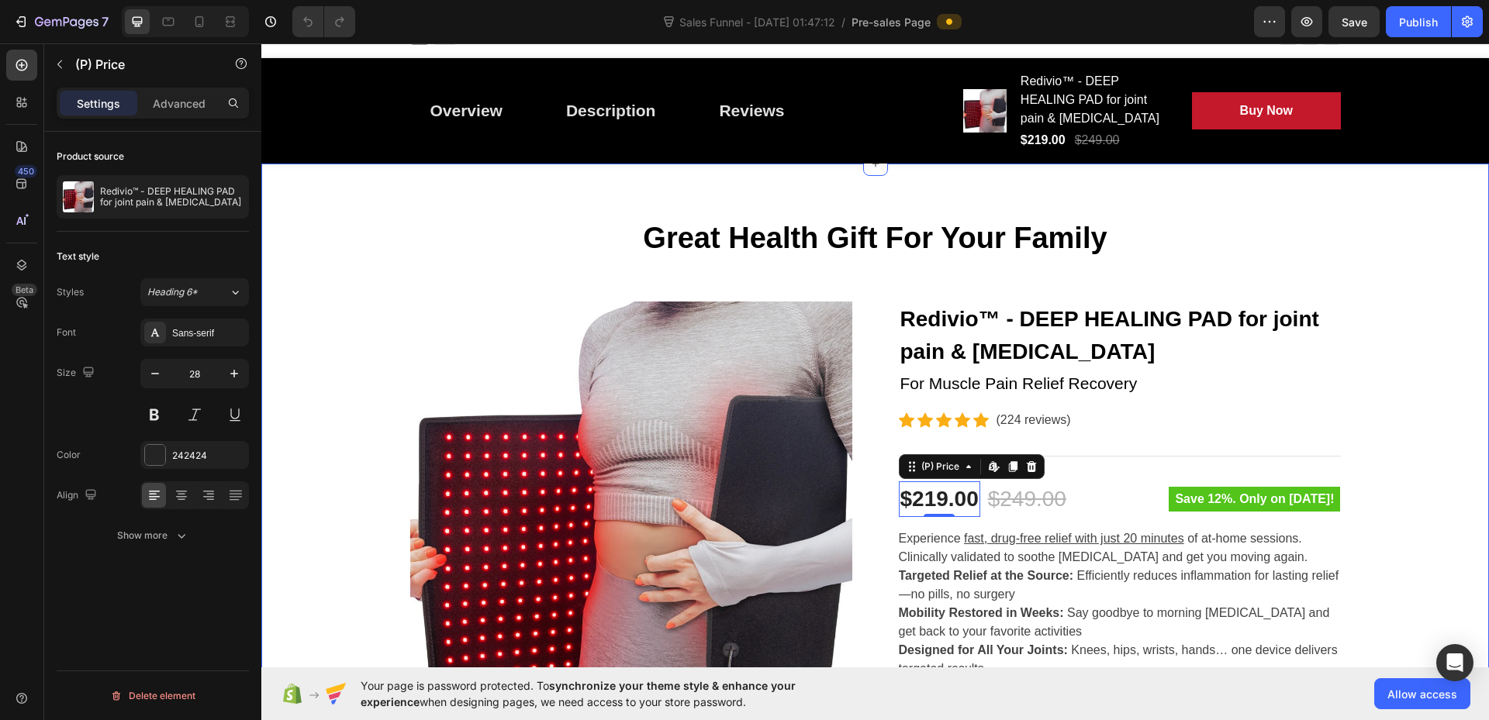
scroll to position [3, 0]
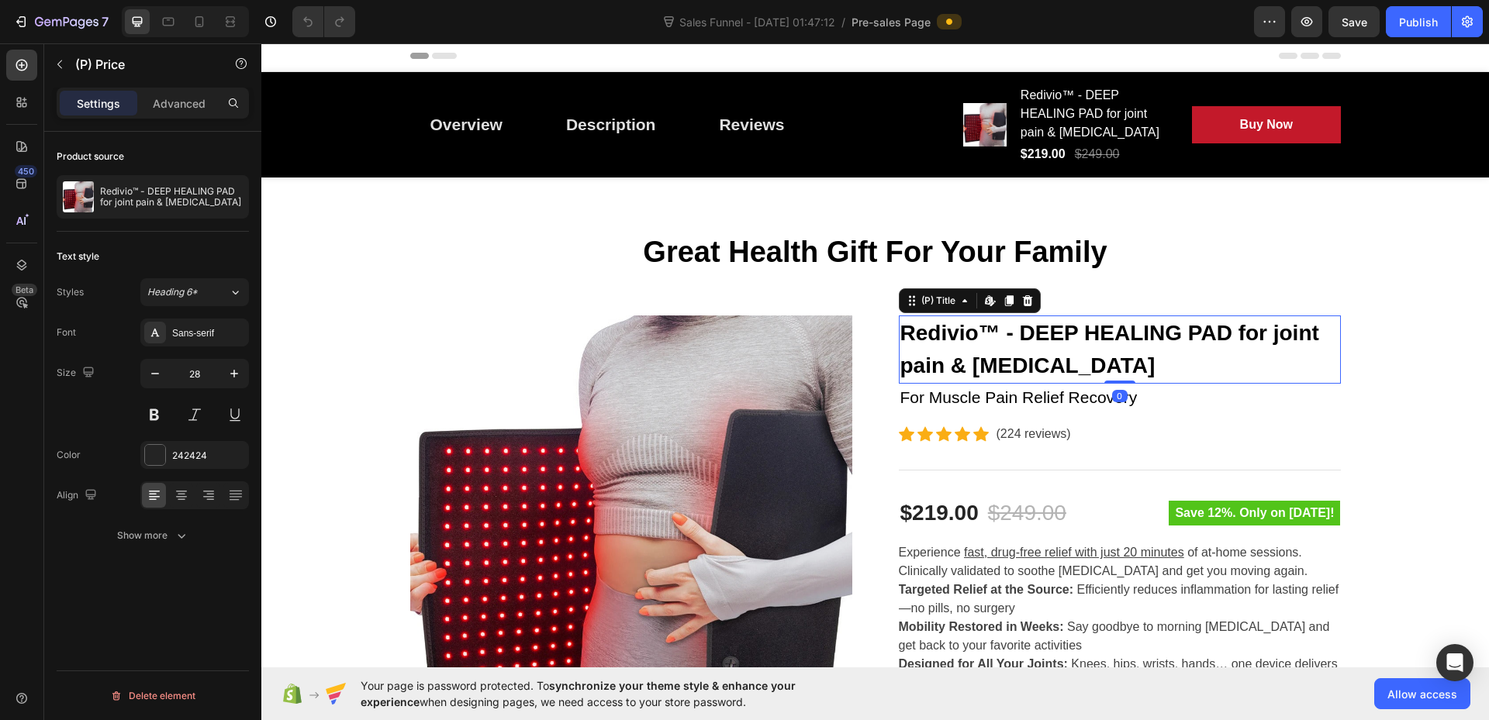
click at [953, 353] on h2 "Redivio™ - DEEP HEALING PAD for joint pain & [MEDICAL_DATA]" at bounding box center [1120, 350] width 442 height 68
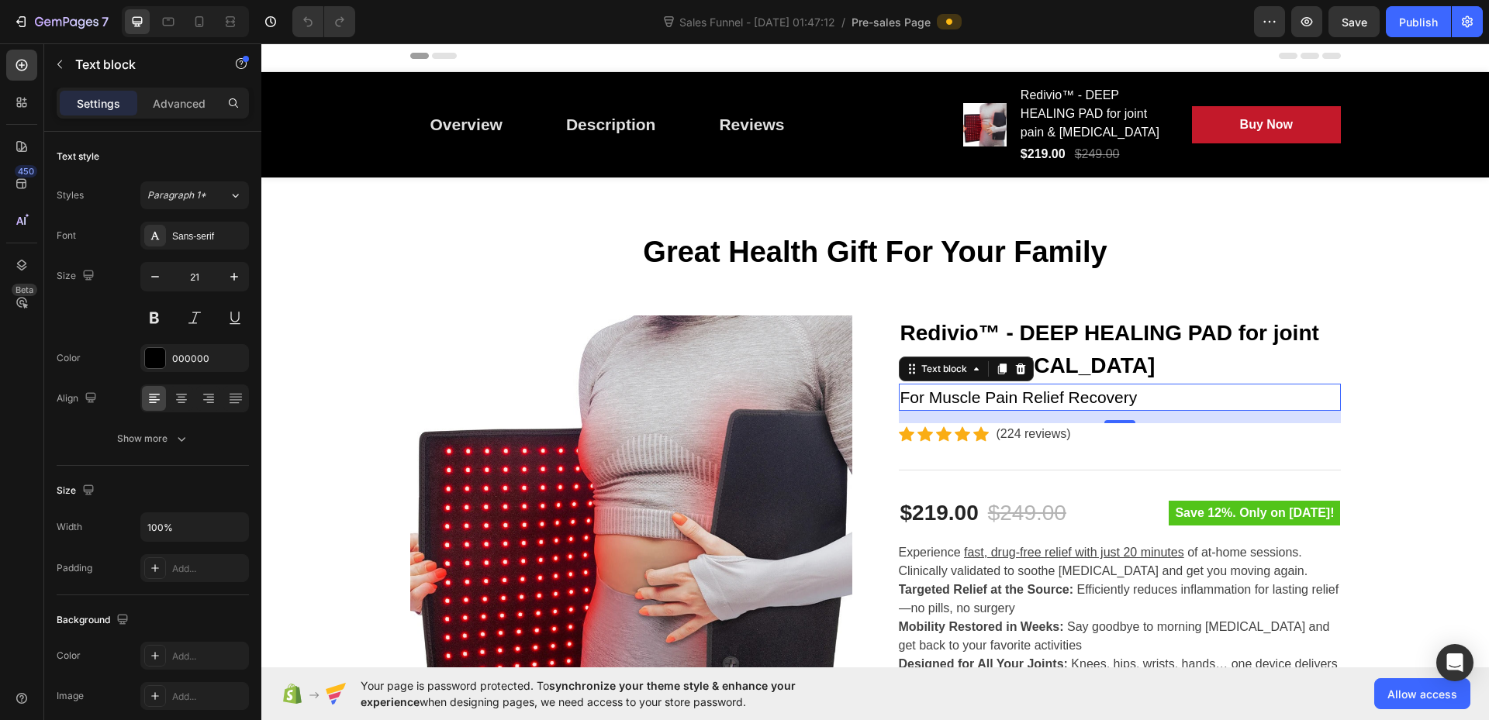
click at [1174, 402] on p "For Muscle Pain Relief Recovery" at bounding box center [1119, 397] width 439 height 25
click at [1333, 388] on div "For Muscle Pain Relief Recovery" at bounding box center [1120, 398] width 442 height 28
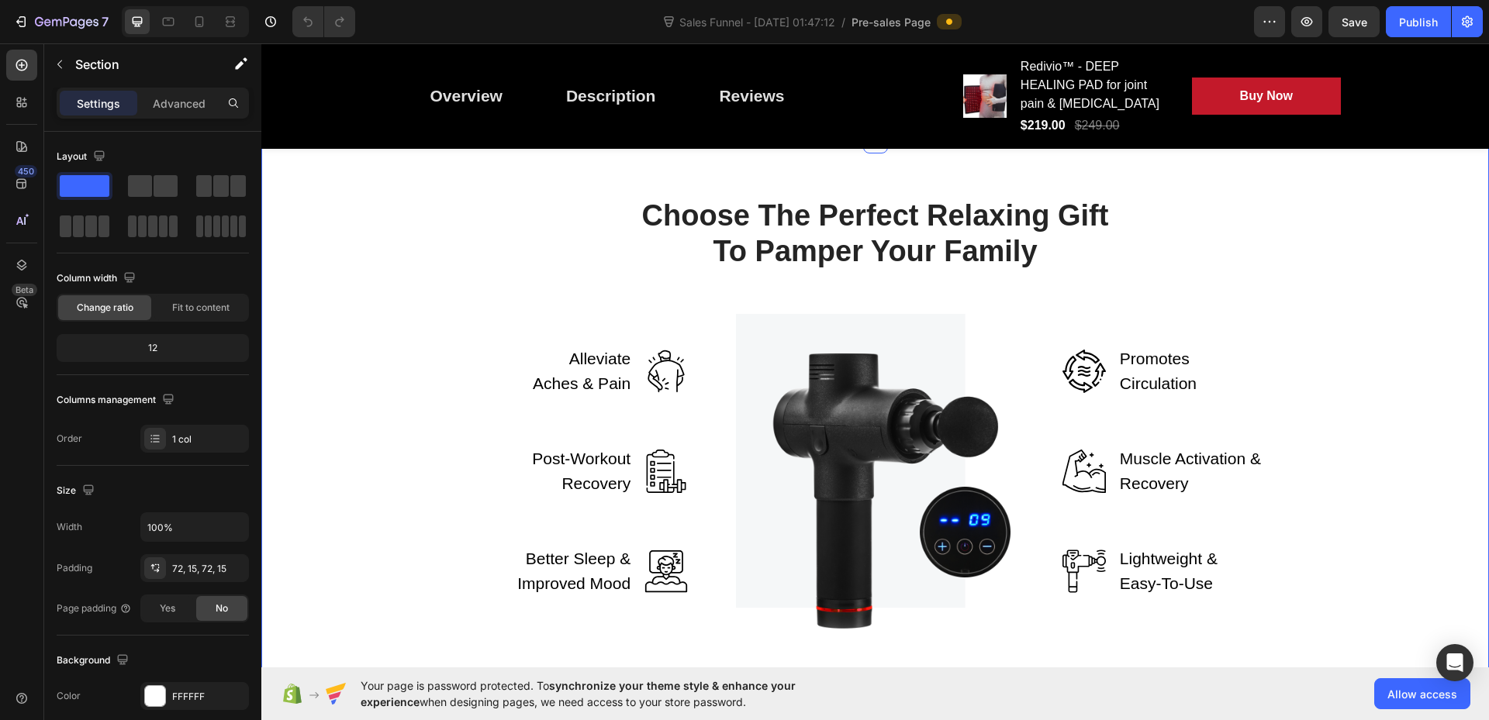
scroll to position [1709, 0]
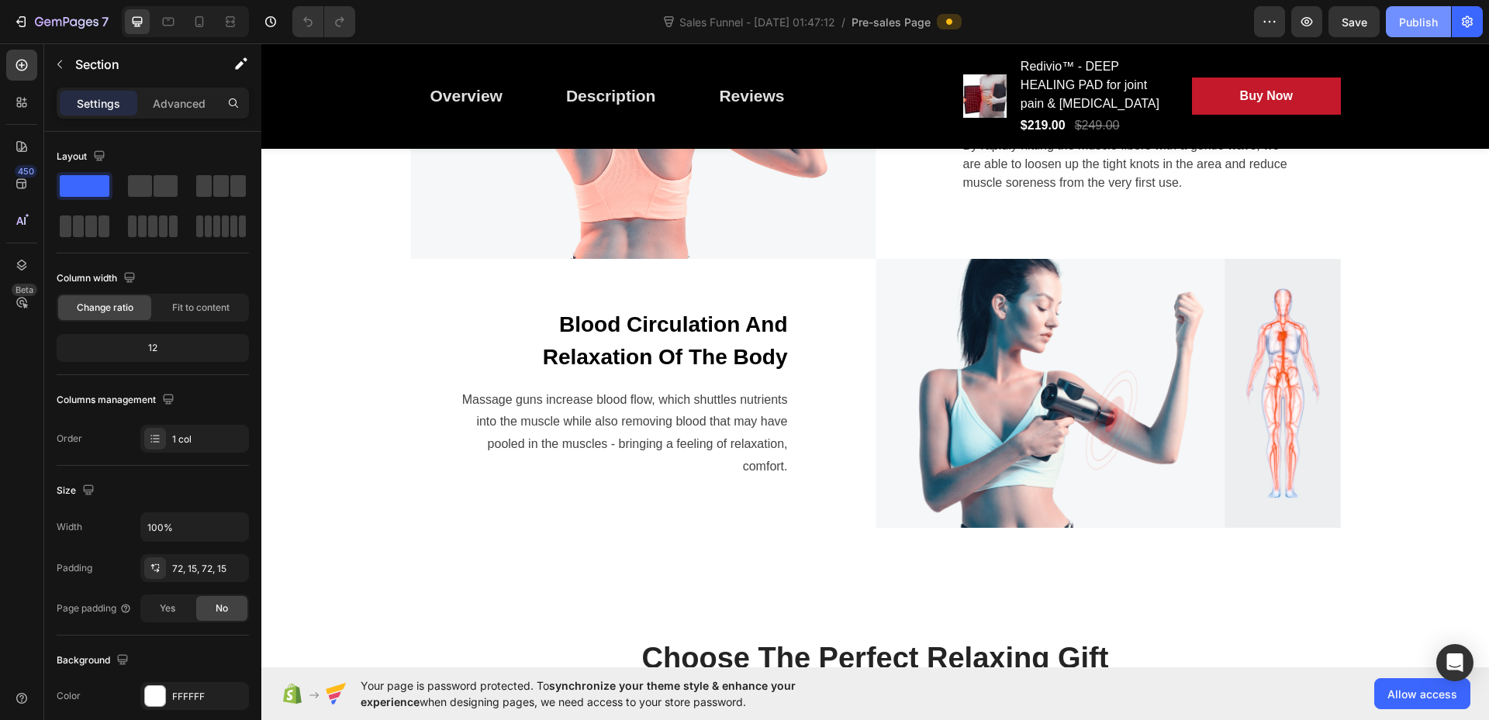
click at [1416, 26] on div "Publish" at bounding box center [1418, 22] width 39 height 16
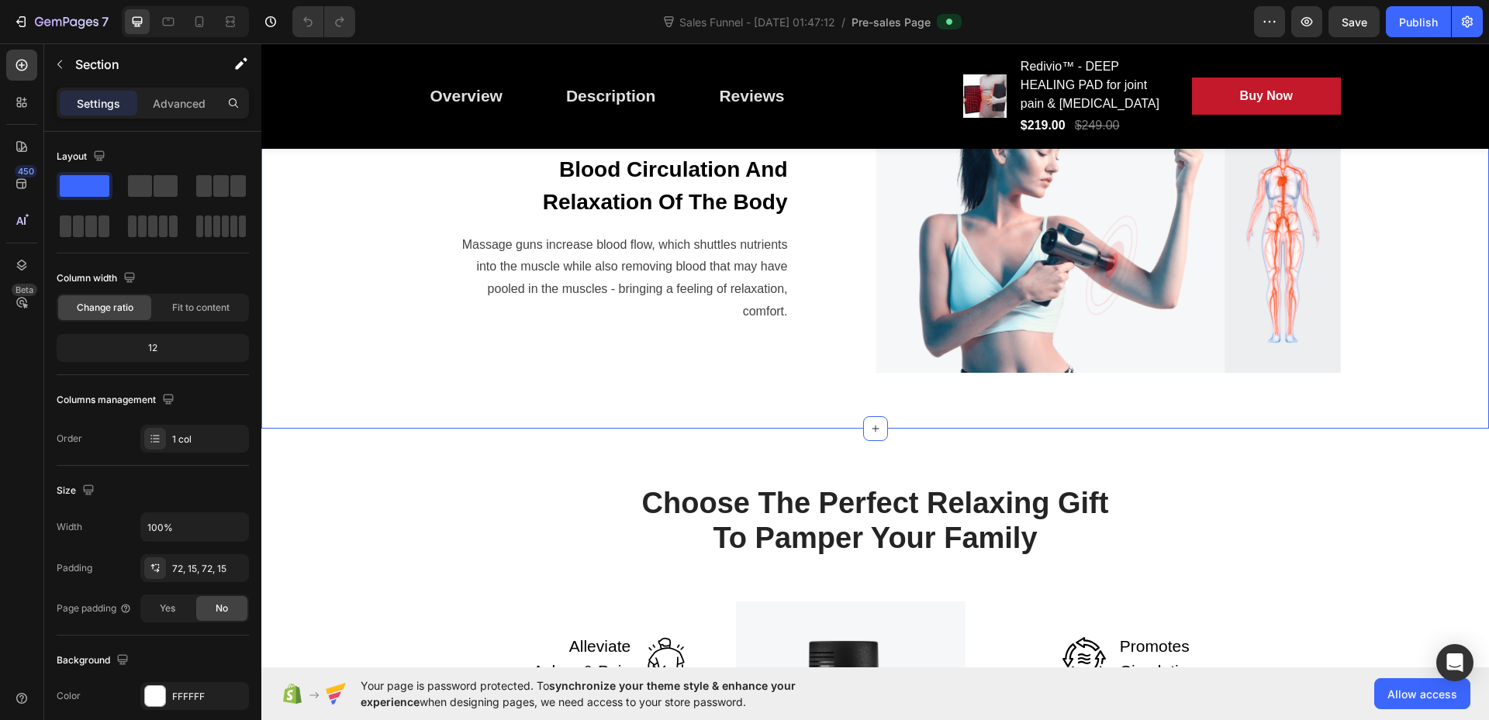
click at [1456, 346] on div "Beat Fatigue And Feel Great With The Gemgun Massage Gun Heading Row Image Inten…" at bounding box center [875, 45] width 1204 height 656
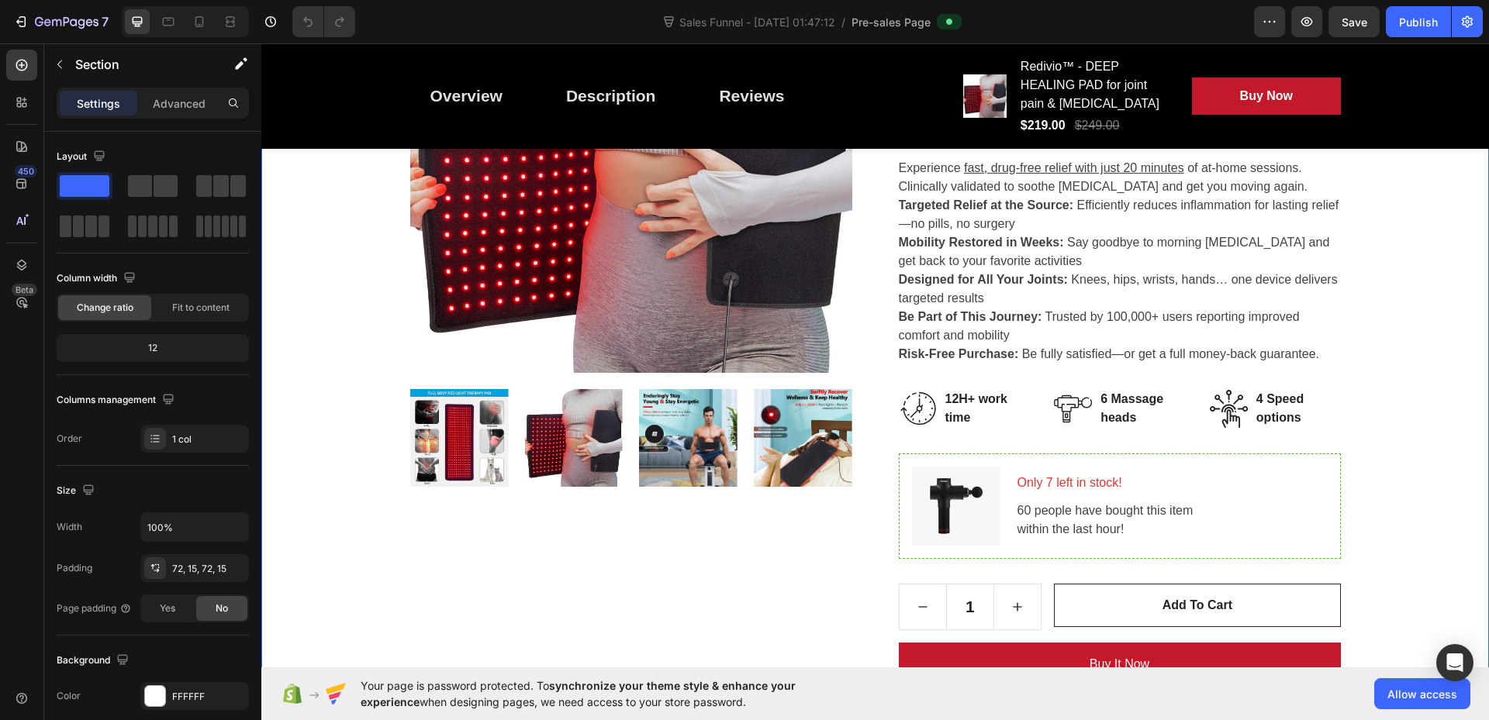
scroll to position [698, 0]
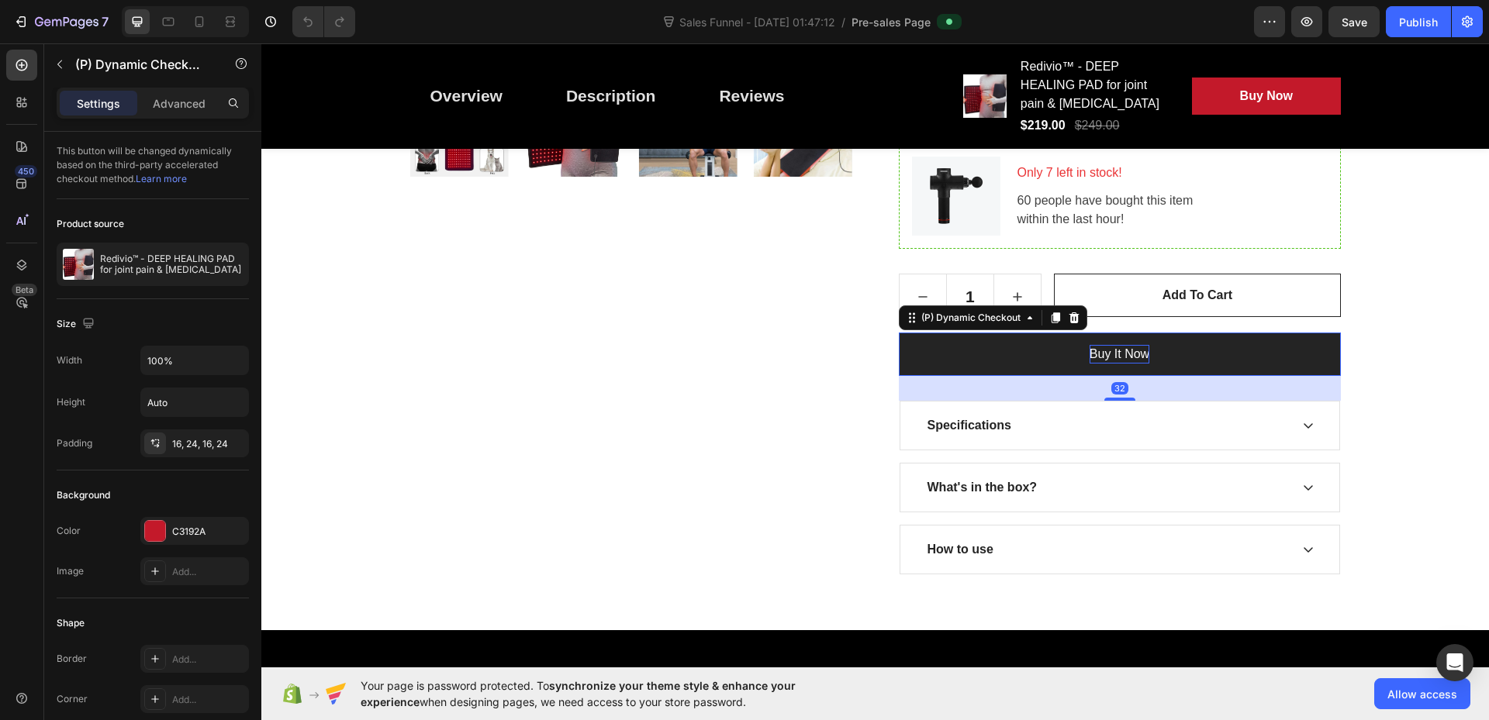
click at [1114, 353] on div "Buy it now" at bounding box center [1119, 354] width 60 height 19
click at [1138, 352] on div "Buy it now" at bounding box center [1119, 354] width 60 height 19
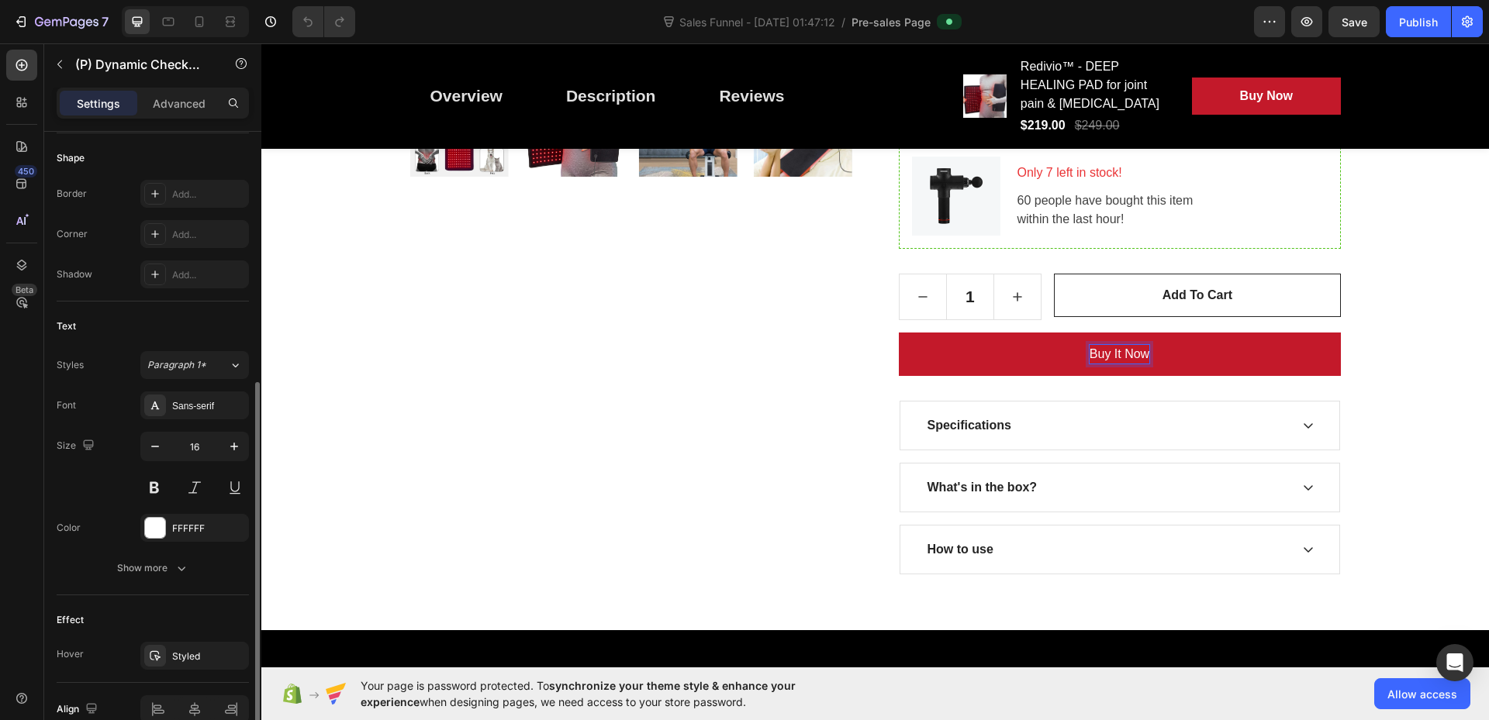
scroll to position [543, 0]
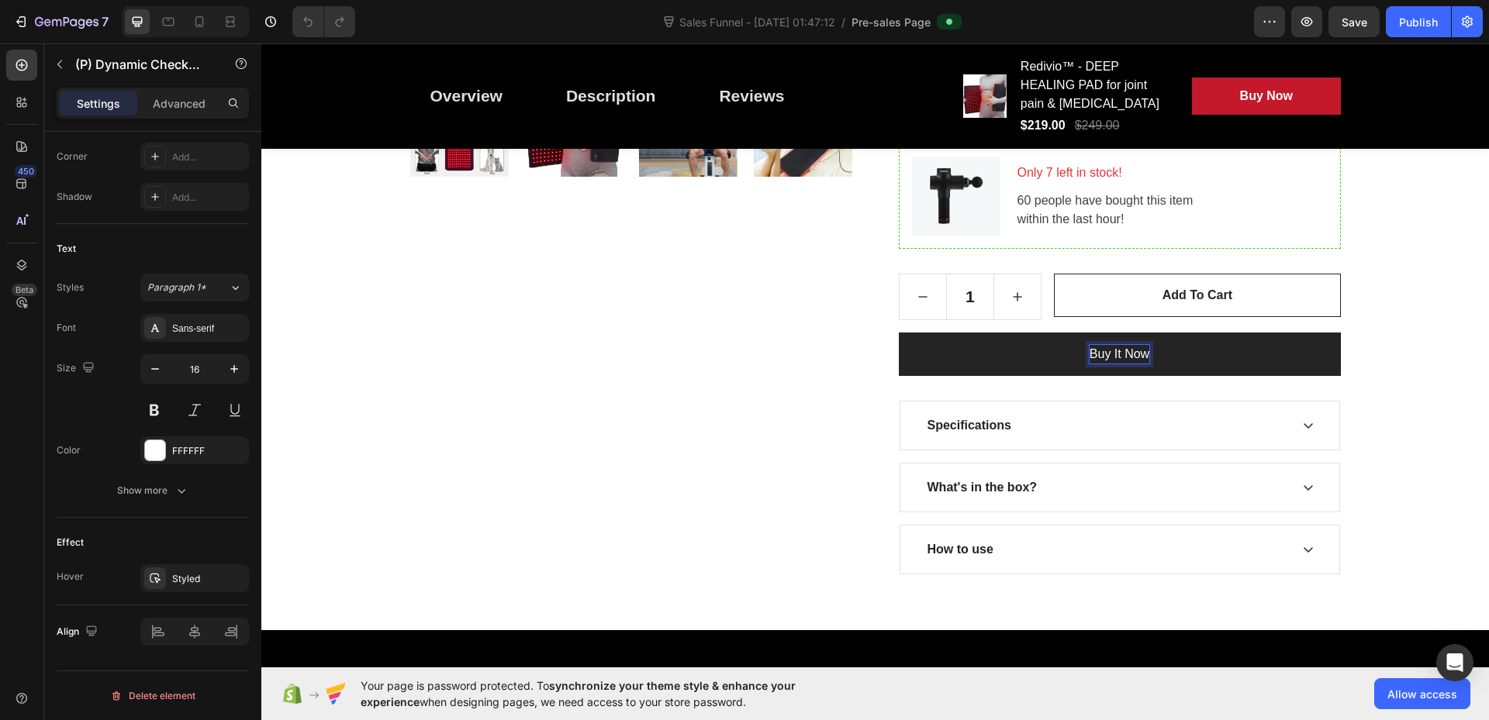
drag, startPoint x: 1115, startPoint y: 346, endPoint x: 1090, endPoint y: 351, distance: 25.4
click at [1090, 351] on p "Buy it now" at bounding box center [1119, 354] width 60 height 19
click at [1148, 351] on button "Buy it now" at bounding box center [1120, 354] width 442 height 43
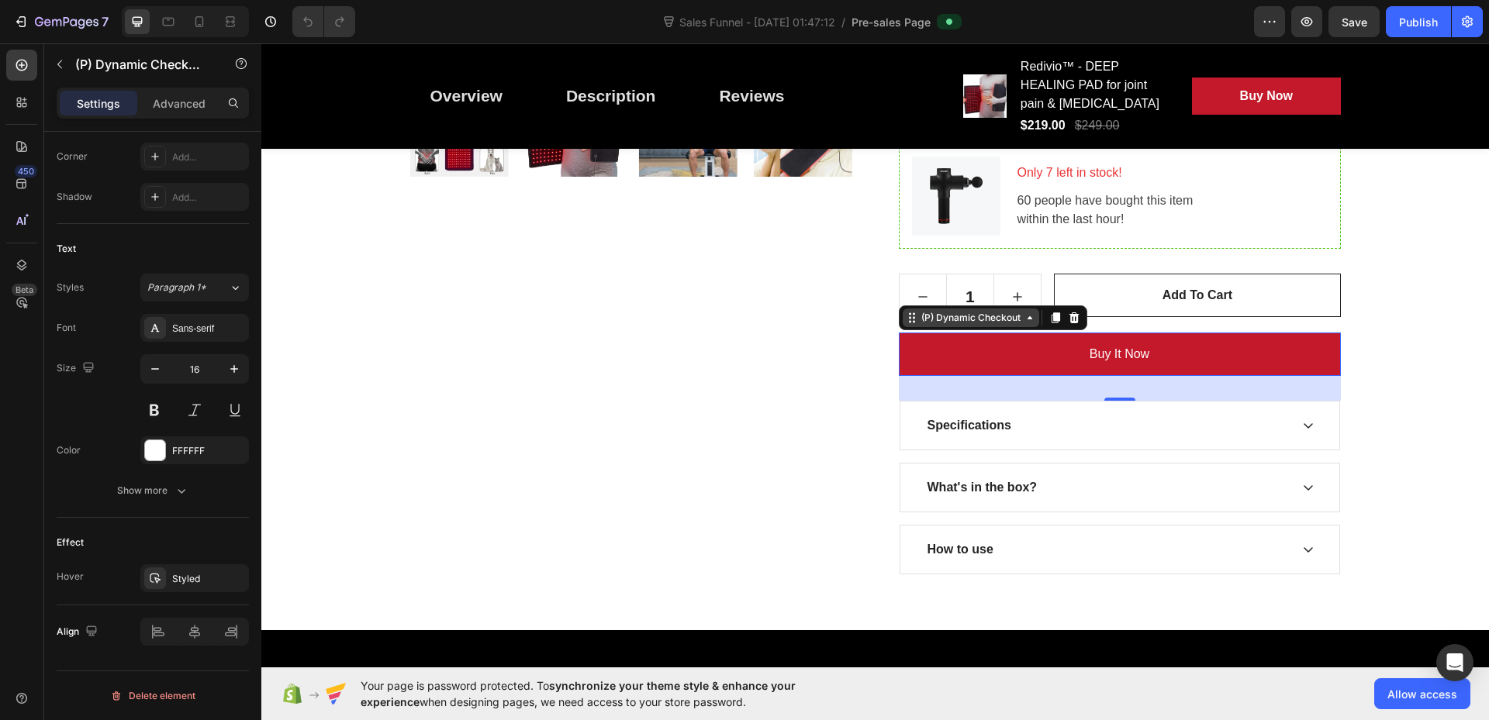
click at [979, 322] on div "(P) Dynamic Checkout" at bounding box center [970, 318] width 105 height 14
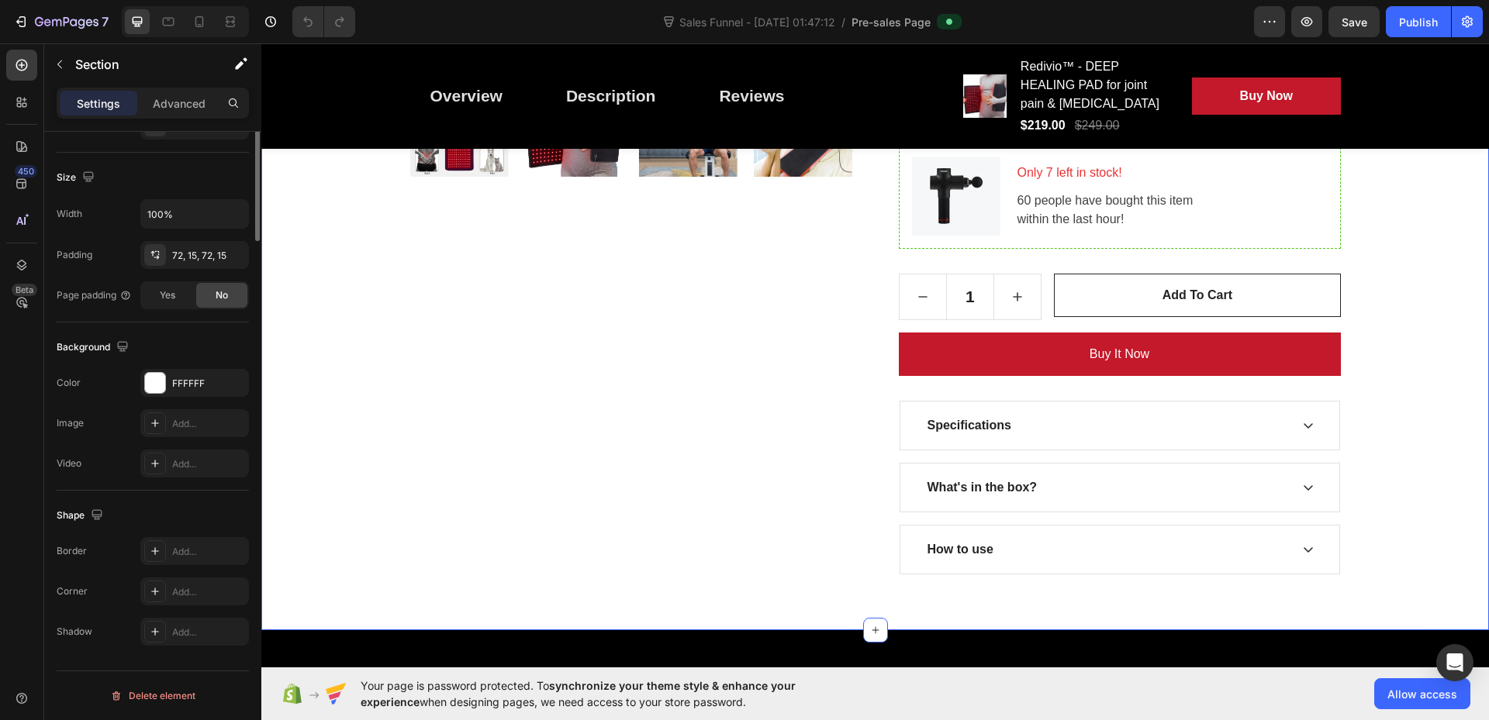
scroll to position [0, 0]
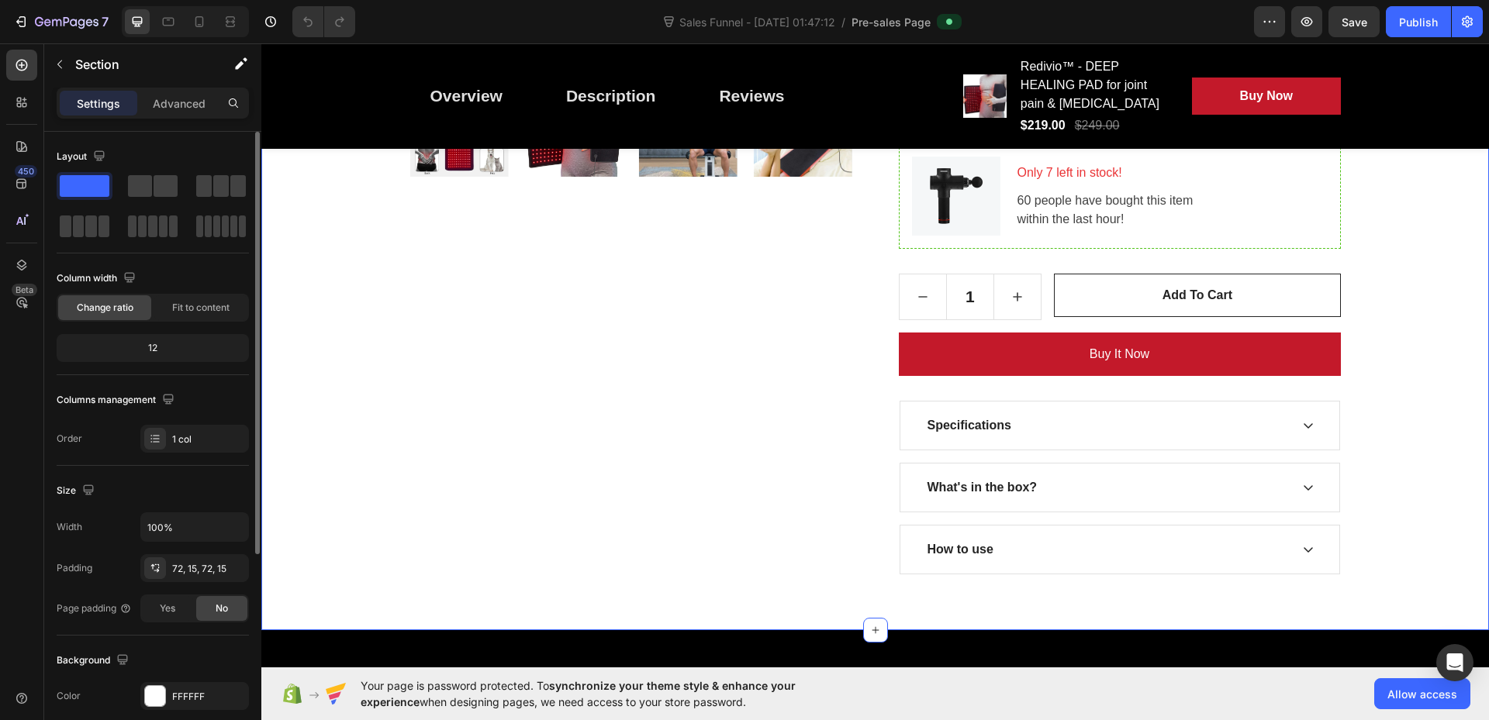
click at [1404, 372] on div "Great Health Gift For Your Family Heading Row Product Images Redivio™ - DEEP HE…" at bounding box center [875, 57] width 1204 height 1036
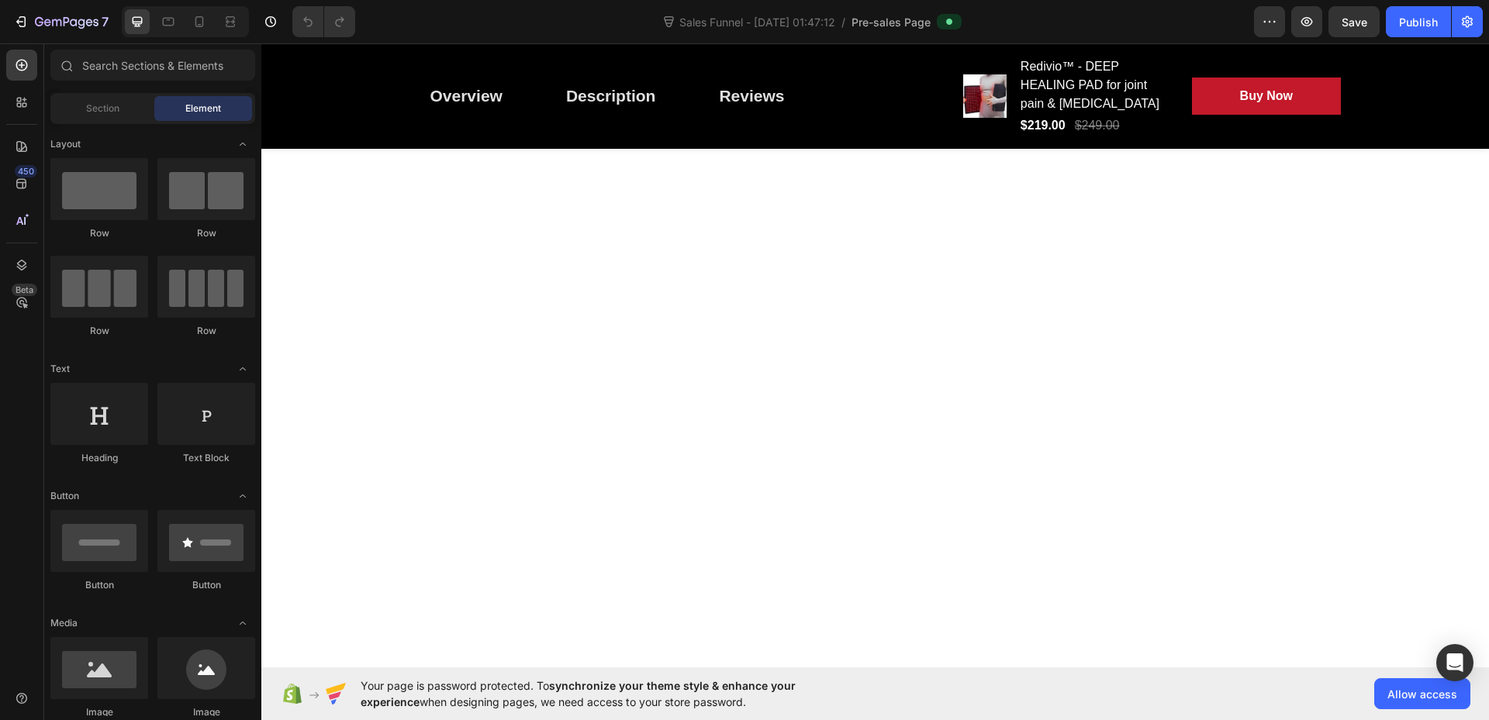
scroll to position [4325, 0]
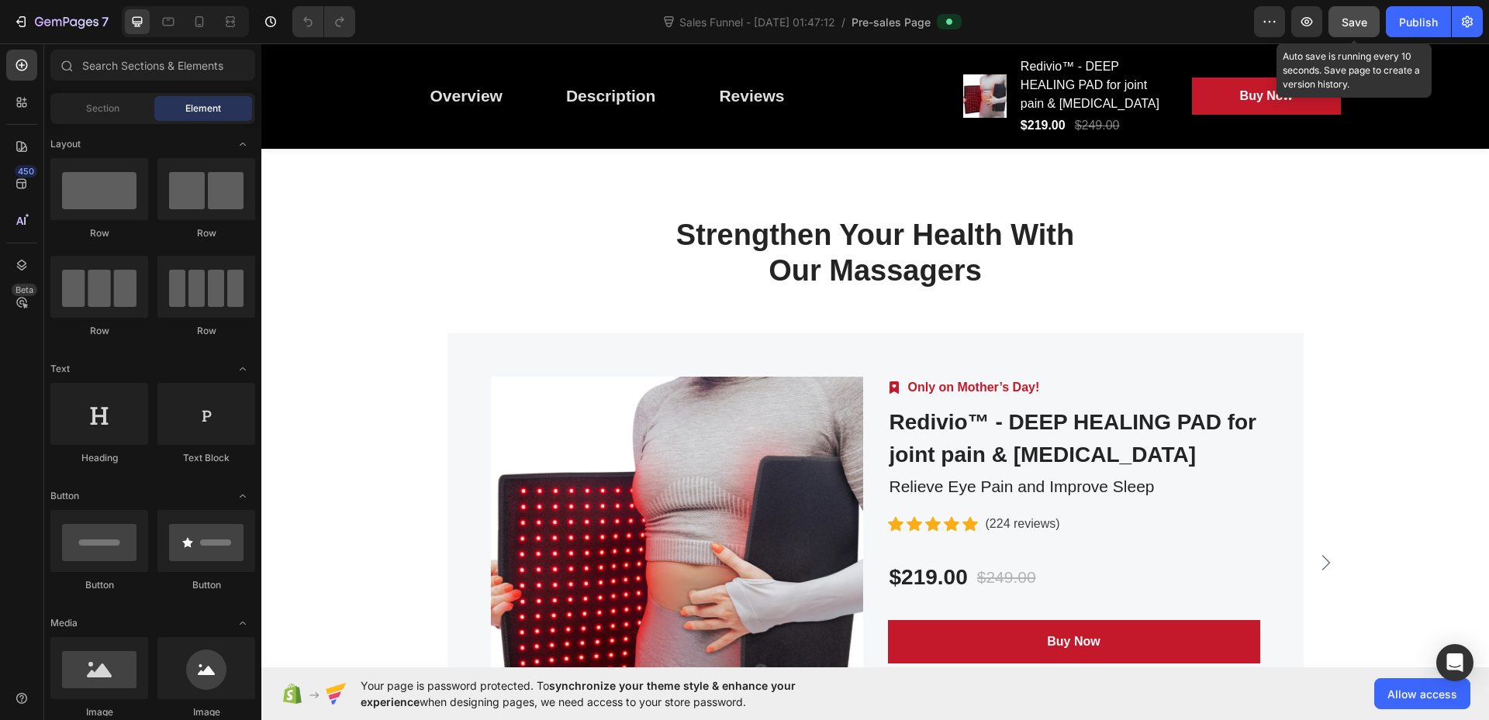
click at [1345, 33] on button "Save" at bounding box center [1353, 21] width 51 height 31
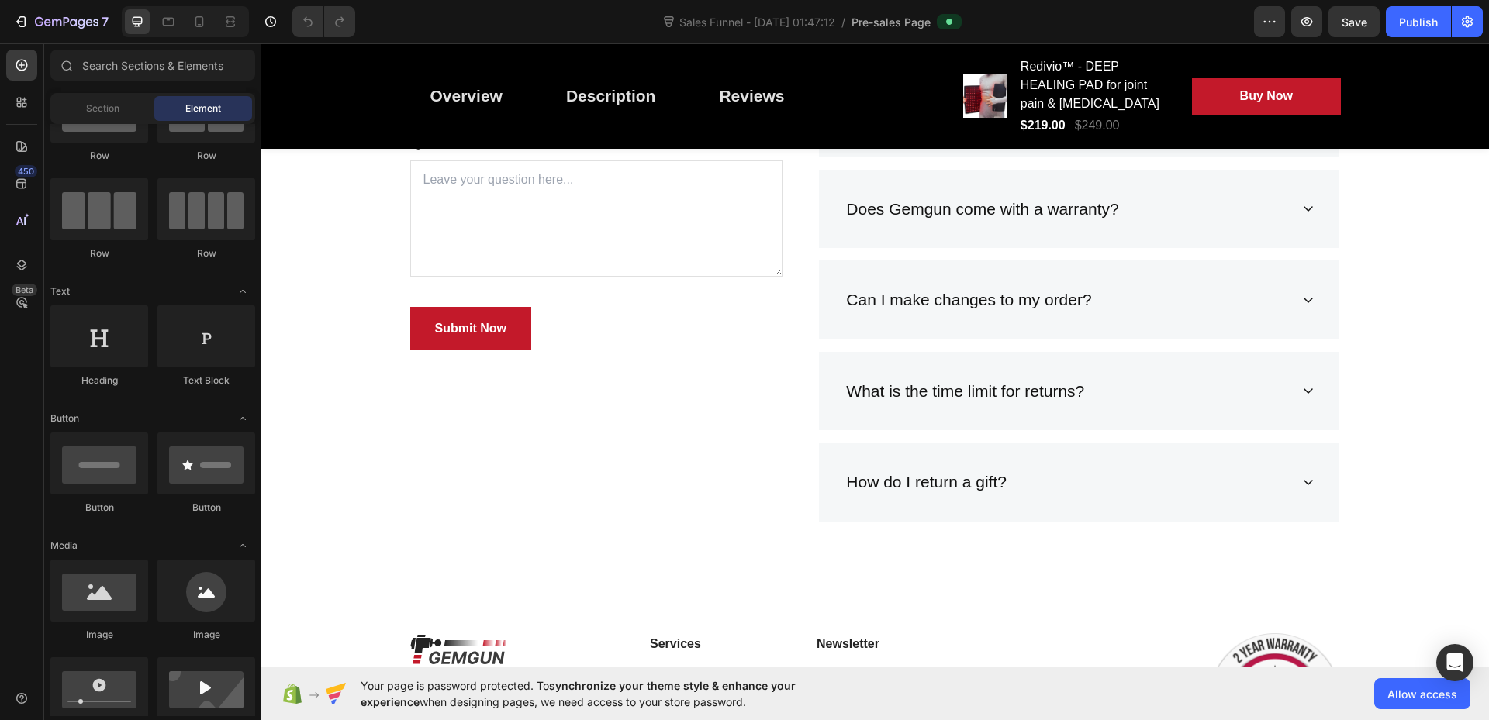
scroll to position [5488, 0]
